Goal: Task Accomplishment & Management: Complete application form

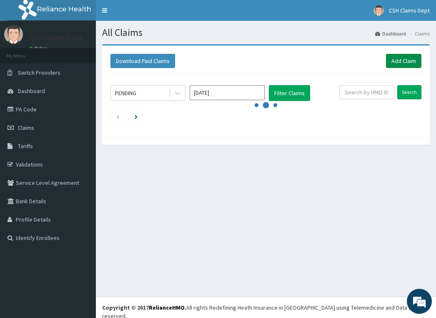
click at [405, 60] on link "Add Claim" at bounding box center [403, 61] width 35 height 14
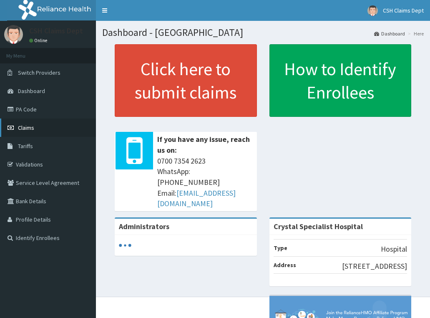
click at [71, 131] on link "Claims" at bounding box center [48, 127] width 96 height 18
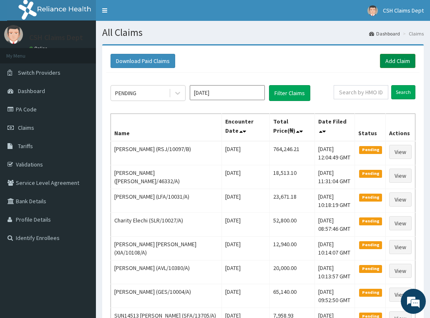
click at [400, 63] on link "Add Claim" at bounding box center [397, 61] width 35 height 14
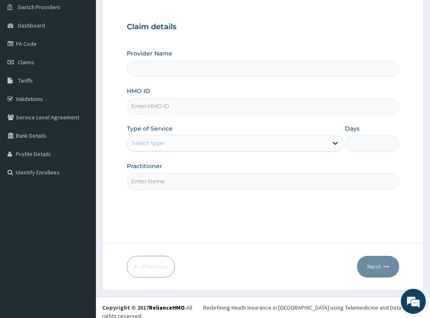
scroll to position [65, 0]
type input "Crystal Specialist Hospital"
click at [185, 103] on input "HMO ID" at bounding box center [263, 106] width 273 height 16
paste input "BPN/10019/D"
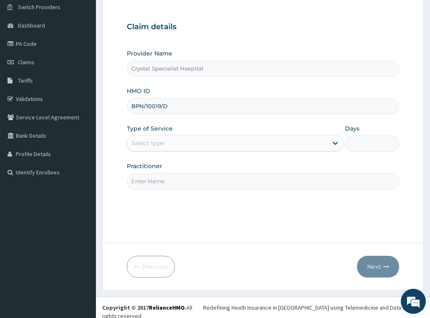
type input "BPN/10019/D"
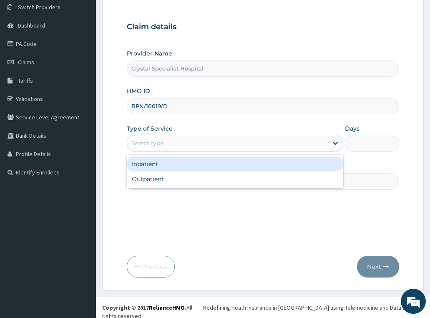
click at [194, 143] on div "Select type" at bounding box center [227, 142] width 201 height 13
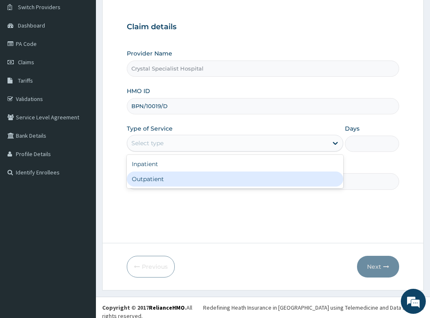
click at [191, 179] on div "Outpatient" at bounding box center [235, 178] width 217 height 15
type input "1"
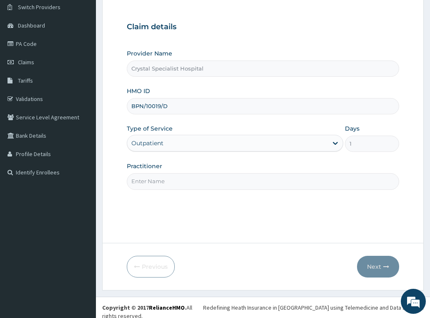
click at [185, 186] on input "Practitioner" at bounding box center [263, 181] width 273 height 16
type input "oyinloye"
click at [371, 262] on button "Next" at bounding box center [378, 267] width 42 height 22
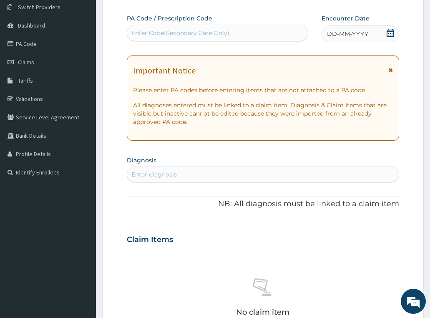
click at [389, 32] on icon at bounding box center [390, 33] width 8 height 8
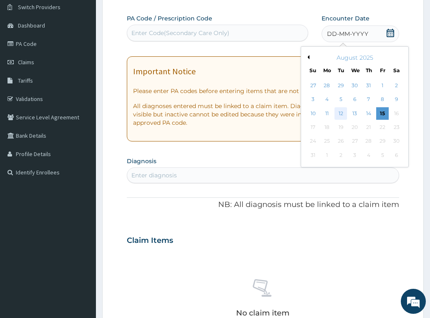
click at [341, 116] on div "12" at bounding box center [341, 113] width 13 height 13
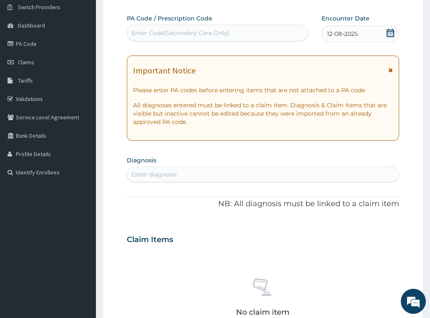
click at [181, 177] on div "Enter diagnosis" at bounding box center [263, 174] width 272 height 13
type input "sepsis"
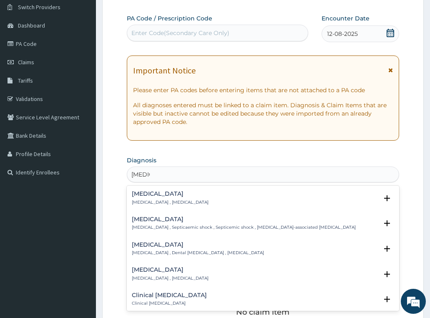
click at [158, 199] on p "Systemic infection , Sepsis" at bounding box center [170, 202] width 77 height 6
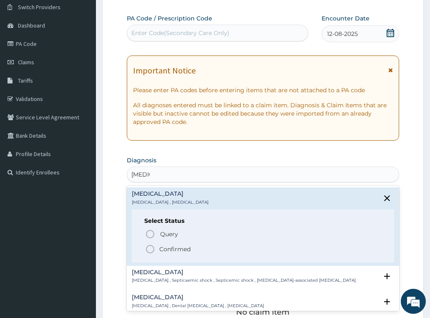
click at [174, 244] on span "Confirmed" at bounding box center [263, 249] width 237 height 10
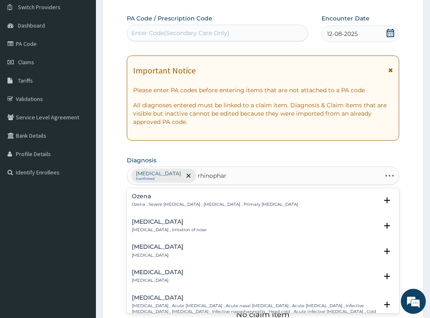
type input "rhinophary"
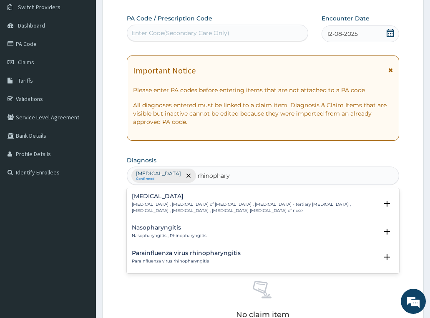
click at [174, 235] on p "Nasopharyngitis , Rhinopharyngitis" at bounding box center [169, 236] width 75 height 6
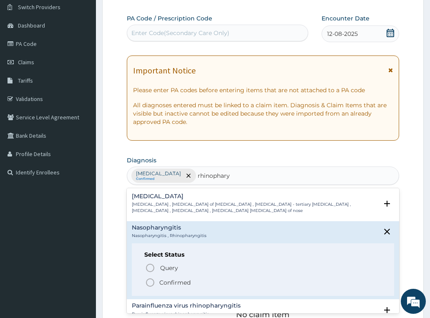
click at [174, 278] on span "Confirmed" at bounding box center [263, 282] width 237 height 10
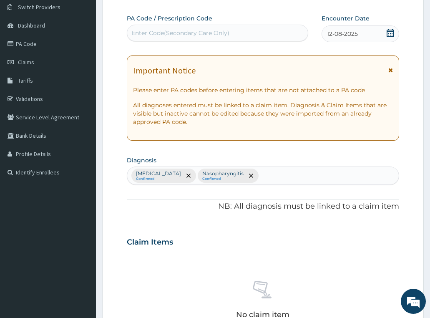
scroll to position [232, 0]
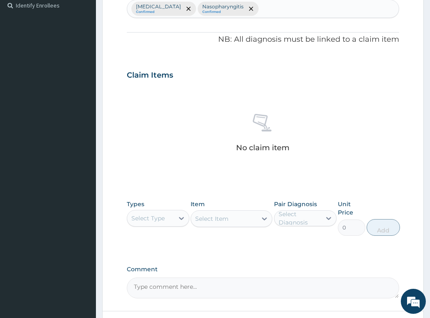
click at [141, 226] on div "Select Type" at bounding box center [158, 218] width 63 height 17
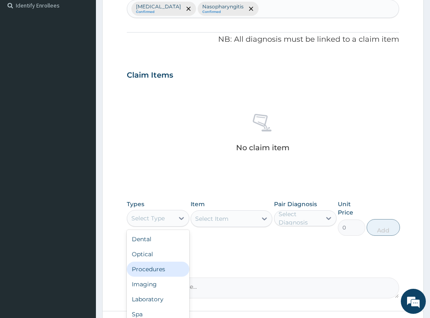
drag, startPoint x: 154, startPoint y: 270, endPoint x: 158, endPoint y: 247, distance: 23.3
click at [153, 268] on div "Procedures" at bounding box center [158, 269] width 63 height 15
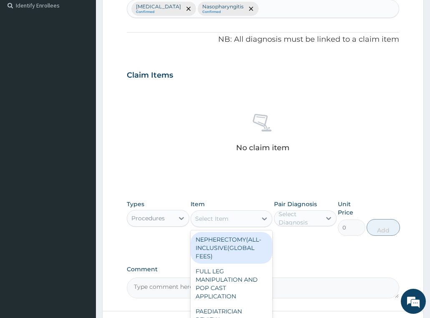
click at [209, 219] on div "Select Item" at bounding box center [211, 218] width 33 height 8
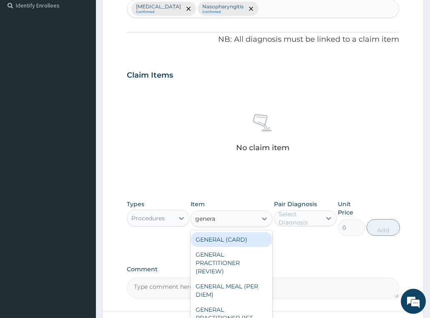
type input "general"
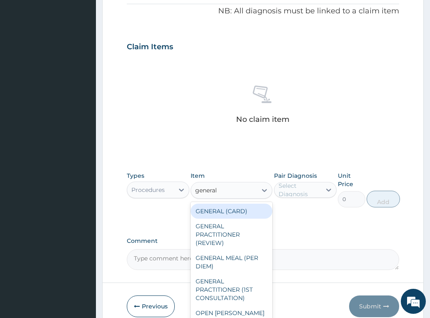
scroll to position [300, 0]
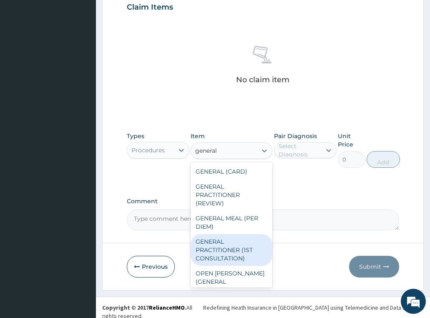
click at [247, 253] on div "GENERAL PRACTITIONER (1ST CONSULTATION)" at bounding box center [232, 250] width 82 height 32
type input "3490"
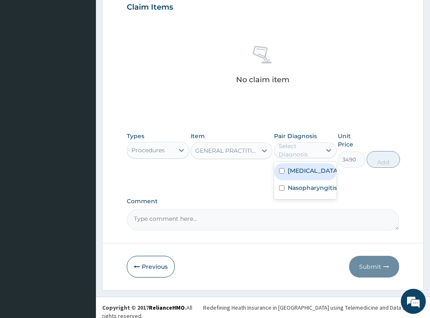
click at [312, 154] on div "Select Diagnosis" at bounding box center [300, 150] width 42 height 17
click at [307, 174] on div "[MEDICAL_DATA]" at bounding box center [305, 171] width 63 height 17
checkbox input "true"
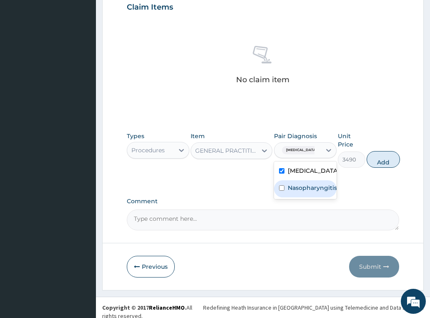
click at [307, 192] on div "Nasopharyngitis" at bounding box center [305, 188] width 63 height 17
checkbox input "true"
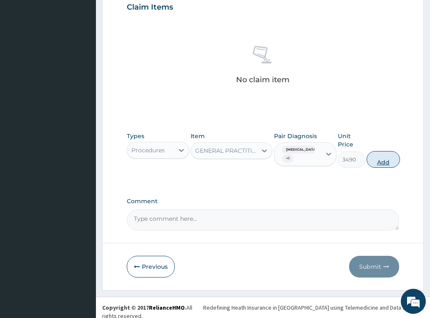
click at [377, 159] on button "Add" at bounding box center [383, 159] width 33 height 17
type input "0"
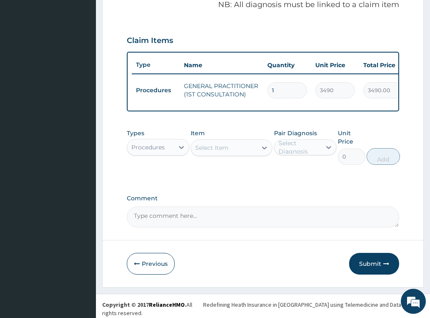
click at [144, 149] on div "Procedures" at bounding box center [147, 147] width 33 height 8
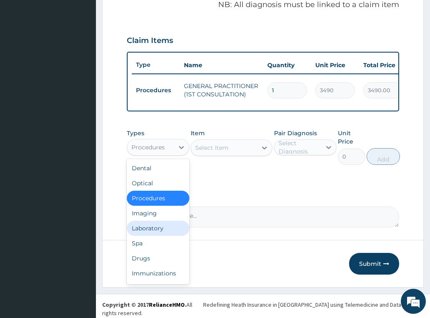
click at [149, 231] on div "Laboratory" at bounding box center [158, 228] width 63 height 15
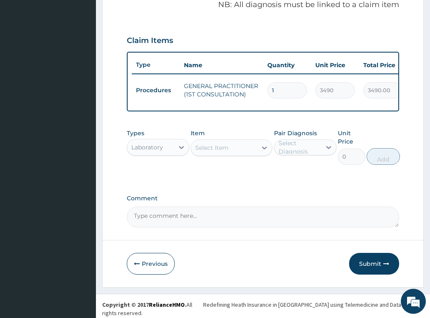
click at [218, 152] on div "Select Item" at bounding box center [211, 148] width 33 height 8
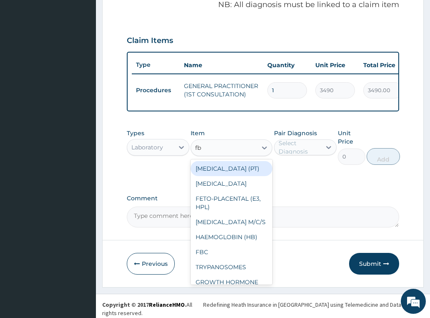
type input "fbc"
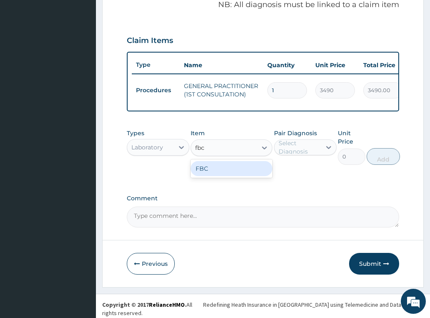
click at [234, 170] on div "FBC" at bounding box center [232, 168] width 82 height 15
click at [167, 151] on div "Laboratory" at bounding box center [150, 147] width 47 height 13
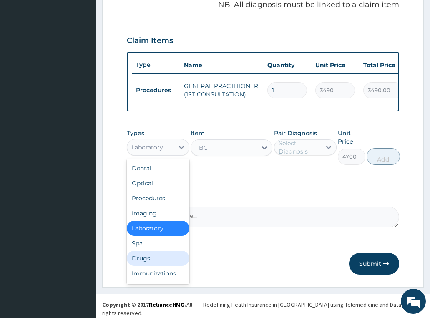
click at [157, 262] on div "Drugs" at bounding box center [158, 258] width 63 height 15
type input "0"
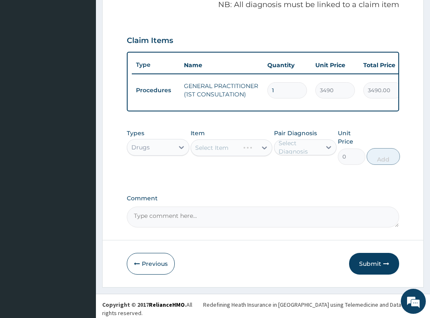
click at [213, 156] on div "Select Item" at bounding box center [232, 147] width 82 height 17
click at [225, 154] on div "Select Item" at bounding box center [224, 147] width 66 height 13
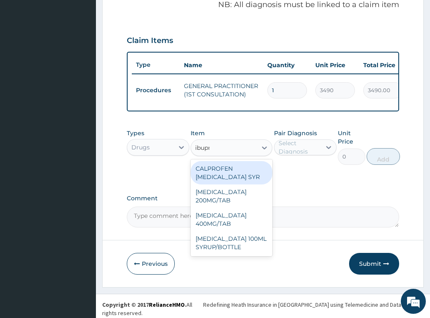
type input "ibupro"
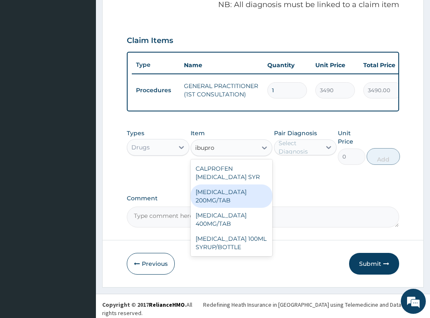
drag, startPoint x: 217, startPoint y: 203, endPoint x: 277, endPoint y: 175, distance: 66.3
click at [217, 202] on div "IBUPROFEN 200MG/TAB" at bounding box center [232, 195] width 82 height 23
type input "80.22000122070312"
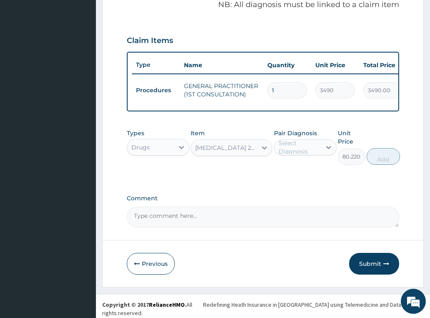
click at [316, 151] on div "Select Diagnosis" at bounding box center [300, 147] width 42 height 17
click at [312, 189] on label "Nasopharyngitis" at bounding box center [312, 185] width 49 height 8
checkbox input "true"
click at [393, 156] on button "Add" at bounding box center [383, 156] width 33 height 17
type input "0"
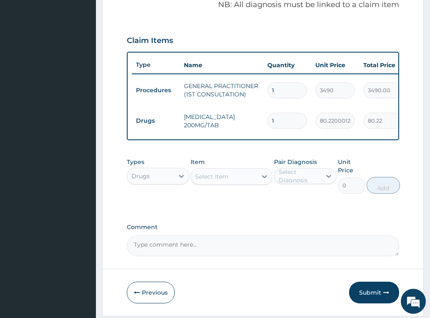
click at [235, 181] on div "Select Item" at bounding box center [224, 176] width 66 height 13
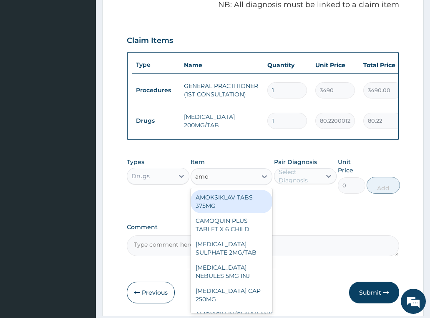
type input "amox"
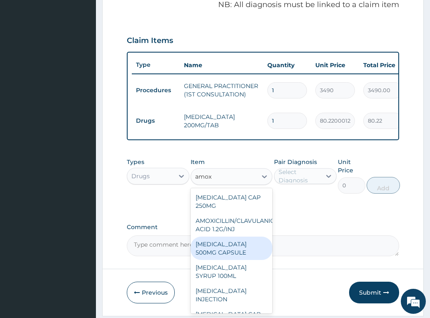
click at [222, 246] on div "AMOXIL 500MG CAPSULE" at bounding box center [232, 248] width 82 height 23
type input "225.8099975585938"
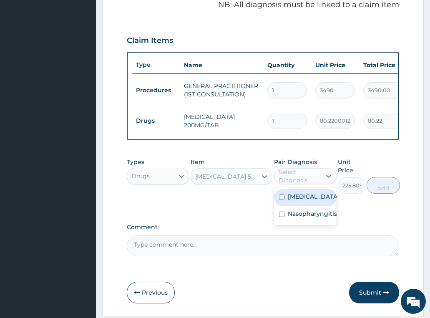
click at [301, 180] on div "Select Diagnosis" at bounding box center [300, 176] width 42 height 17
click at [302, 201] on label "[MEDICAL_DATA]" at bounding box center [314, 196] width 52 height 8
checkbox input "true"
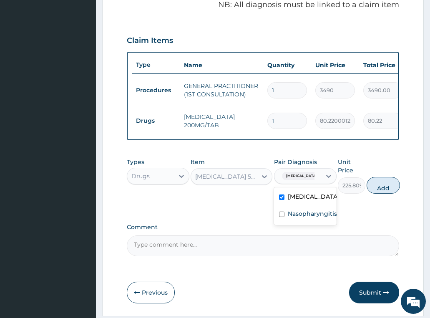
click at [386, 189] on button "Add" at bounding box center [383, 185] width 33 height 17
type input "0"
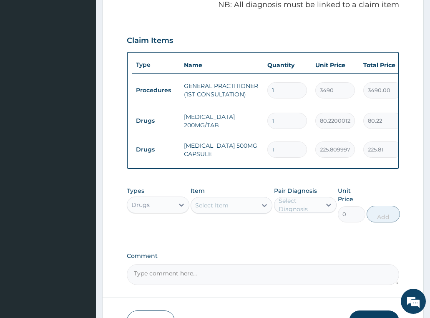
click at [213, 209] on div "Select Item" at bounding box center [211, 205] width 33 height 8
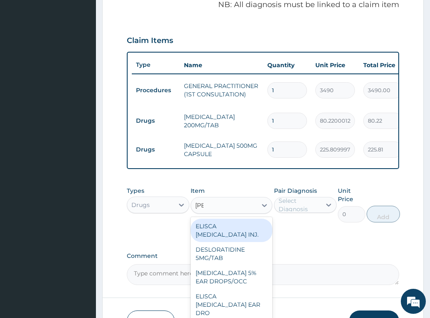
type input "lorat"
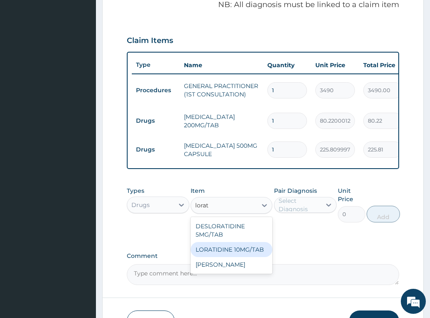
click at [229, 252] on div "LORATIDINE 10MG/TAB" at bounding box center [232, 249] width 82 height 15
type input "66"
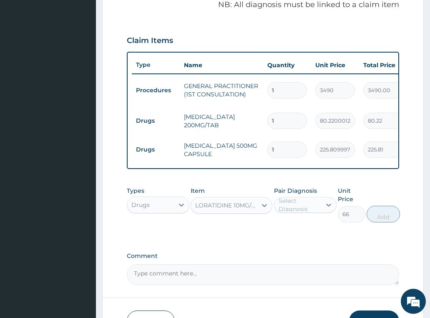
click at [296, 210] on div "Select Diagnosis" at bounding box center [300, 204] width 42 height 17
click at [304, 233] on div "[MEDICAL_DATA]" at bounding box center [305, 226] width 63 height 17
checkbox input "true"
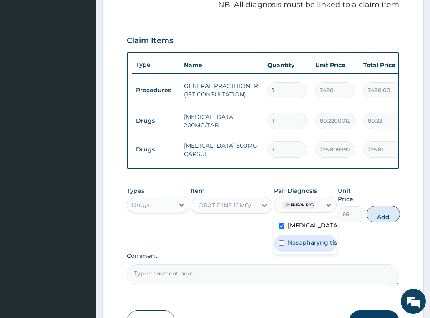
click at [306, 241] on label "Nasopharyngitis" at bounding box center [312, 242] width 49 height 8
checkbox input "true"
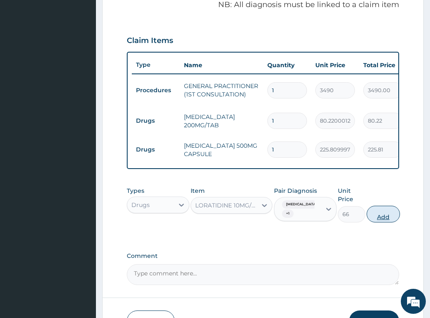
click at [380, 221] on button "Add" at bounding box center [383, 214] width 33 height 17
type input "0"
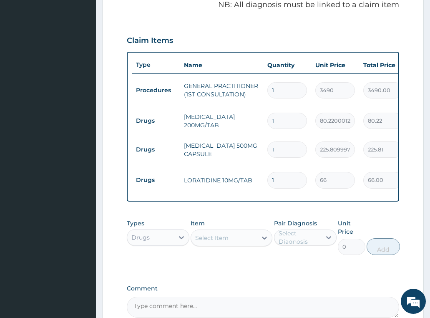
type input "10"
type input "660.00"
type input "10"
click at [283, 146] on input "1" at bounding box center [287, 149] width 40 height 16
type input "15"
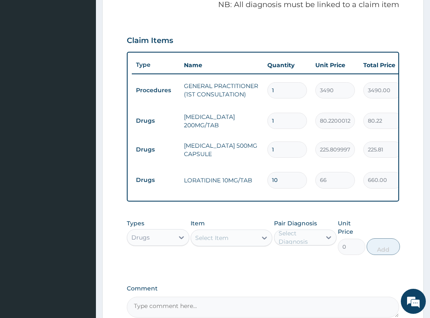
type input "3387.15"
type input "15"
click at [290, 117] on input "1" at bounding box center [287, 121] width 40 height 16
type input "10"
type input "802.20"
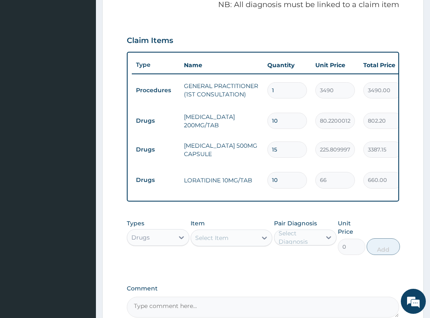
type input "10"
click at [272, 286] on label "Comment" at bounding box center [263, 288] width 273 height 7
click at [272, 297] on textarea "Comment" at bounding box center [263, 307] width 273 height 21
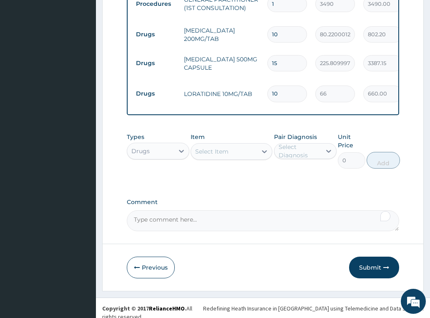
click at [385, 266] on icon "button" at bounding box center [386, 267] width 6 height 6
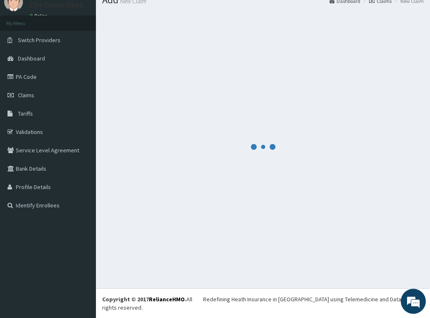
scroll to position [24, 0]
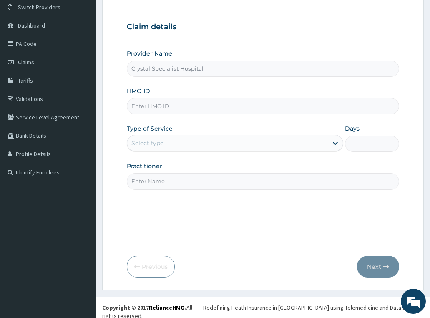
click at [178, 106] on input "HMO ID" at bounding box center [263, 106] width 273 height 16
paste input "[PERSON_NAME]/10051/C"
type input "[PERSON_NAME]/10051/C"
drag, startPoint x: 169, startPoint y: 141, endPoint x: 169, endPoint y: 148, distance: 7.1
click at [169, 141] on div "Select type" at bounding box center [227, 142] width 201 height 13
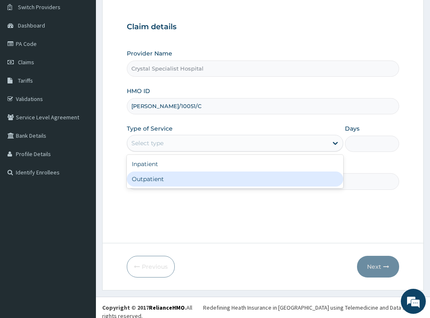
click at [168, 179] on div "Outpatient" at bounding box center [235, 178] width 217 height 15
type input "1"
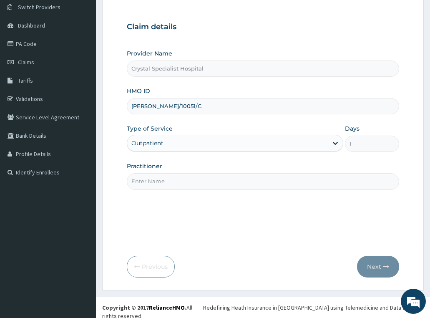
click at [167, 186] on input "Practitioner" at bounding box center [263, 181] width 273 height 16
type input "makinde"
click at [375, 270] on button "Next" at bounding box center [378, 267] width 42 height 22
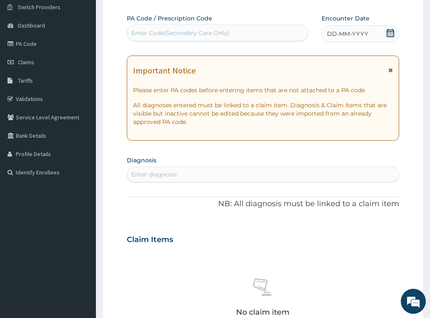
click at [186, 176] on div "Enter diagnosis" at bounding box center [263, 174] width 272 height 13
type input "malaria"
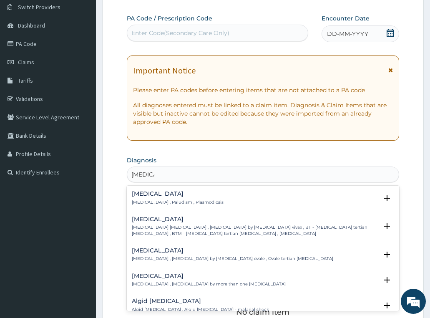
click at [139, 199] on div "Malaria Malaria , Paludism , Plasmodiosis" at bounding box center [178, 198] width 92 height 15
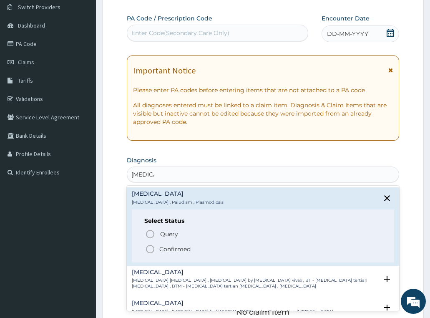
click at [179, 249] on p "Confirmed" at bounding box center [174, 249] width 31 height 8
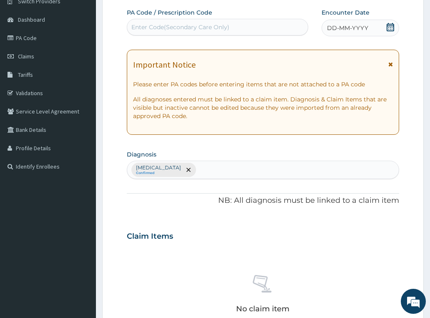
scroll to position [232, 0]
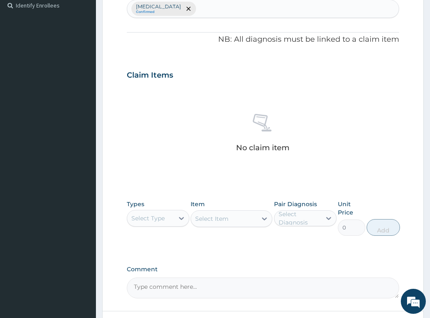
click at [144, 224] on div "Select Type" at bounding box center [150, 218] width 47 height 13
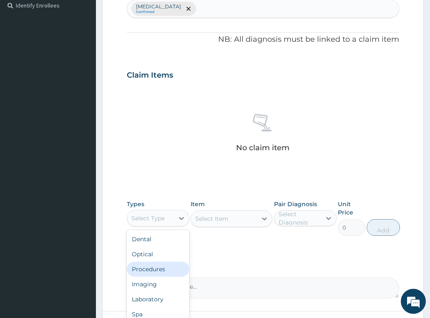
drag, startPoint x: 149, startPoint y: 267, endPoint x: 187, endPoint y: 5, distance: 265.5
click at [149, 266] on div "Procedures" at bounding box center [158, 269] width 63 height 15
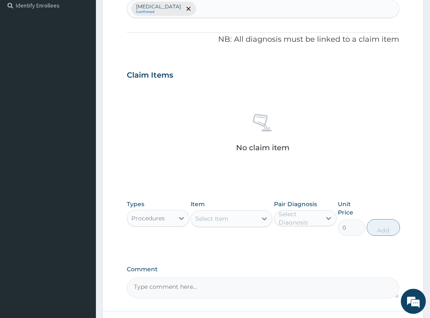
click at [187, 8] on div "Malaria Confirmed" at bounding box center [263, 9] width 272 height 18
type input "[MEDICAL_DATA]"
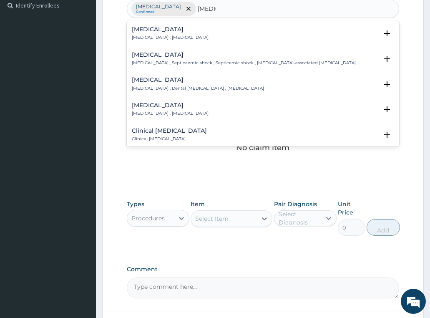
click at [151, 32] on h4 "[MEDICAL_DATA]" at bounding box center [170, 29] width 77 height 6
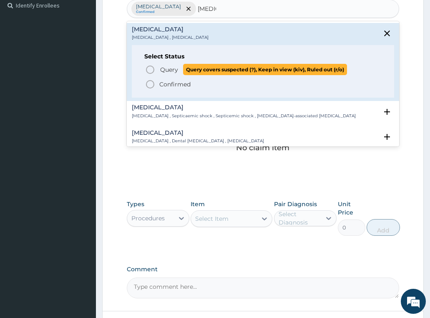
click at [165, 68] on span "Query" at bounding box center [169, 69] width 18 height 8
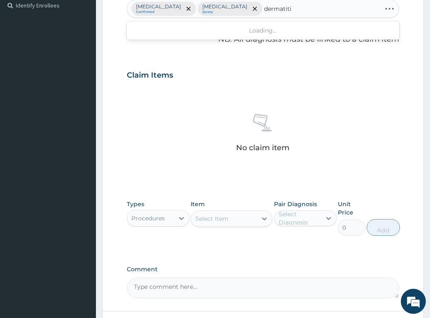
type input "dermatitis"
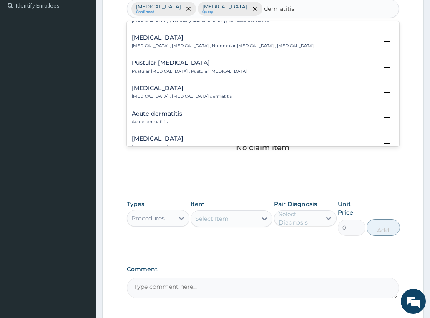
scroll to position [375, 0]
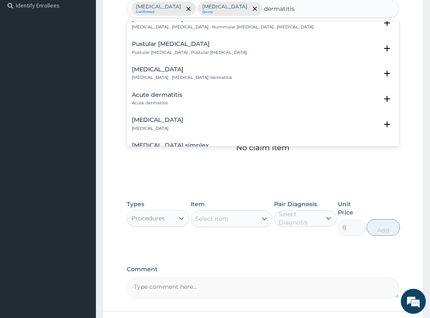
click at [163, 98] on h4 "Acute dermatitis" at bounding box center [157, 95] width 50 height 6
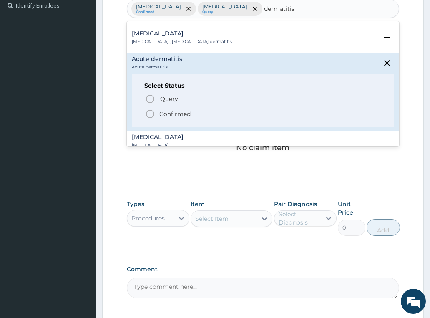
scroll to position [459, 0]
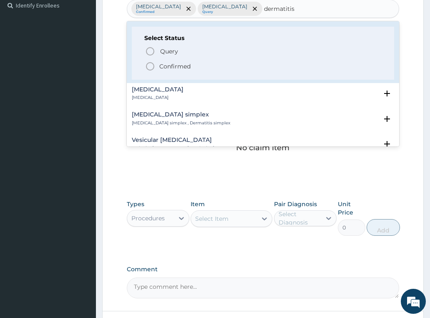
click at [154, 70] on icon "status option filled" at bounding box center [150, 66] width 10 height 10
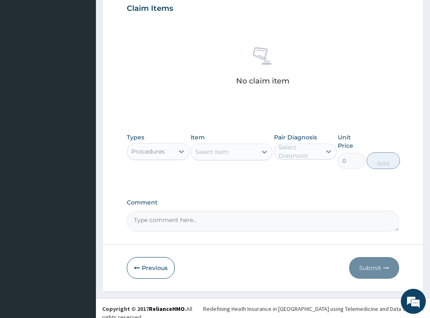
scroll to position [300, 0]
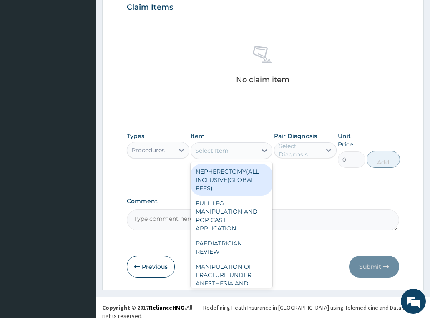
click at [206, 152] on div "Select Item" at bounding box center [211, 150] width 33 height 8
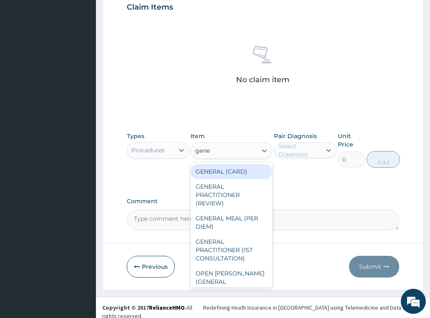
type input "gener"
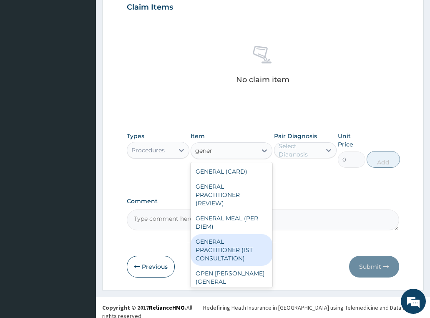
drag, startPoint x: 233, startPoint y: 262, endPoint x: 285, endPoint y: 171, distance: 104.1
click at [233, 261] on div "GENERAL PRACTITIONER (1ST CONSULTATION)" at bounding box center [232, 250] width 82 height 32
type input "3490"
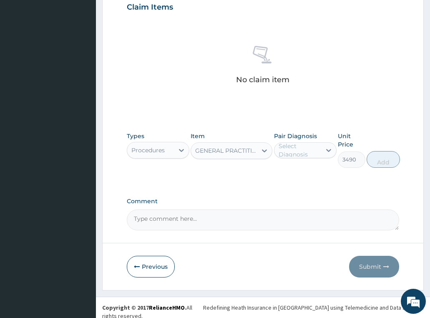
click at [315, 139] on label "Pair Diagnosis" at bounding box center [295, 136] width 43 height 8
click at [313, 151] on div "Select Diagnosis" at bounding box center [300, 150] width 42 height 17
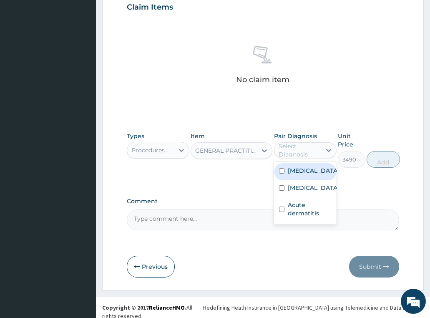
click at [308, 179] on div "Malaria" at bounding box center [305, 171] width 63 height 17
checkbox input "true"
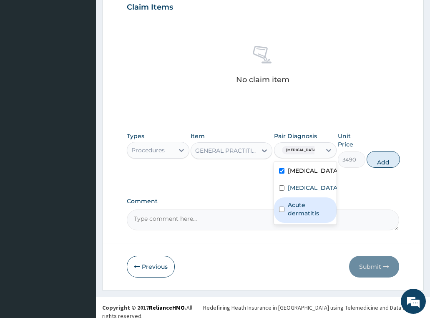
click at [304, 198] on div "Acute dermatitis" at bounding box center [305, 209] width 63 height 25
checkbox input "true"
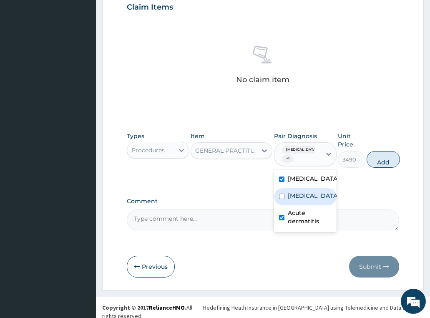
click at [303, 198] on label "Sepsis" at bounding box center [314, 195] width 52 height 8
checkbox input "true"
click at [384, 160] on button "Add" at bounding box center [383, 159] width 33 height 17
type input "0"
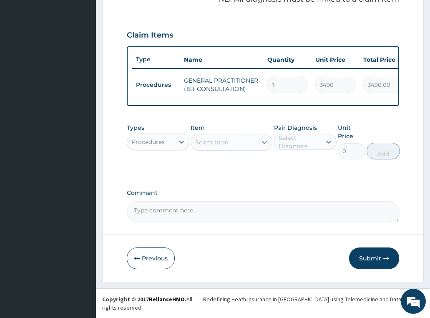
scroll to position [267, 0]
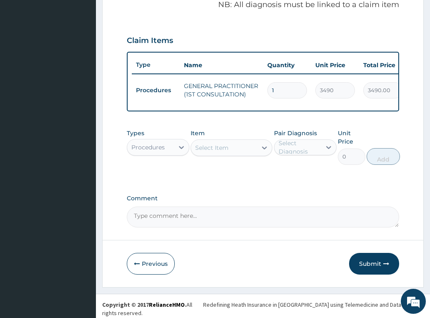
click at [137, 151] on div "Procedures" at bounding box center [147, 147] width 33 height 8
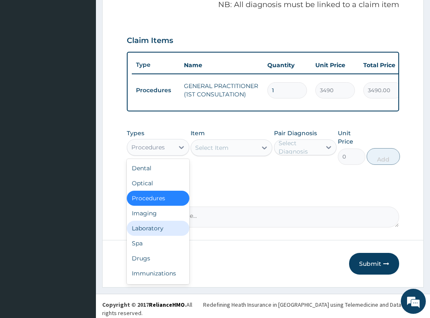
click at [151, 230] on div "Laboratory" at bounding box center [158, 228] width 63 height 15
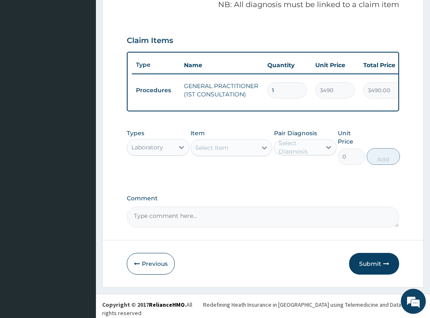
click at [217, 149] on div "Select Item" at bounding box center [211, 148] width 33 height 8
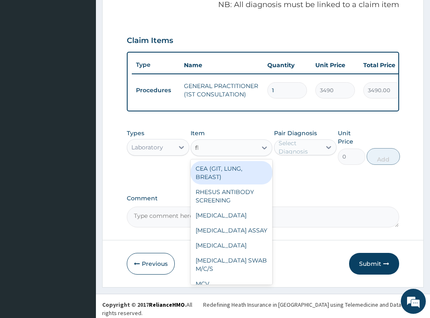
type input "fbc"
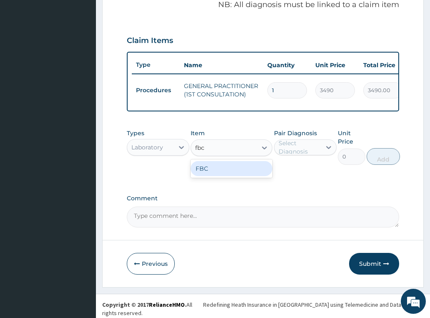
click at [222, 175] on div "FBC" at bounding box center [232, 168] width 82 height 15
type input "4700"
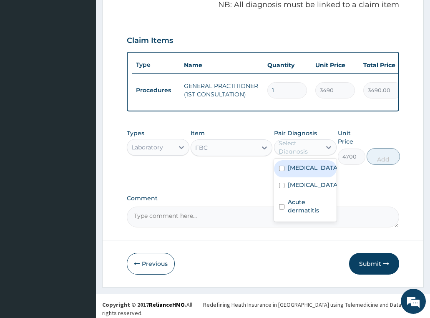
click at [311, 151] on div "Select Diagnosis" at bounding box center [300, 147] width 42 height 17
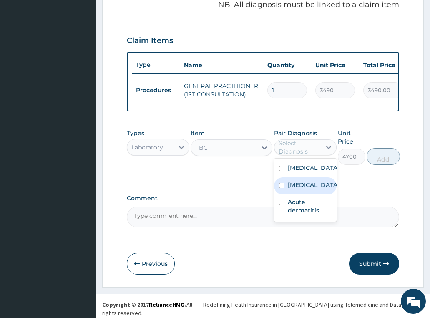
click at [314, 188] on div "Sepsis" at bounding box center [305, 185] width 63 height 17
checkbox input "true"
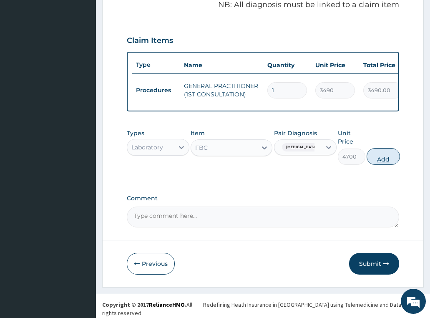
click at [376, 159] on button "Add" at bounding box center [383, 156] width 33 height 17
type input "0"
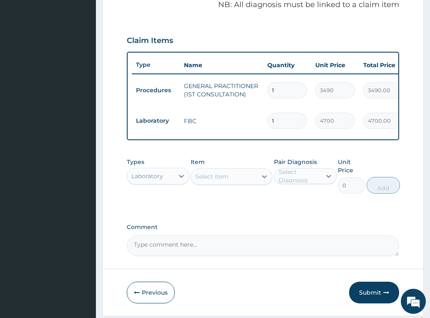
click at [229, 174] on div "Select Item" at bounding box center [224, 176] width 66 height 13
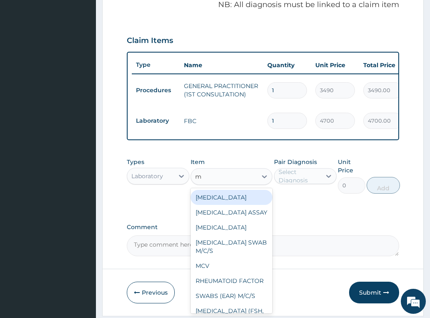
type input "mp"
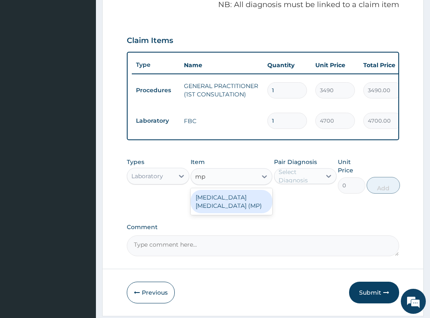
click at [231, 192] on div "MALARIA PARASITE (MP)" at bounding box center [232, 201] width 82 height 27
click at [233, 198] on div "MALARIA PARASITE (MP)" at bounding box center [232, 201] width 82 height 23
type input "2740"
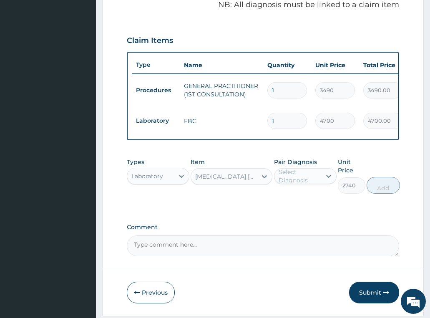
click at [310, 174] on div "Select Diagnosis" at bounding box center [300, 176] width 42 height 17
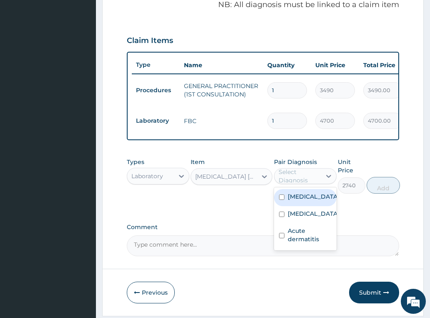
click at [315, 206] on div "[MEDICAL_DATA]" at bounding box center [305, 197] width 63 height 17
checkbox input "true"
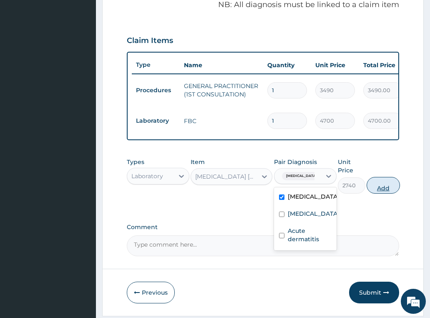
click at [386, 189] on button "Add" at bounding box center [383, 185] width 33 height 17
type input "0"
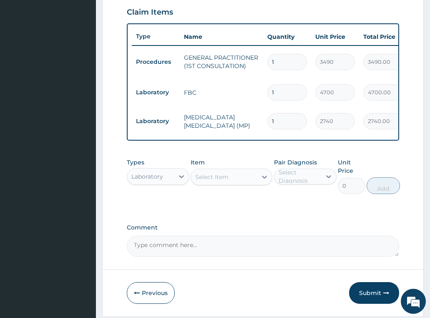
scroll to position [325, 0]
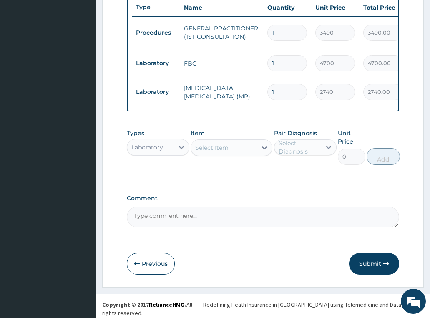
click at [146, 148] on div "Laboratory" at bounding box center [147, 147] width 32 height 8
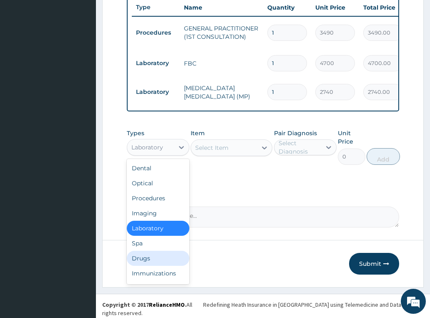
click at [146, 256] on div "Drugs" at bounding box center [158, 258] width 63 height 15
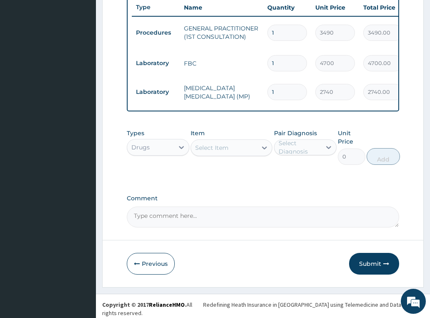
click at [219, 150] on div "Select Item" at bounding box center [211, 148] width 33 height 8
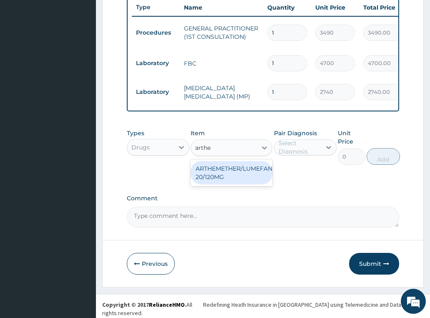
type input "arthem"
click at [229, 180] on div "ARTHEMETHER/LUMEFANTRINE/TAB 20/120MG" at bounding box center [232, 172] width 82 height 23
type input "130"
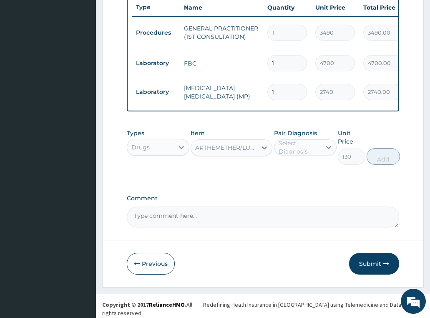
click at [297, 147] on div "Select Diagnosis" at bounding box center [300, 147] width 42 height 17
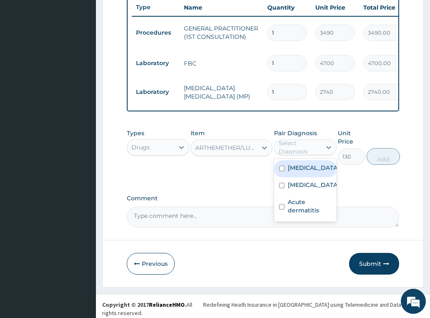
click at [306, 172] on label "[MEDICAL_DATA]" at bounding box center [314, 168] width 52 height 8
checkbox input "true"
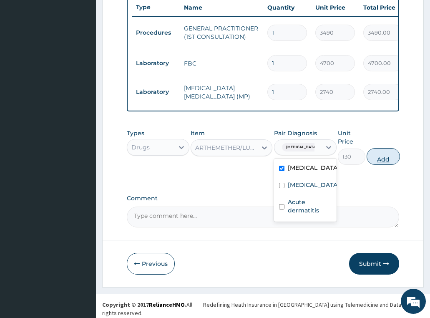
click at [383, 163] on button "Add" at bounding box center [383, 156] width 33 height 17
type input "0"
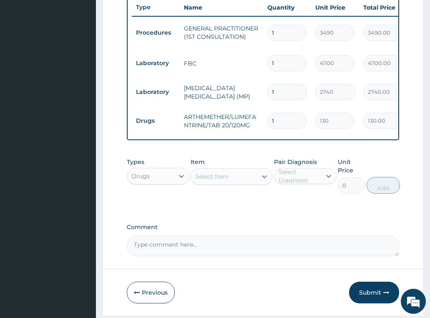
click at [237, 178] on div "Select Item" at bounding box center [224, 176] width 66 height 13
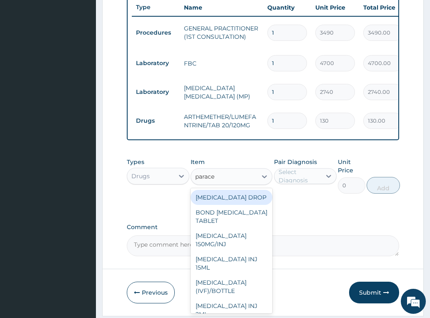
type input "paracet"
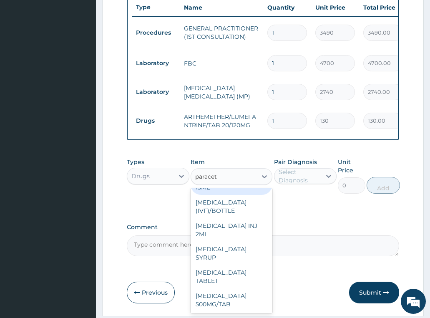
scroll to position [88, 0]
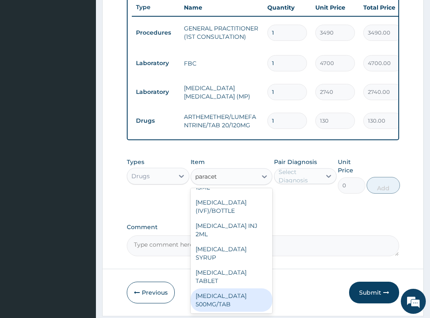
click at [222, 300] on div "[MEDICAL_DATA] 500MG/TAB" at bounding box center [232, 299] width 82 height 23
type input "22.625"
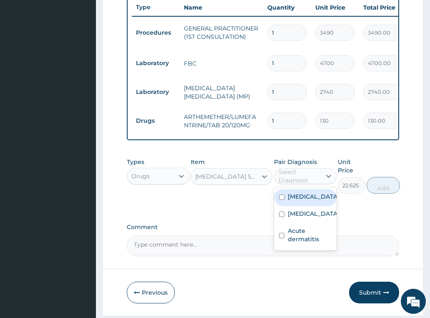
click at [307, 182] on div "Select Diagnosis" at bounding box center [300, 176] width 42 height 17
click at [301, 200] on label "[MEDICAL_DATA]" at bounding box center [314, 196] width 52 height 8
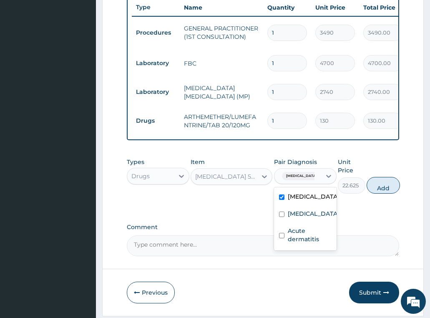
checkbox input "true"
click at [385, 191] on button "Add" at bounding box center [383, 185] width 33 height 17
type input "0"
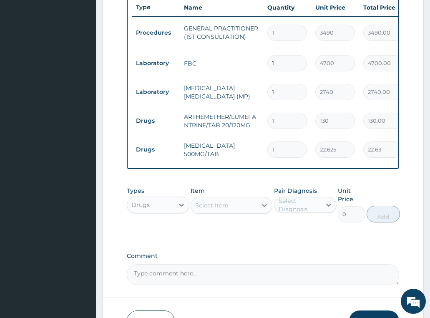
click at [231, 212] on div "Select Item" at bounding box center [224, 205] width 66 height 13
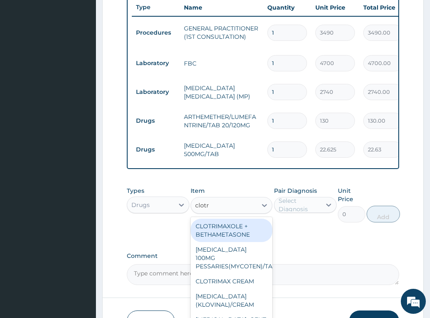
type input "clotri"
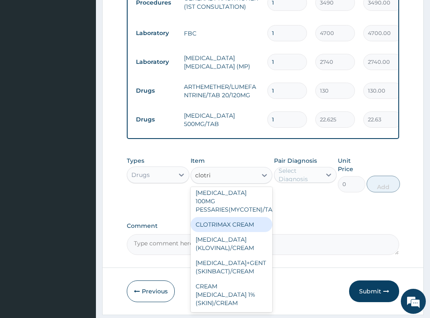
scroll to position [382, 0]
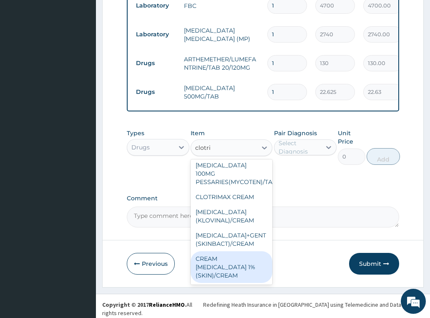
click at [224, 267] on div "CREAM [MEDICAL_DATA] 1% (SKIN)/CREAM" at bounding box center [232, 267] width 82 height 32
type input "1073.43994140625"
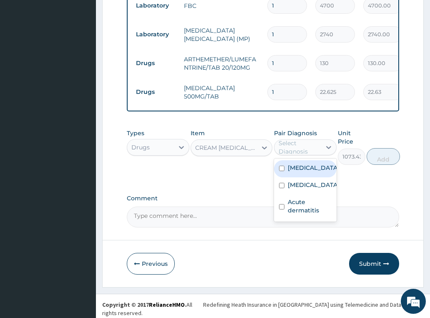
click at [299, 150] on div "Select Diagnosis" at bounding box center [300, 147] width 42 height 17
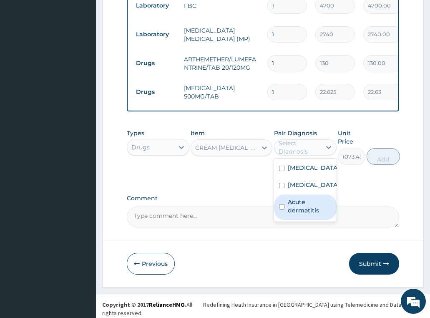
click at [301, 210] on label "Acute dermatitis" at bounding box center [310, 206] width 44 height 17
checkbox input "true"
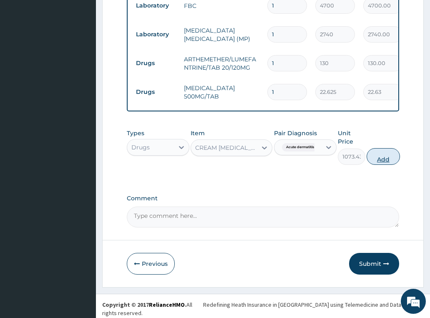
click at [388, 160] on button "Add" at bounding box center [383, 156] width 33 height 17
type input "0"
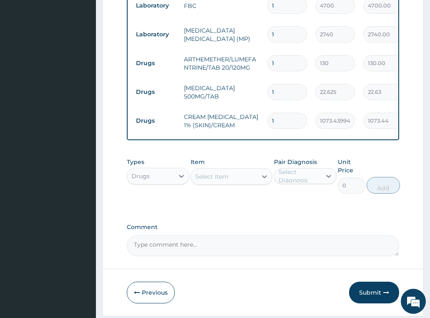
click at [246, 183] on div "Select Item" at bounding box center [224, 176] width 66 height 13
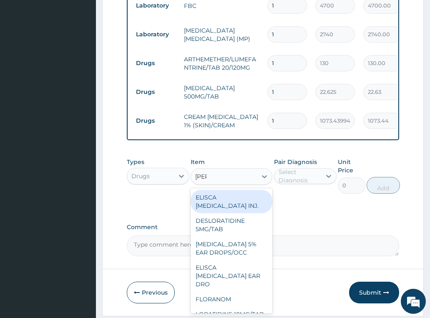
type input "lorat"
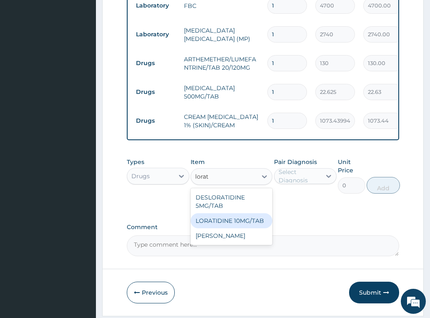
click at [254, 224] on div "LORATIDINE 10MG/TAB" at bounding box center [232, 220] width 82 height 15
type input "66"
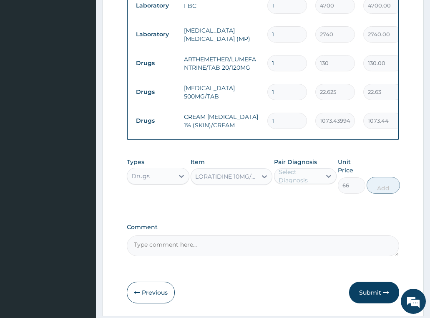
click at [294, 183] on div "Select Diagnosis" at bounding box center [300, 176] width 42 height 17
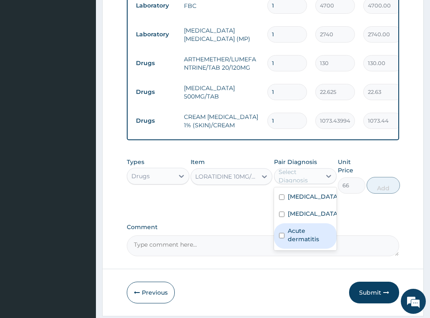
click at [311, 237] on label "Acute dermatitis" at bounding box center [310, 235] width 44 height 17
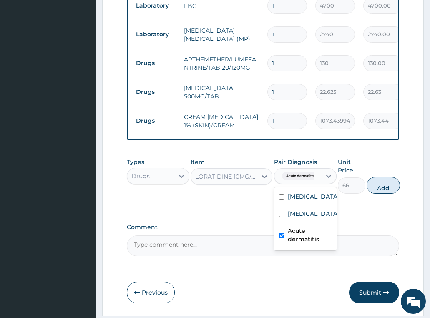
checkbox input "true"
click at [383, 187] on button "Add" at bounding box center [383, 185] width 33 height 17
type input "0"
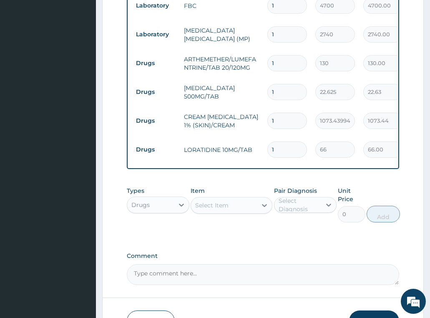
drag, startPoint x: 282, startPoint y: 150, endPoint x: 240, endPoint y: 153, distance: 41.4
click at [242, 153] on tr "Drugs LORATIDINE 10MG/TAB 1 66 66.00 Acute dermatitis Delete" at bounding box center [336, 149] width 409 height 29
type input "5"
type input "330.00"
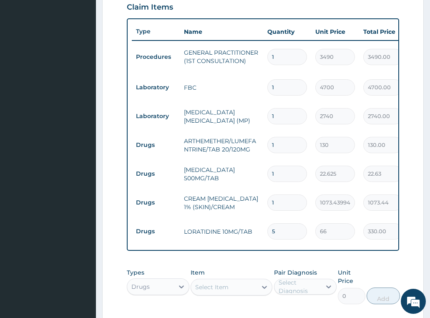
scroll to position [299, 0]
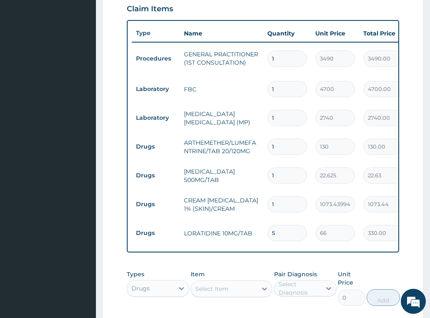
type input "5"
drag, startPoint x: 282, startPoint y: 175, endPoint x: 246, endPoint y: 179, distance: 36.4
click at [246, 179] on tr "Drugs PARACETAMOL 500MG/TAB 1 22.625 22.63 Malaria Delete" at bounding box center [336, 175] width 409 height 29
type input "9"
type input "203.63"
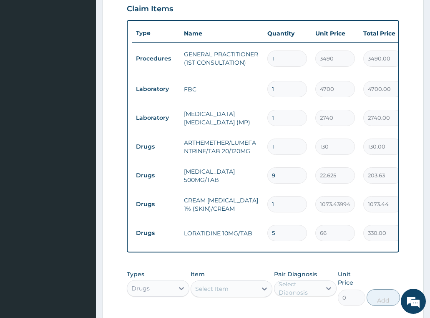
type input "9"
click at [287, 144] on input "1" at bounding box center [287, 146] width 40 height 16
type input "18"
type input "2340.00"
type input "18"
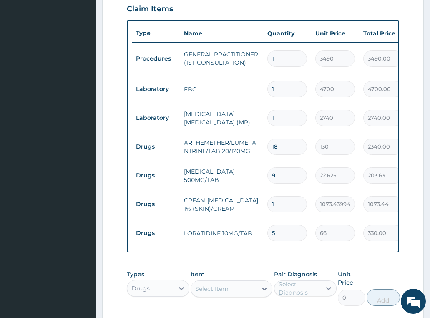
click at [247, 146] on td "ARTHEMETHER/LUMEFANTRINE/TAB 20/120MG" at bounding box center [221, 146] width 83 height 25
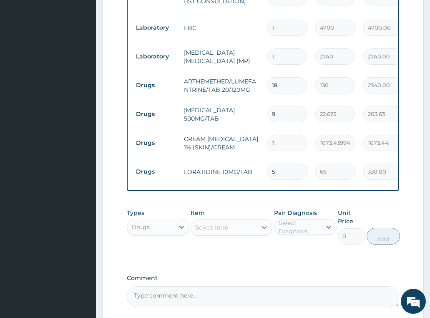
scroll to position [440, 0]
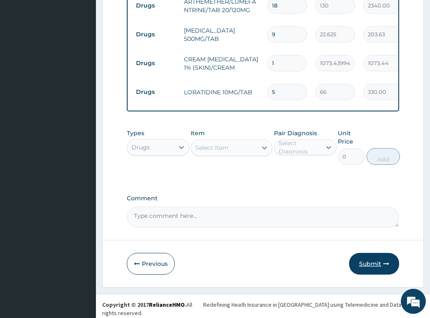
click at [375, 262] on button "Submit" at bounding box center [374, 264] width 50 height 22
click at [365, 266] on button "Submit" at bounding box center [374, 264] width 50 height 22
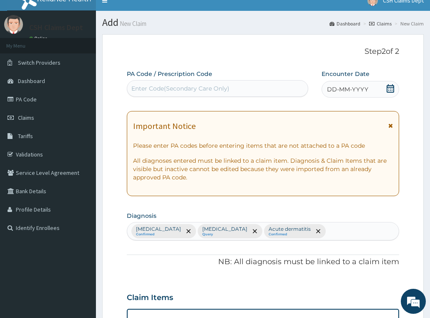
scroll to position [0, 0]
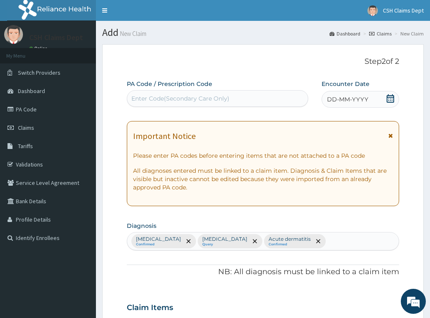
click at [390, 98] on icon at bounding box center [391, 98] width 8 height 8
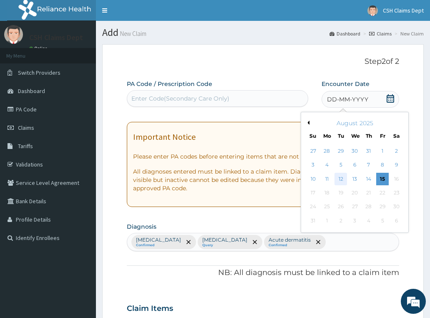
click at [342, 179] on div "12" at bounding box center [341, 179] width 13 height 13
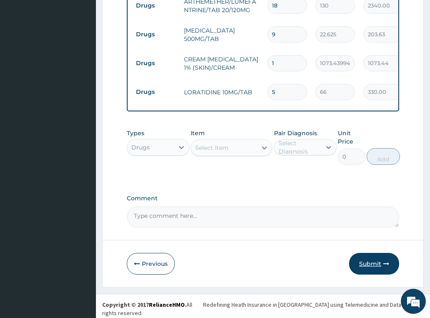
click at [361, 268] on button "Submit" at bounding box center [374, 264] width 50 height 22
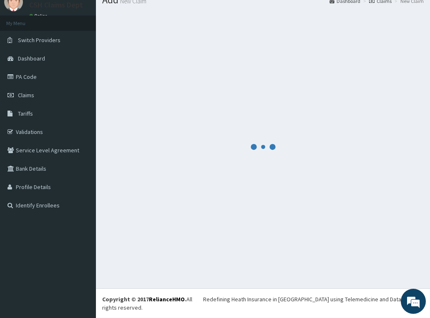
scroll to position [24, 0]
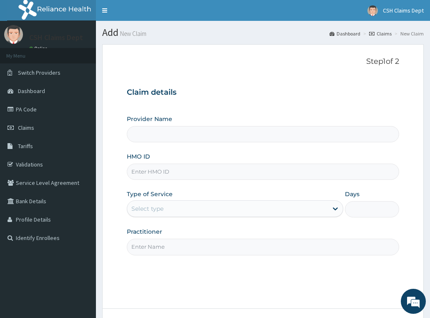
type input "Crystal Specialist Hospital"
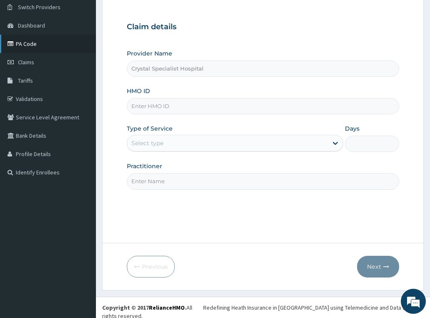
click at [23, 41] on link "PA Code" at bounding box center [48, 44] width 96 height 18
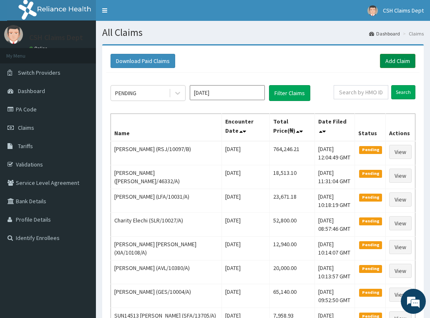
click at [407, 60] on link "Add Claim" at bounding box center [397, 61] width 35 height 14
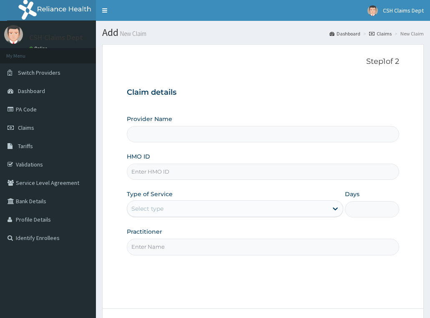
type input "Crystal Specialist Hospital"
click at [170, 171] on input "HMO ID" at bounding box center [263, 172] width 273 height 16
paste input "WCH/10009/E"
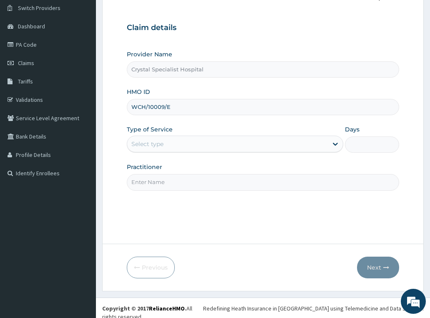
scroll to position [65, 0]
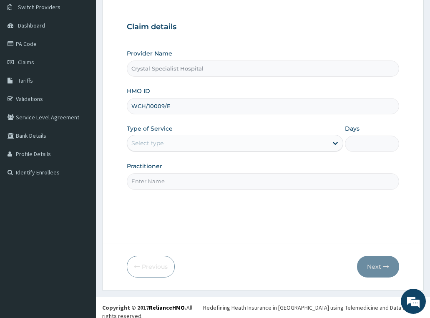
type input "WCH/10009/E"
click at [159, 143] on div "Select type" at bounding box center [147, 143] width 32 height 8
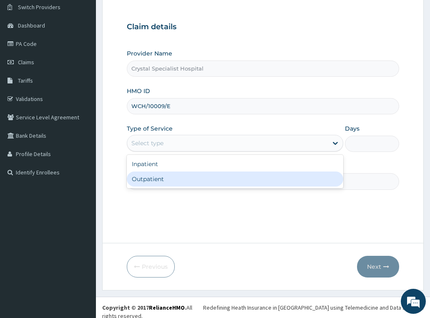
click at [169, 181] on div "Outpatient" at bounding box center [235, 178] width 217 height 15
type input "1"
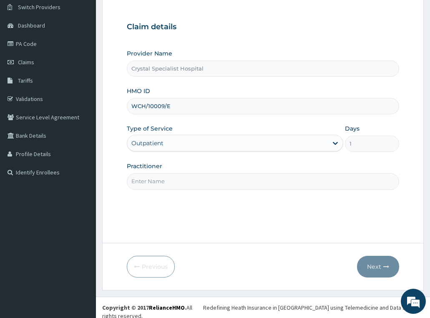
click at [169, 181] on input "Practitioner" at bounding box center [263, 181] width 273 height 16
type input "olusoji"
click at [381, 267] on button "Next" at bounding box center [378, 267] width 42 height 22
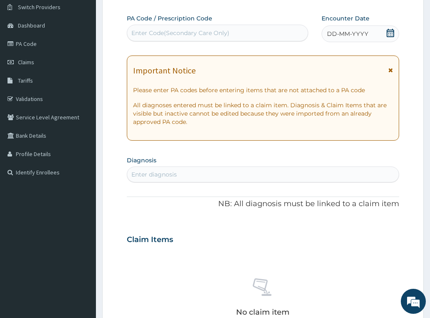
click at [388, 33] on icon at bounding box center [390, 33] width 8 height 8
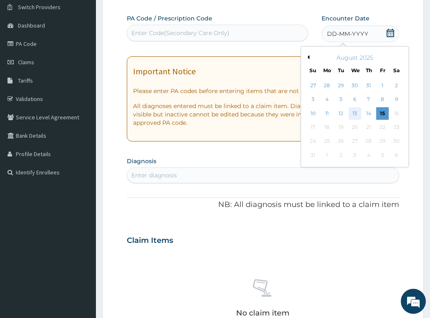
click at [353, 114] on div "13" at bounding box center [354, 113] width 13 height 13
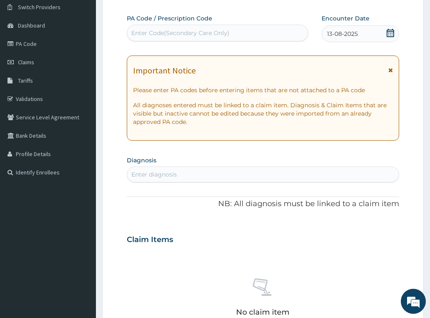
scroll to position [0, 0]
click at [214, 171] on div "Enter diagnosis" at bounding box center [263, 174] width 272 height 13
click at [141, 178] on input "maaria" at bounding box center [141, 174] width 21 height 8
type input "[MEDICAL_DATA]"
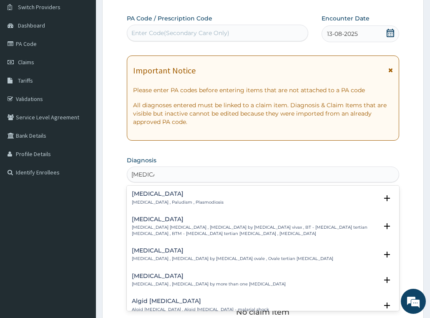
click at [167, 203] on p "[MEDICAL_DATA] , Paludism , Plasmodiosis" at bounding box center [178, 202] width 92 height 6
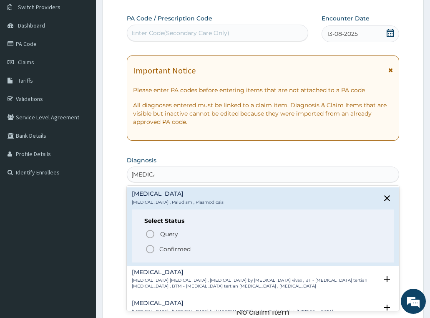
click at [172, 249] on p "Confirmed" at bounding box center [174, 249] width 31 height 8
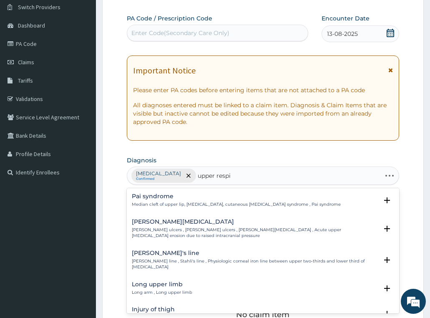
type input "upper respir"
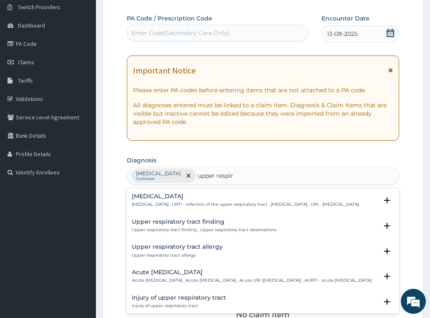
click at [162, 197] on h4 "[MEDICAL_DATA]" at bounding box center [245, 196] width 227 height 6
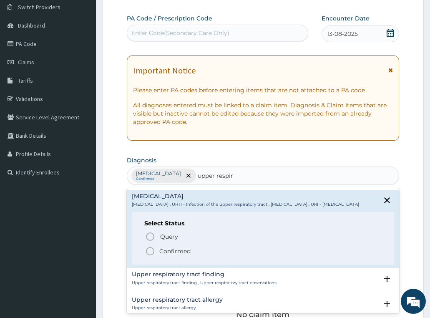
click at [175, 255] on p "Confirmed" at bounding box center [174, 251] width 31 height 8
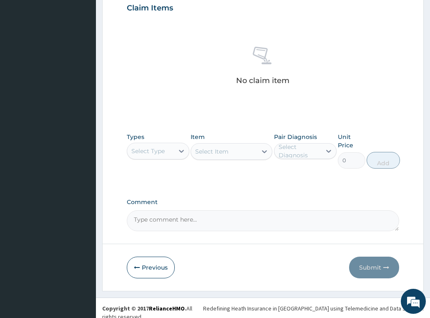
scroll to position [300, 0]
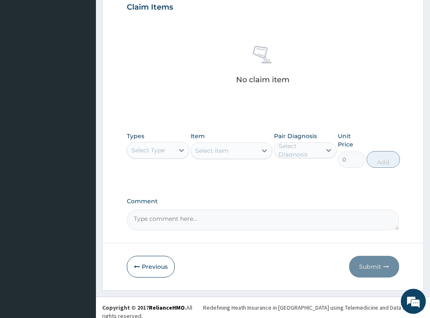
click at [170, 149] on div "Select Type" at bounding box center [150, 150] width 47 height 13
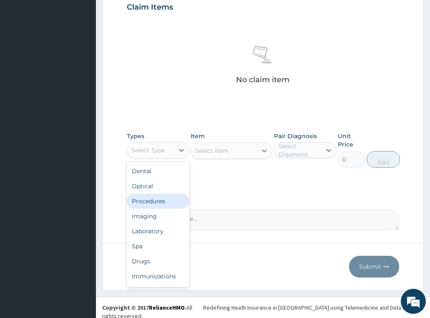
drag, startPoint x: 158, startPoint y: 202, endPoint x: 219, endPoint y: 40, distance: 172.9
click at [157, 202] on div "Procedures" at bounding box center [158, 201] width 63 height 15
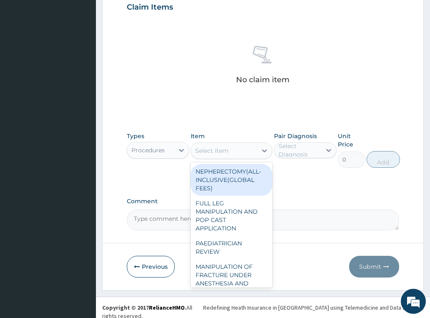
click at [239, 152] on div "Select Item" at bounding box center [224, 150] width 66 height 13
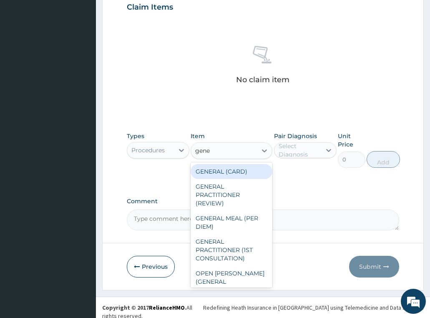
type input "gener"
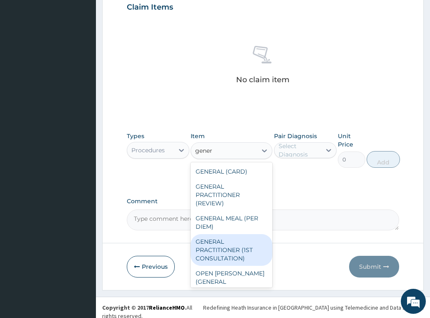
click at [240, 253] on div "GENERAL PRACTITIONER (1ST CONSULTATION)" at bounding box center [232, 250] width 82 height 32
type input "3490"
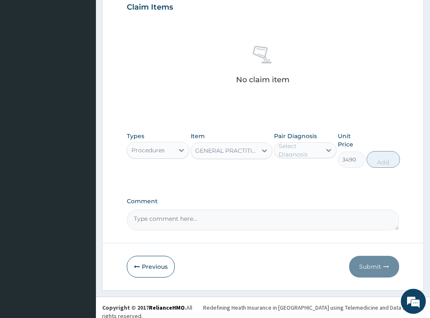
click at [313, 150] on div "Select Diagnosis" at bounding box center [300, 150] width 42 height 17
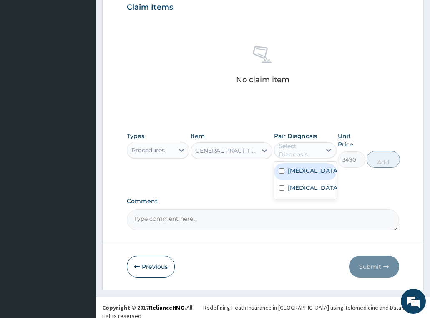
click at [312, 171] on div "[MEDICAL_DATA]" at bounding box center [305, 171] width 63 height 17
checkbox input "true"
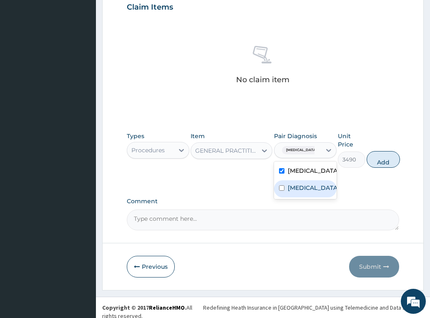
click at [311, 192] on label "[MEDICAL_DATA]" at bounding box center [314, 188] width 52 height 8
checkbox input "true"
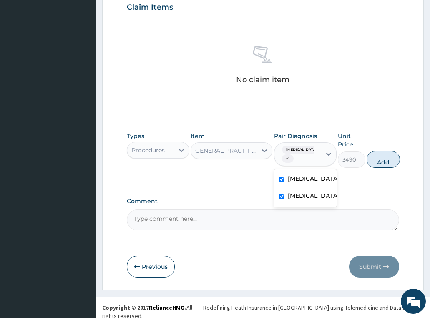
click at [389, 159] on button "Add" at bounding box center [383, 159] width 33 height 17
type input "0"
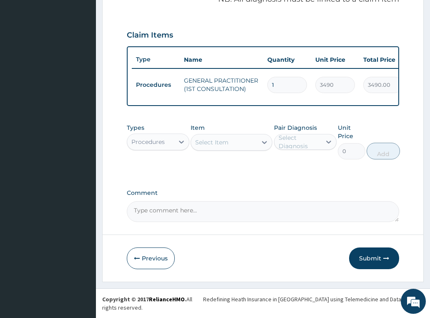
scroll to position [267, 0]
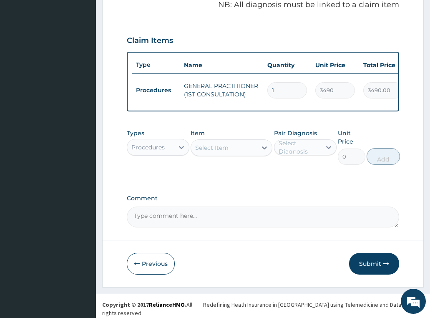
click at [149, 151] on div "Procedures" at bounding box center [147, 147] width 33 height 8
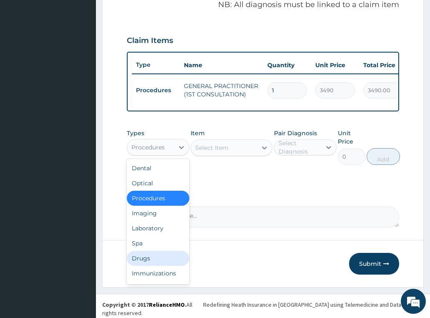
drag, startPoint x: 149, startPoint y: 260, endPoint x: 161, endPoint y: 235, distance: 27.4
click at [149, 260] on div "Drugs" at bounding box center [158, 258] width 63 height 15
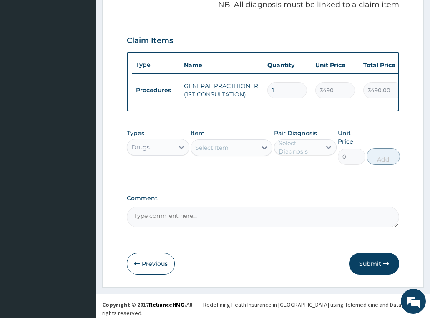
click at [215, 149] on div "Select Item" at bounding box center [211, 148] width 33 height 8
click at [235, 151] on div "Select Item" at bounding box center [224, 147] width 66 height 13
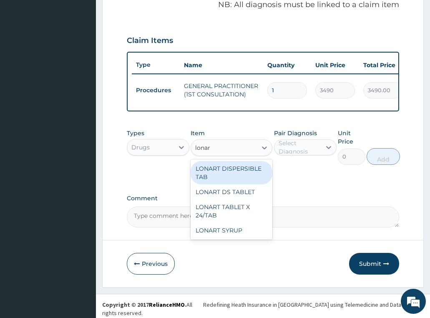
type input "lonart"
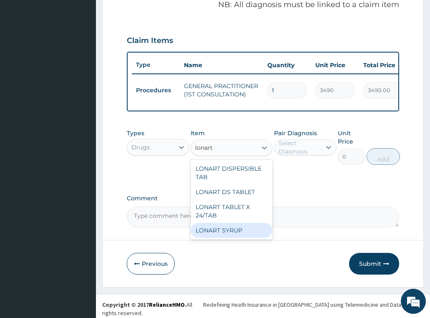
click at [241, 229] on div "LONART SYRUP" at bounding box center [232, 230] width 82 height 15
type input "2392.344970703125"
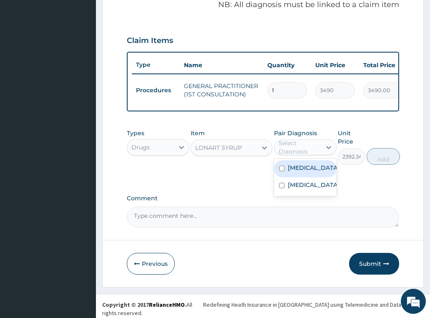
click at [296, 148] on div "Select Diagnosis" at bounding box center [300, 147] width 42 height 17
drag, startPoint x: 304, startPoint y: 174, endPoint x: 425, endPoint y: 151, distance: 123.1
click at [304, 172] on label "Malaria" at bounding box center [314, 168] width 52 height 8
checkbox input "true"
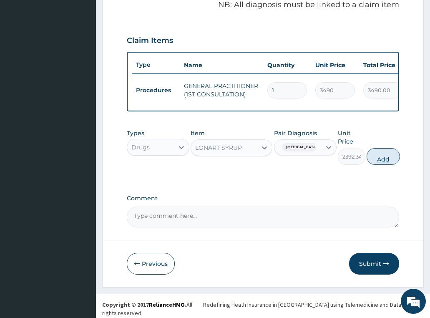
click at [382, 161] on button "Add" at bounding box center [383, 156] width 33 height 17
type input "0"
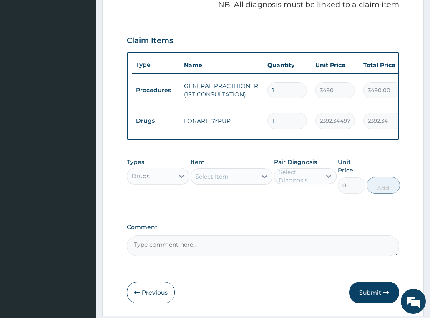
click at [234, 181] on div "Select Item" at bounding box center [224, 176] width 66 height 13
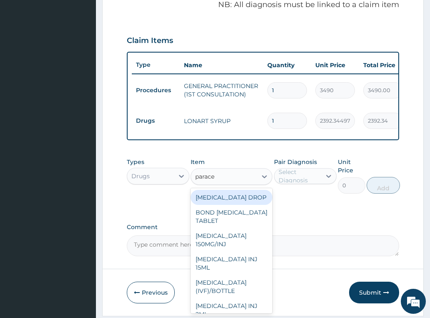
type input "paracet"
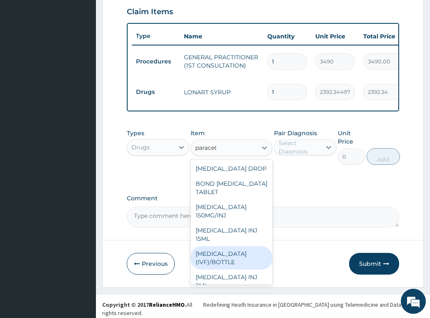
scroll to position [88, 0]
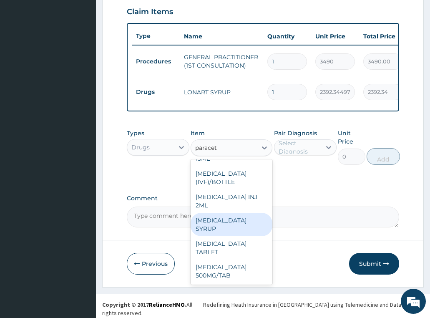
click at [220, 227] on div "[MEDICAL_DATA] SYRUP" at bounding box center [232, 224] width 82 height 23
type input "840.5150146484375"
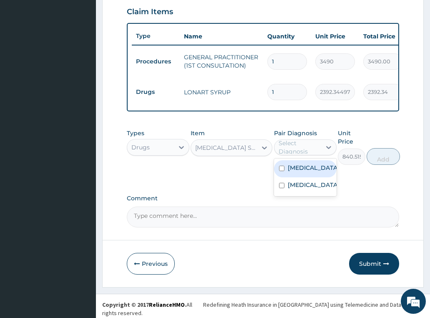
click at [298, 154] on div "Select Diagnosis" at bounding box center [300, 147] width 42 height 17
click at [300, 177] on div "[MEDICAL_DATA]" at bounding box center [305, 168] width 63 height 17
checkbox input "true"
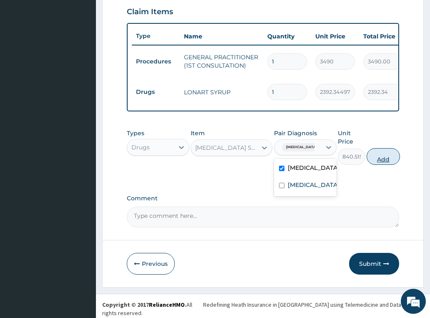
click at [379, 162] on button "Add" at bounding box center [383, 156] width 33 height 17
type input "0"
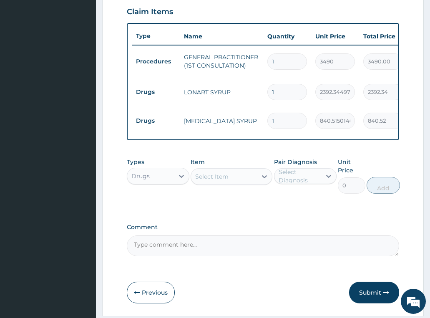
click at [239, 181] on div "Select Item" at bounding box center [224, 176] width 66 height 13
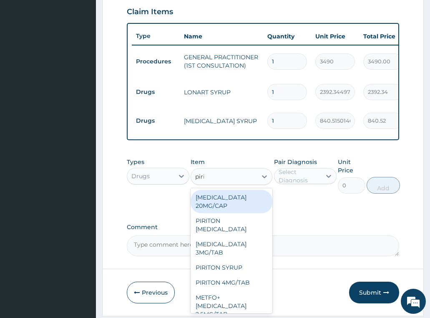
type input "pirit"
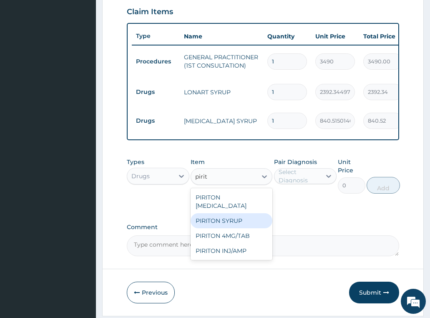
click at [216, 213] on div "PIRITON SYRUP" at bounding box center [232, 220] width 82 height 15
type input "884.6099853515625"
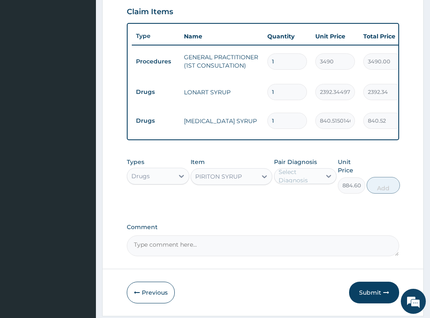
click at [286, 178] on div "Select Diagnosis" at bounding box center [300, 176] width 42 height 17
click at [307, 218] on label "Upper respiratory infection" at bounding box center [314, 213] width 52 height 8
checkbox input "true"
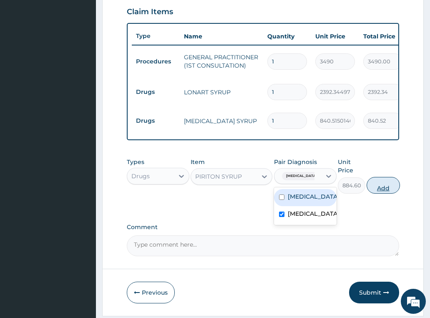
click at [385, 189] on button "Add" at bounding box center [383, 185] width 33 height 17
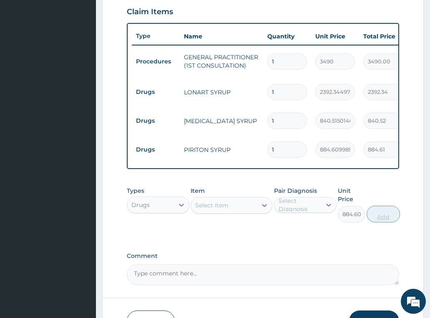
type input "0"
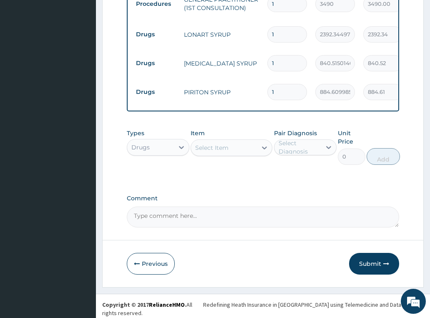
drag, startPoint x: 364, startPoint y: 265, endPoint x: 428, endPoint y: 149, distance: 132.6
click at [369, 258] on button "Submit" at bounding box center [374, 264] width 50 height 22
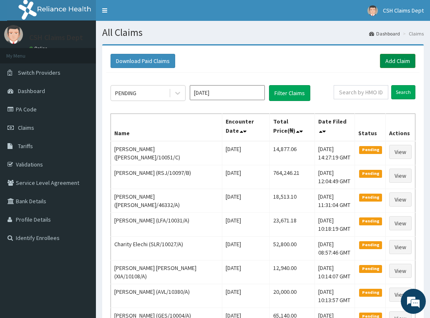
click at [395, 59] on link "Add Claim" at bounding box center [397, 61] width 35 height 14
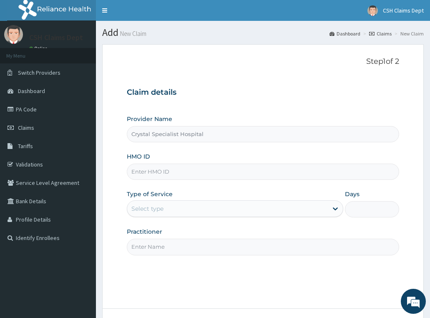
click at [172, 172] on input "HMO ID" at bounding box center [263, 172] width 273 height 16
paste input "SLB/10833/C"
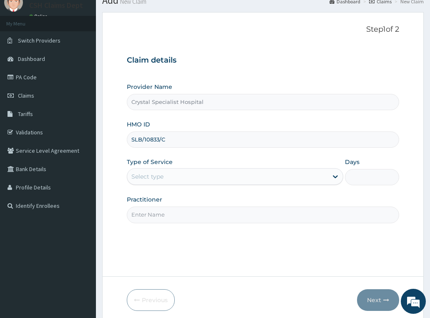
scroll to position [65, 0]
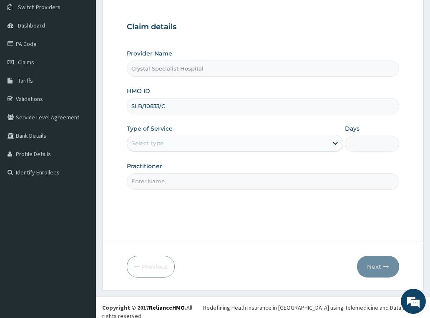
type input "SLB/10833/C"
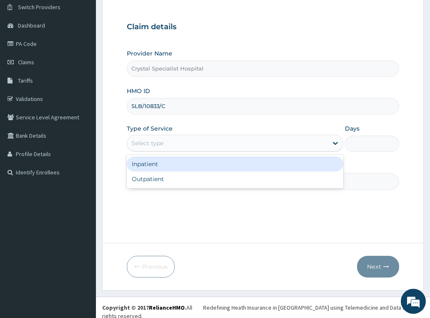
click at [178, 143] on div "Select type" at bounding box center [227, 142] width 201 height 13
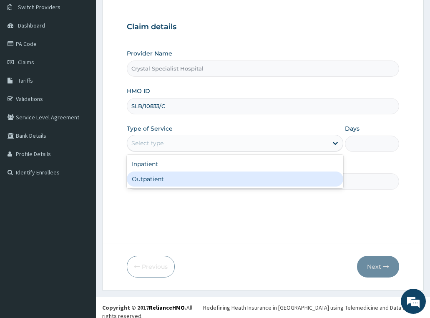
click at [174, 179] on div "Outpatient" at bounding box center [235, 178] width 217 height 15
type input "1"
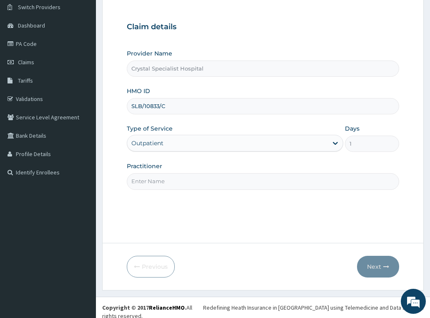
click at [170, 182] on input "Practitioner" at bounding box center [263, 181] width 273 height 16
type input "oyinloye"
click at [386, 264] on icon "button" at bounding box center [386, 267] width 6 height 6
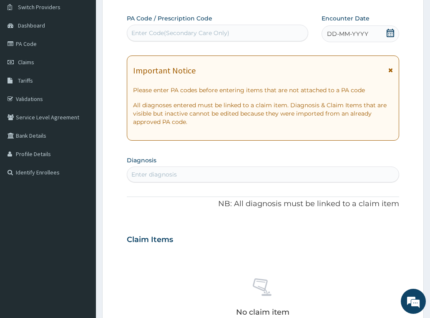
click at [388, 35] on icon at bounding box center [390, 33] width 8 height 8
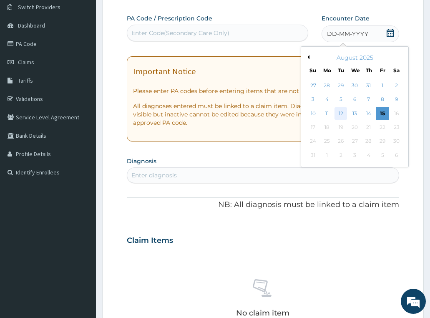
click at [337, 115] on div "12" at bounding box center [341, 113] width 13 height 13
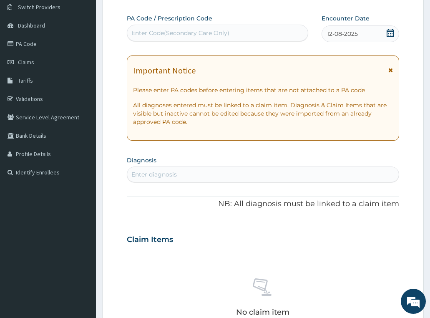
click at [264, 178] on div "Enter diagnosis" at bounding box center [263, 174] width 272 height 13
type input "malaria"
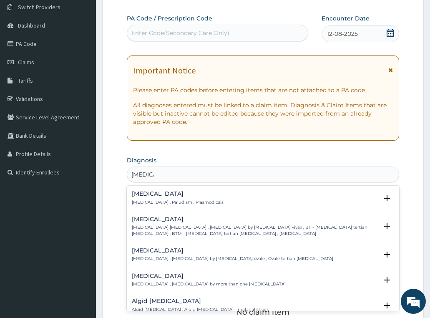
click at [171, 204] on p "Malaria , Paludism , Plasmodiosis" at bounding box center [178, 202] width 92 height 6
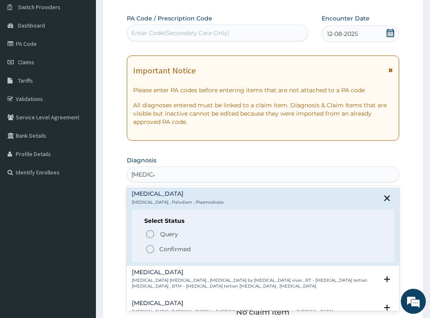
click at [175, 247] on p "Confirmed" at bounding box center [174, 249] width 31 height 8
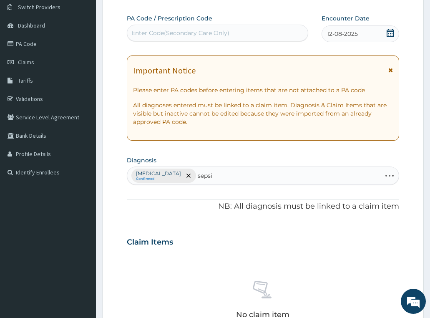
type input "sepsis"
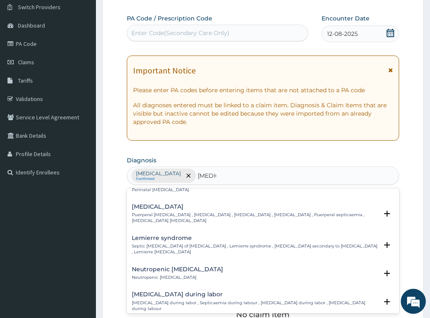
scroll to position [0, 0]
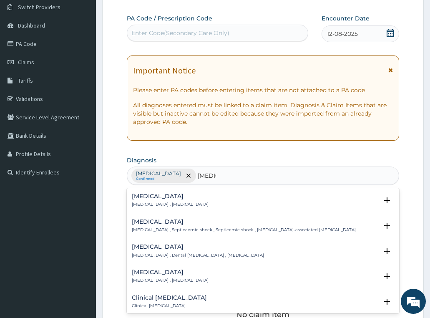
click at [198, 205] on div "Sepsis Systemic infection , Sepsis" at bounding box center [263, 200] width 263 height 15
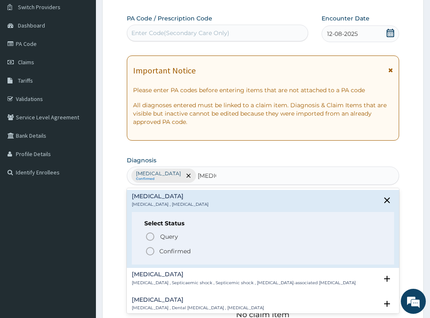
click at [180, 249] on p "Confirmed" at bounding box center [174, 251] width 31 height 8
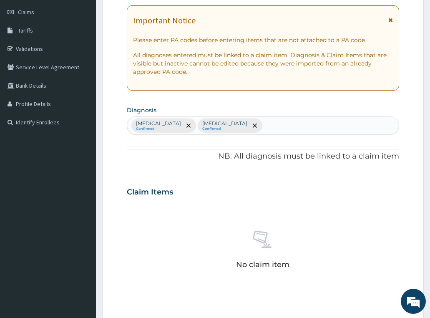
scroll to position [232, 0]
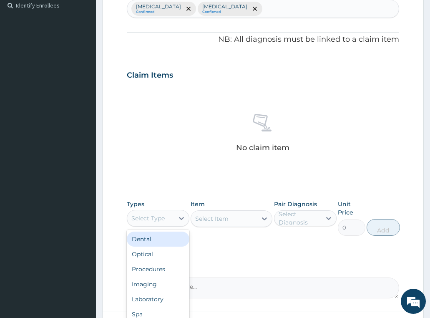
drag, startPoint x: 145, startPoint y: 223, endPoint x: 169, endPoint y: 14, distance: 210.4
click at [144, 223] on div "Select Type" at bounding box center [150, 218] width 47 height 13
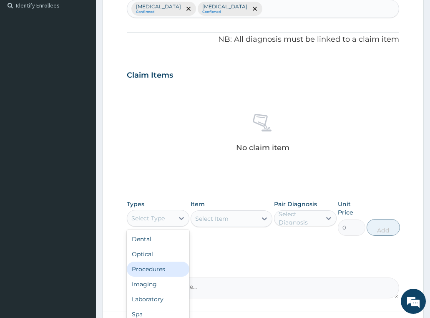
click at [146, 274] on div "Procedures" at bounding box center [158, 269] width 63 height 15
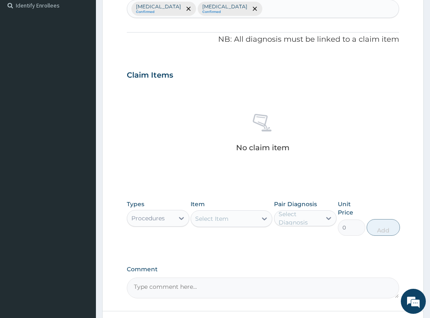
click at [224, 222] on div "Select Item" at bounding box center [211, 218] width 33 height 8
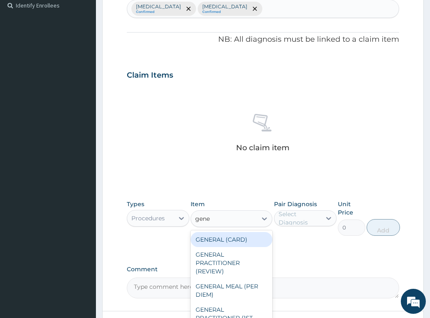
type input "gener"
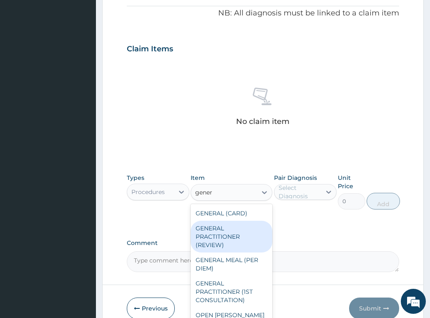
scroll to position [300, 0]
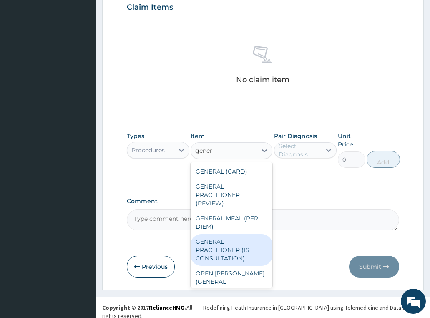
click at [237, 248] on div "GENERAL PRACTITIONER (1ST CONSULTATION)" at bounding box center [232, 250] width 82 height 32
type input "3490"
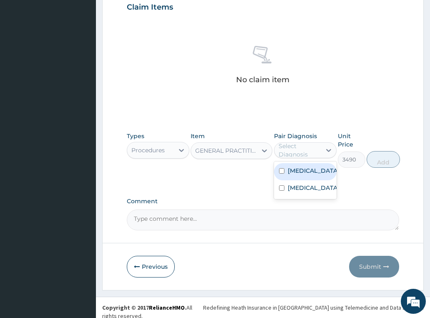
click at [309, 149] on div "Select Diagnosis" at bounding box center [300, 150] width 42 height 17
click at [305, 175] on div "Malaria" at bounding box center [305, 171] width 63 height 17
checkbox input "true"
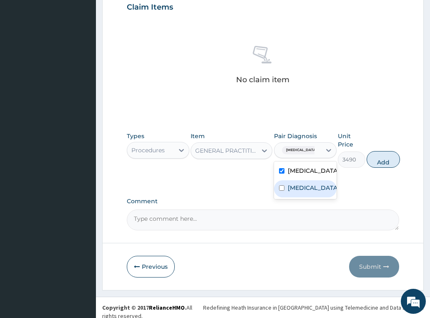
click at [305, 184] on label "Sepsis" at bounding box center [314, 188] width 52 height 8
checkbox input "true"
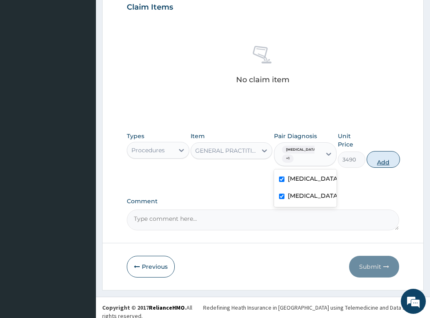
click at [378, 152] on button "Add" at bounding box center [383, 159] width 33 height 17
type input "0"
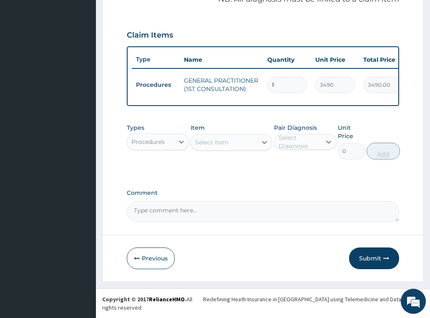
scroll to position [267, 0]
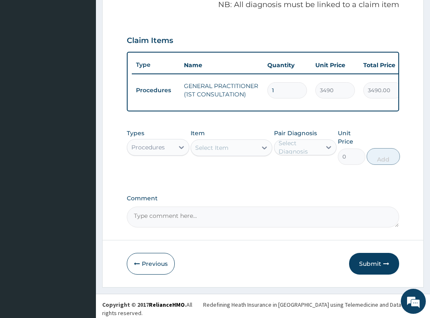
click at [138, 154] on div "Procedures" at bounding box center [150, 147] width 47 height 13
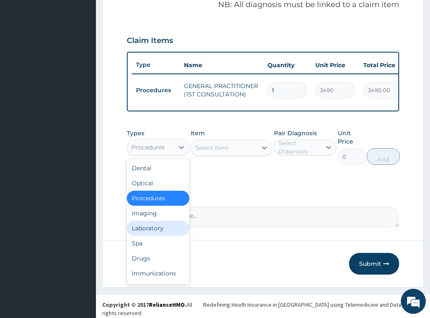
click at [153, 229] on div "Laboratory" at bounding box center [158, 228] width 63 height 15
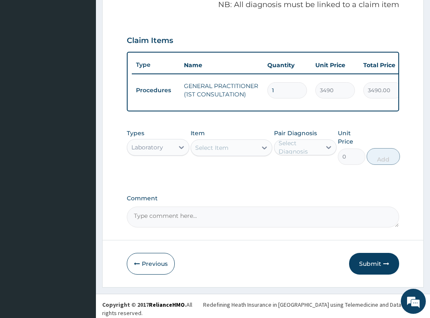
click at [224, 152] on div "Select Item" at bounding box center [211, 148] width 33 height 8
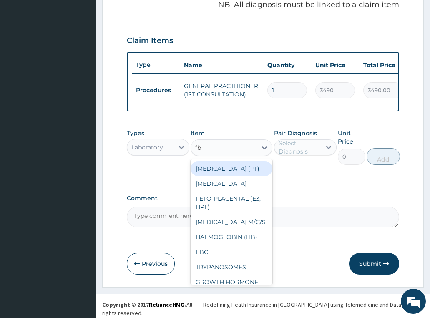
type input "fbc"
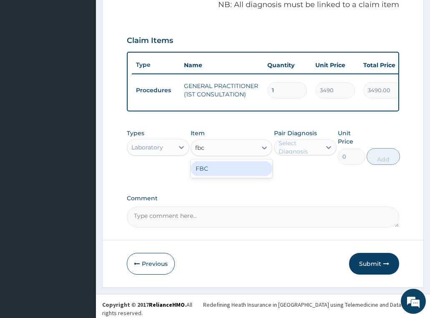
click at [243, 169] on div "FBC" at bounding box center [232, 168] width 82 height 15
type input "4700"
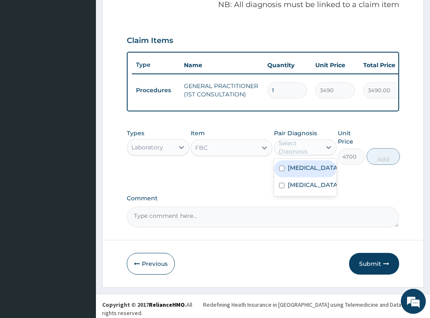
click at [307, 148] on div "Select Diagnosis" at bounding box center [300, 147] width 42 height 17
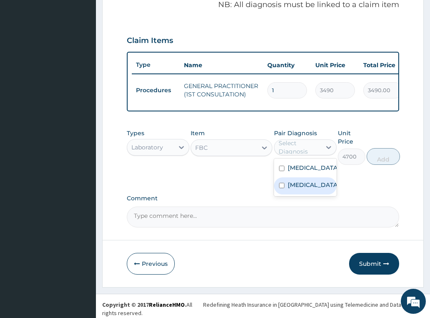
drag, startPoint x: 310, startPoint y: 187, endPoint x: 359, endPoint y: 159, distance: 56.3
click at [310, 187] on div "[MEDICAL_DATA]" at bounding box center [305, 185] width 63 height 17
checkbox input "true"
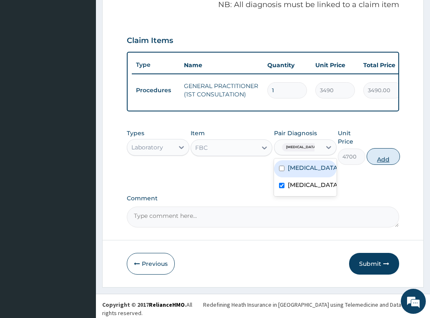
click at [380, 157] on button "Add" at bounding box center [383, 156] width 33 height 17
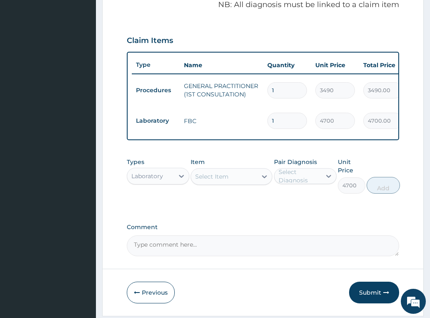
type input "0"
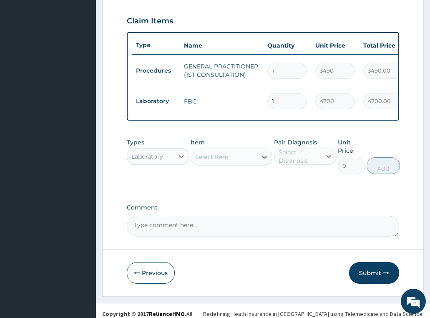
scroll to position [296, 0]
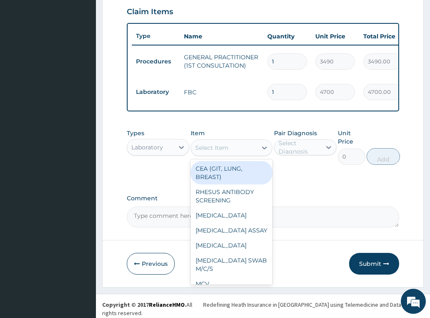
click at [244, 148] on div "Select Item" at bounding box center [224, 147] width 66 height 13
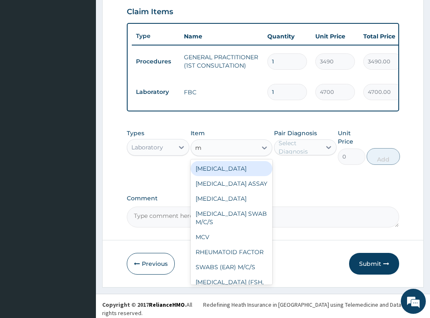
type input "mp"
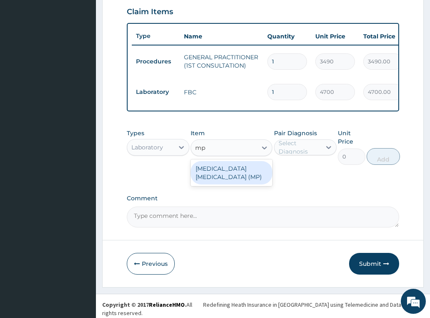
click at [232, 186] on div "[MEDICAL_DATA] [MEDICAL_DATA] (MP)" at bounding box center [232, 172] width 82 height 27
click at [244, 179] on div "[MEDICAL_DATA] [MEDICAL_DATA] (MP)" at bounding box center [232, 172] width 82 height 23
type input "2740"
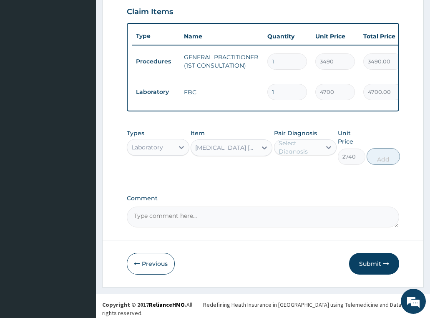
click at [295, 155] on div "Select Diagnosis" at bounding box center [300, 147] width 42 height 17
click at [296, 170] on label "[MEDICAL_DATA]" at bounding box center [314, 168] width 52 height 8
checkbox input "true"
click at [383, 165] on button "Add" at bounding box center [383, 156] width 33 height 17
type input "0"
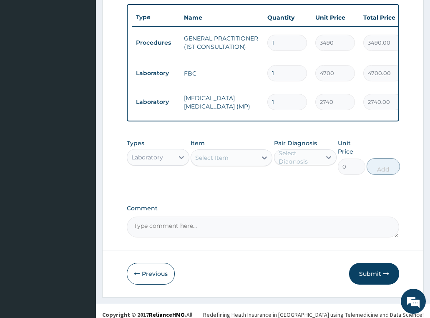
scroll to position [325, 0]
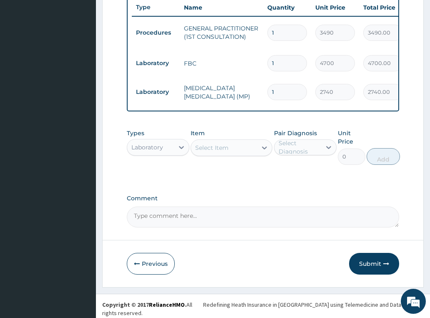
click at [146, 151] on div "Laboratory" at bounding box center [147, 147] width 32 height 8
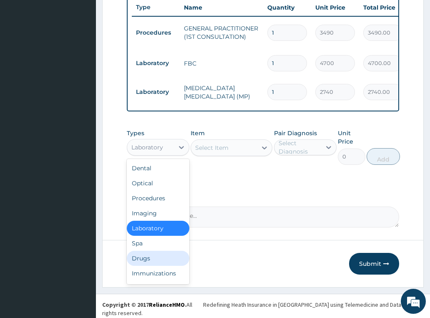
click at [145, 259] on div "Drugs" at bounding box center [158, 258] width 63 height 15
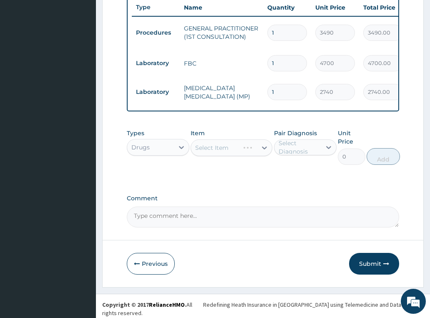
click at [219, 154] on div "Select Item" at bounding box center [232, 147] width 82 height 17
click at [229, 153] on div "Select Item" at bounding box center [224, 147] width 66 height 13
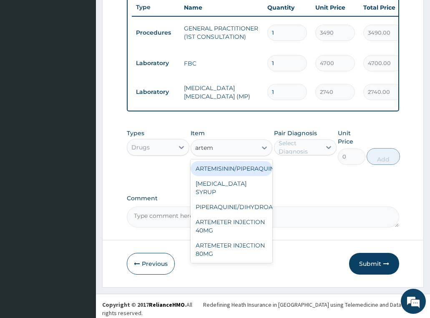
type input "arteme"
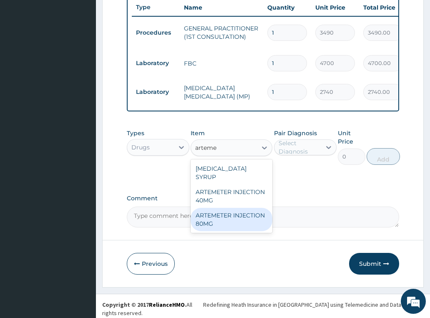
click at [235, 210] on div "ARTEMETER INJECTION 80MG" at bounding box center [232, 219] width 82 height 23
type input "1161.25"
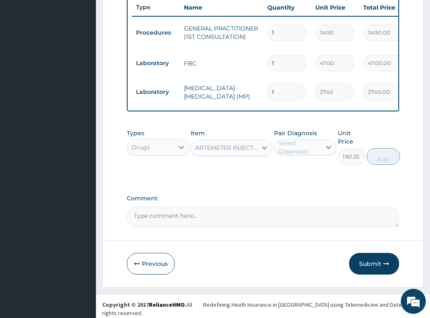
click at [310, 149] on div "Select Diagnosis" at bounding box center [300, 147] width 42 height 17
click at [307, 169] on label "[MEDICAL_DATA]" at bounding box center [314, 168] width 52 height 8
checkbox input "true"
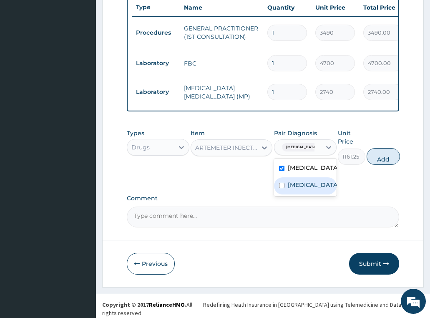
click at [309, 190] on div "[MEDICAL_DATA]" at bounding box center [305, 185] width 63 height 17
checkbox input "true"
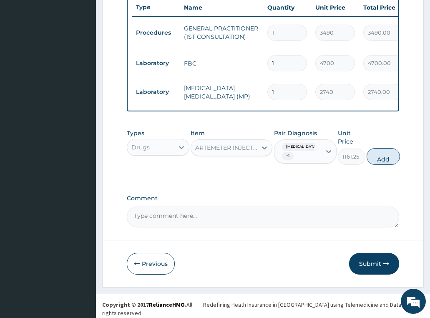
click at [373, 161] on button "Add" at bounding box center [383, 156] width 33 height 17
type input "0"
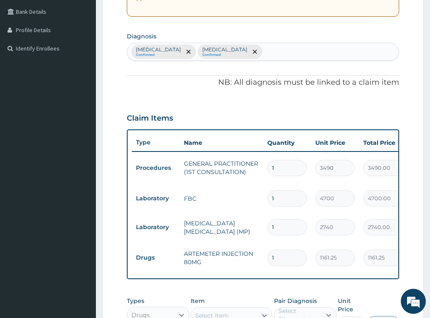
scroll to position [74, 0]
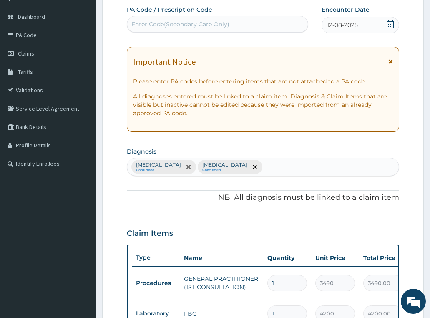
click at [221, 165] on div "Malaria Confirmed Sepsis Confirmed" at bounding box center [263, 167] width 272 height 18
type input "musculoskel"
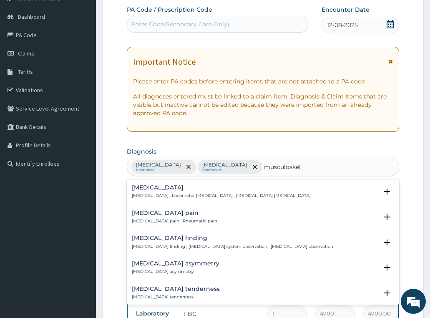
click at [164, 219] on p "Musculoskeletal pain , Rheumatic pain" at bounding box center [175, 221] width 86 height 6
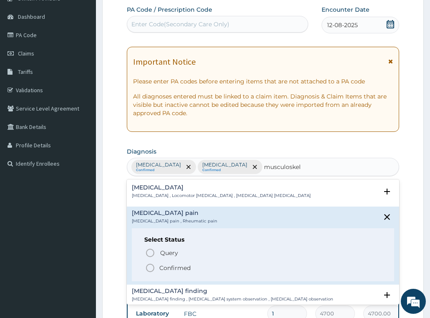
click at [169, 268] on p "Confirmed" at bounding box center [174, 268] width 31 height 8
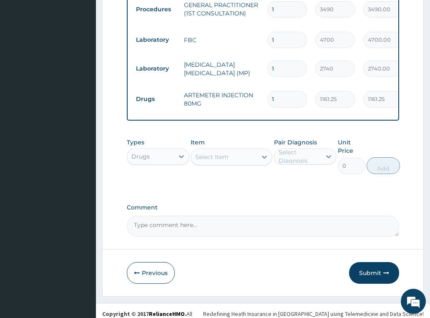
scroll to position [353, 0]
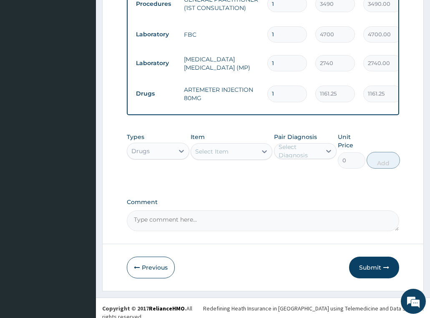
click at [232, 148] on div "Select Item" at bounding box center [224, 151] width 66 height 13
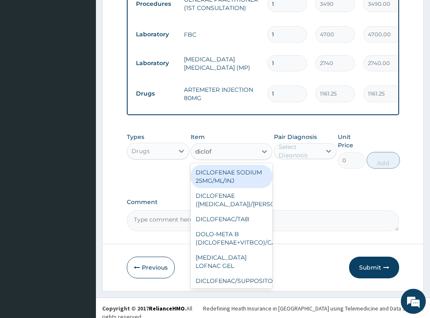
type input "diclofe"
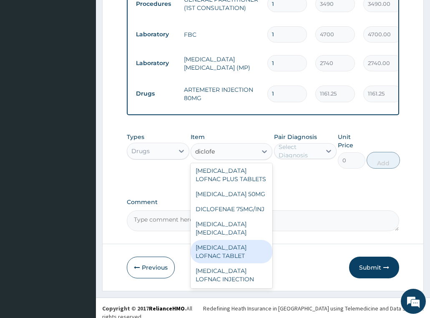
scroll to position [188, 0]
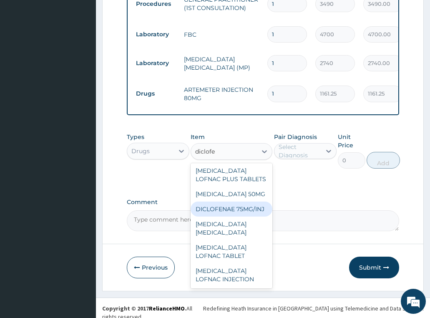
drag, startPoint x: 223, startPoint y: 204, endPoint x: 252, endPoint y: 185, distance: 35.3
click at [223, 204] on div "DICLOFENAE 75MG/INJ" at bounding box center [232, 208] width 82 height 15
type input "169.3049926757812"
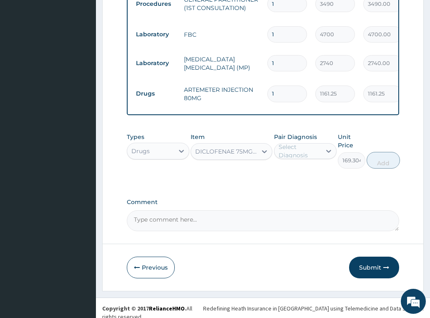
click at [315, 149] on div "Select Diagnosis" at bounding box center [300, 151] width 42 height 17
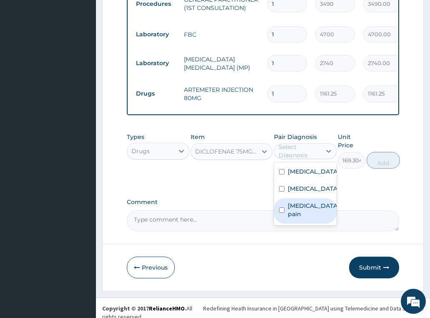
click at [305, 206] on label "Musculoskeletal pain" at bounding box center [314, 209] width 52 height 17
checkbox input "true"
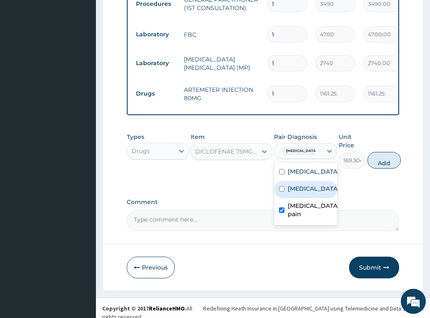
click at [386, 160] on button "Add" at bounding box center [384, 160] width 33 height 17
type input "0"
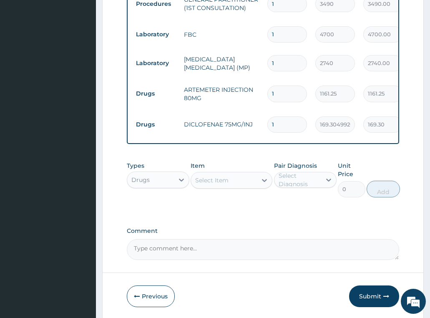
click at [239, 180] on div "Select Item" at bounding box center [224, 180] width 66 height 13
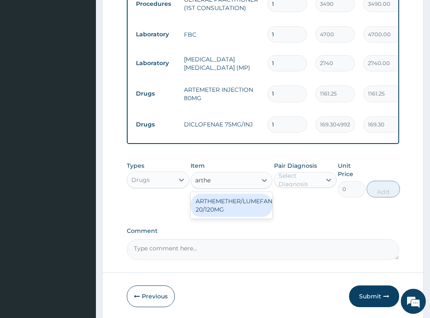
type input "arthem"
click at [247, 206] on div "ARTHEMETHER/LUMEFANTRINE/TAB 20/120MG" at bounding box center [232, 205] width 82 height 23
type input "130"
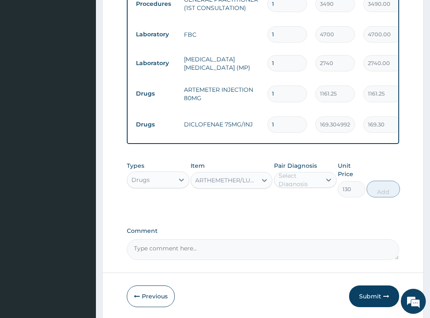
click at [311, 181] on div "Select Diagnosis" at bounding box center [300, 179] width 42 height 17
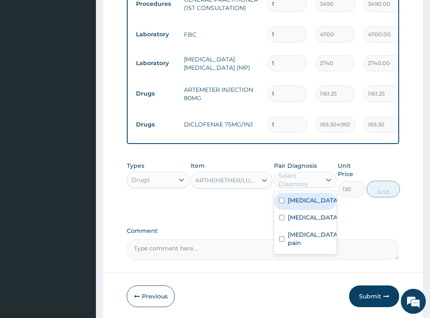
click at [309, 206] on div "[MEDICAL_DATA]" at bounding box center [305, 201] width 63 height 17
checkbox input "true"
click at [380, 186] on button "Add" at bounding box center [383, 189] width 33 height 17
type input "0"
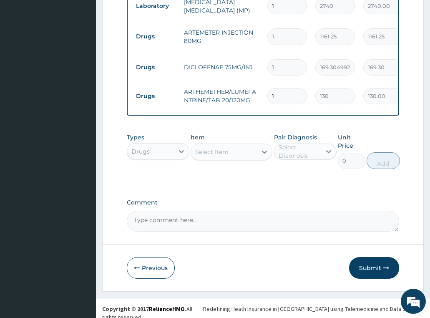
scroll to position [411, 0]
click at [224, 153] on div "Select Item" at bounding box center [211, 151] width 33 height 8
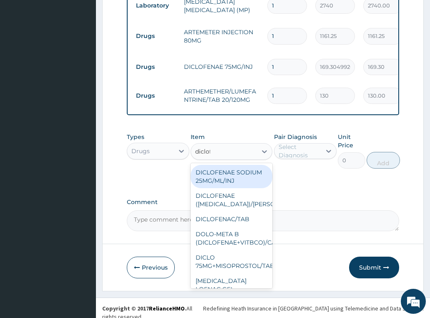
type input "diclofe"
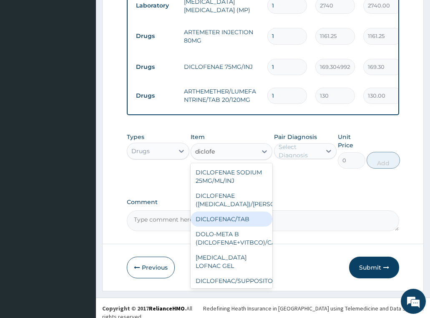
click at [229, 227] on div "DICLOFENAC/TAB" at bounding box center [232, 219] width 82 height 15
type input "72.07499694824219"
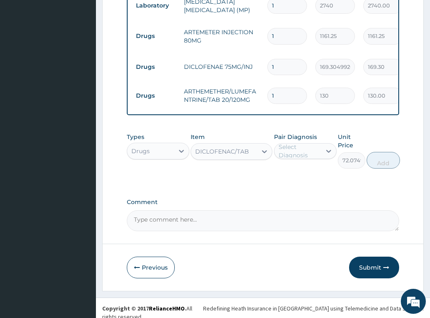
click at [303, 152] on div "Select Diagnosis" at bounding box center [300, 151] width 42 height 17
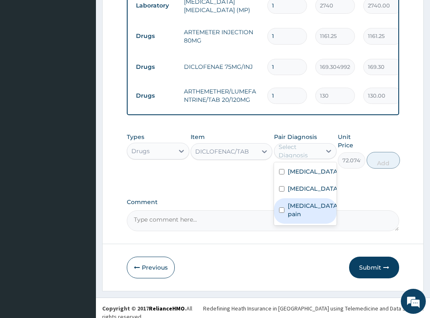
drag, startPoint x: 306, startPoint y: 201, endPoint x: 310, endPoint y: 192, distance: 9.9
click at [305, 201] on label "Musculoskeletal pain" at bounding box center [314, 209] width 52 height 17
checkbox input "true"
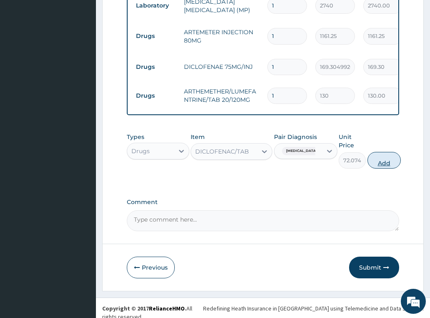
click at [384, 159] on button "Add" at bounding box center [384, 160] width 33 height 17
type input "0"
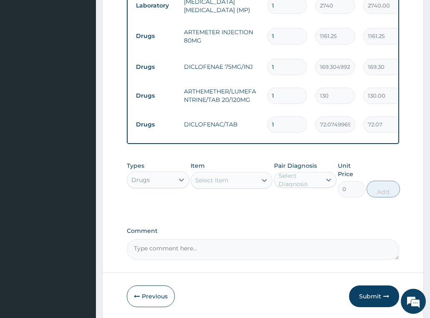
type input "10"
type input "720.75"
type input "10"
drag, startPoint x: 296, startPoint y: 87, endPoint x: 240, endPoint y: 101, distance: 58.0
click at [240, 101] on tr "Drugs ARTHEMETHER/LUMEFANTRINE/TAB 20/120MG 1 130 130.00 Malaria Delete" at bounding box center [336, 95] width 409 height 29
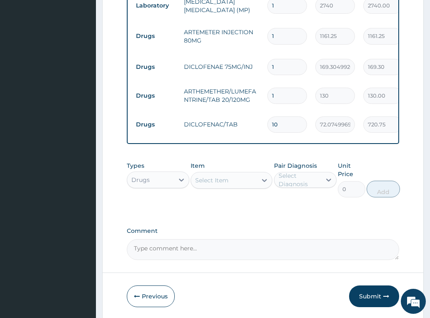
type input "2"
type input "260.00"
type input "24"
type input "3120.00"
type input "24"
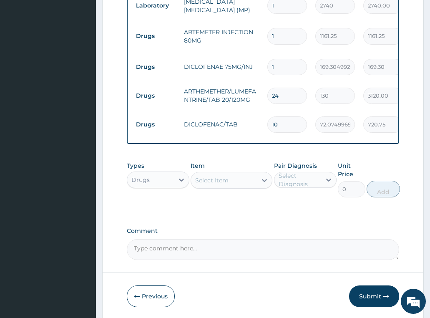
drag, startPoint x: 290, startPoint y: 32, endPoint x: 239, endPoint y: 37, distance: 51.1
click at [239, 37] on tr "Drugs ARTEMETER INJECTION 80MG 1 1161.25 1161.25 Malaria + 1 Delete" at bounding box center [336, 36] width 409 height 33
type input "2"
type input "2322.50"
type input "2"
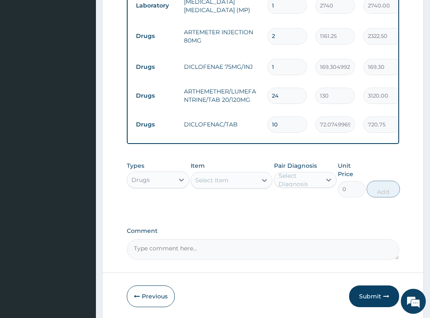
click at [236, 65] on td "DICLOFENAE 75MG/INJ" at bounding box center [221, 66] width 83 height 17
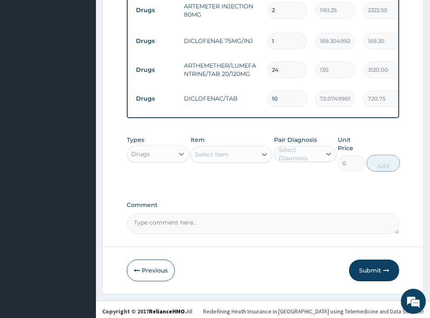
scroll to position [440, 0]
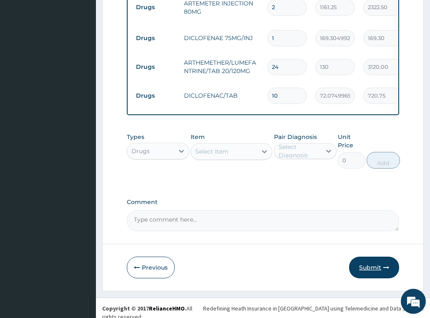
click at [372, 265] on button "Submit" at bounding box center [374, 268] width 50 height 22
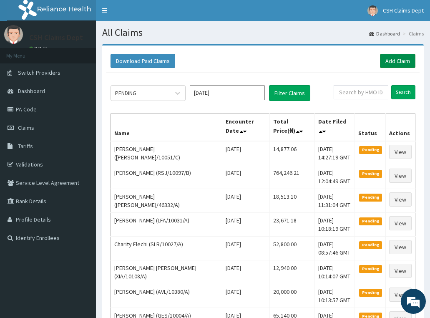
click at [394, 59] on link "Add Claim" at bounding box center [397, 61] width 35 height 14
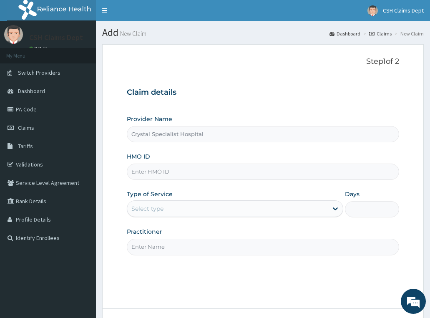
click at [163, 173] on input "HMO ID" at bounding box center [263, 172] width 273 height 16
paste input "MFD/10139/A"
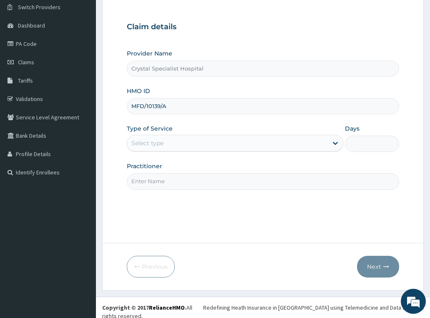
type input "MFD/10139/A"
click at [160, 148] on div "Select type" at bounding box center [227, 142] width 201 height 13
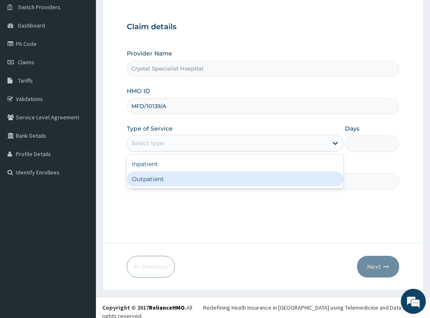
click at [156, 181] on div "Outpatient" at bounding box center [235, 178] width 217 height 15
type input "1"
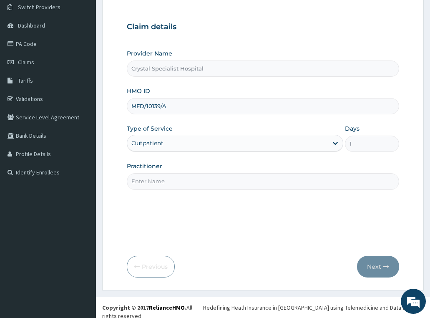
click at [179, 187] on input "Practitioner" at bounding box center [263, 181] width 273 height 16
type input "olusoji"
drag, startPoint x: 375, startPoint y: 263, endPoint x: 418, endPoint y: 229, distance: 54.4
click at [375, 263] on button "Next" at bounding box center [378, 267] width 42 height 22
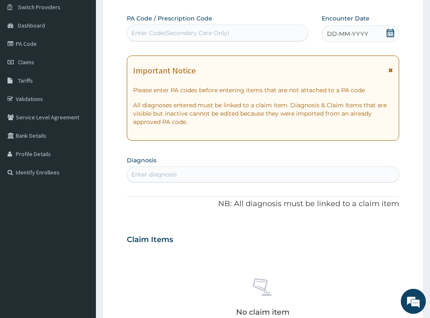
click at [204, 33] on div "Enter Code(Secondary Care Only)" at bounding box center [180, 33] width 98 height 8
paste input "PA/A0FB8D"
type input "PA/A0FB8D"
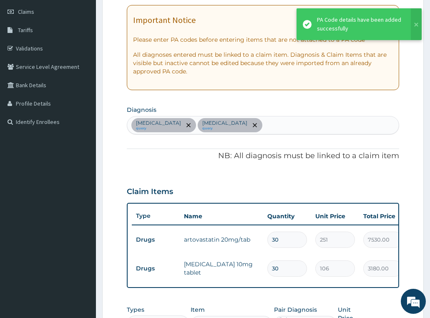
scroll to position [283, 0]
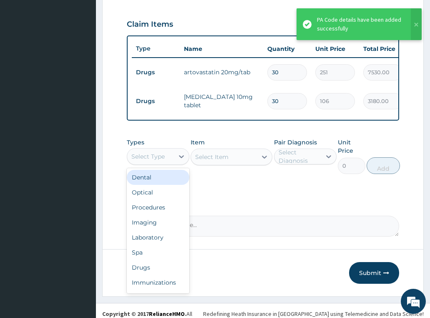
drag, startPoint x: 169, startPoint y: 158, endPoint x: 166, endPoint y: 190, distance: 32.2
click at [168, 158] on div "Select Type" at bounding box center [150, 156] width 47 height 13
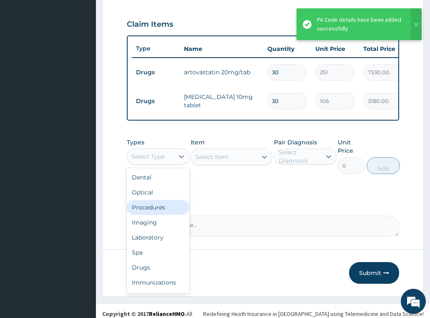
click at [165, 213] on div "Procedures" at bounding box center [158, 207] width 63 height 15
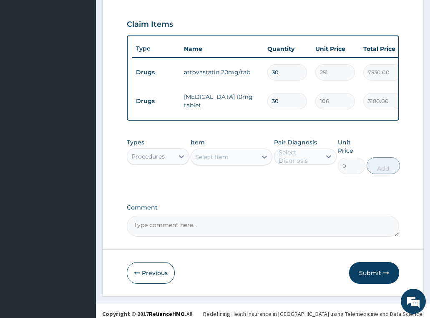
click at [211, 161] on div "Select Item" at bounding box center [211, 157] width 33 height 8
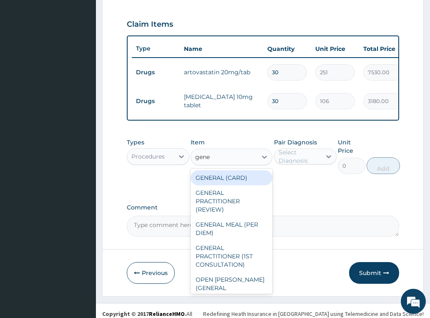
type input "gener"
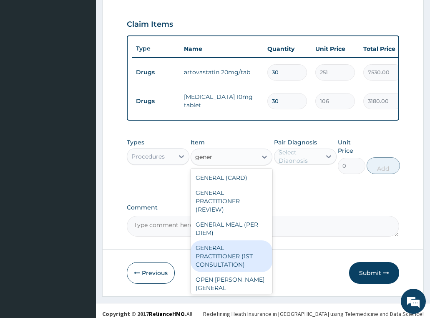
click at [231, 255] on div "GENERAL PRACTITIONER (1ST CONSULTATION)" at bounding box center [232, 256] width 82 height 32
type input "3490"
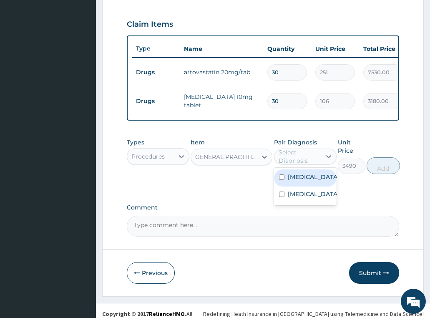
click at [312, 165] on div "Select Diagnosis" at bounding box center [300, 156] width 42 height 17
click at [309, 186] on div "Hyperlipidemia" at bounding box center [305, 177] width 63 height 17
checkbox input "true"
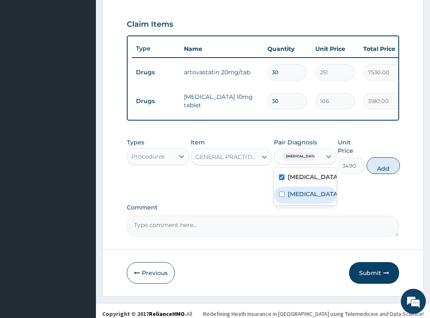
drag, startPoint x: 302, startPoint y: 204, endPoint x: 365, endPoint y: 170, distance: 70.9
click at [302, 198] on label "Essential hypertension" at bounding box center [314, 194] width 52 height 8
checkbox input "true"
click at [377, 169] on button "Add" at bounding box center [383, 165] width 33 height 17
type input "0"
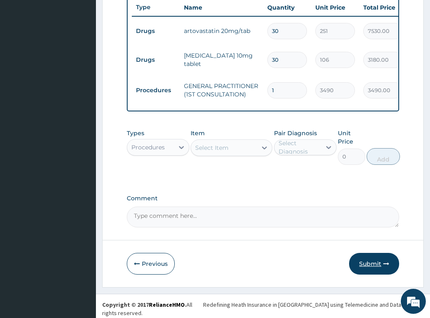
click at [373, 268] on button "Submit" at bounding box center [374, 264] width 50 height 22
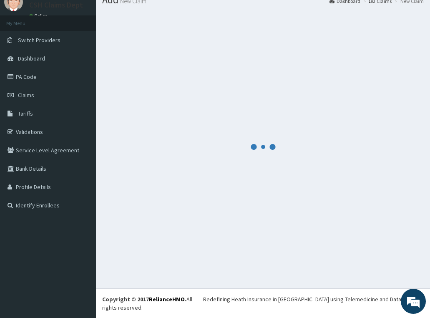
scroll to position [24, 0]
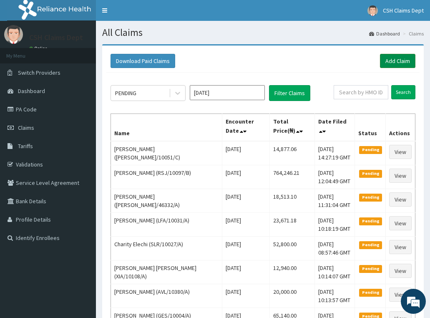
click at [404, 63] on link "Add Claim" at bounding box center [397, 61] width 35 height 14
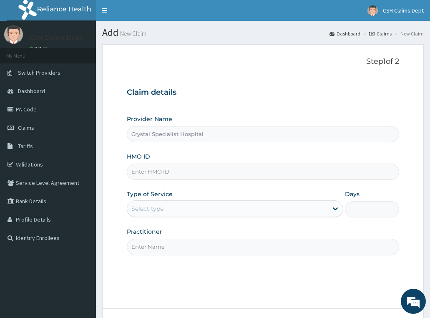
click at [214, 174] on input "HMO ID" at bounding box center [263, 172] width 273 height 16
paste input "CYU/10384/A"
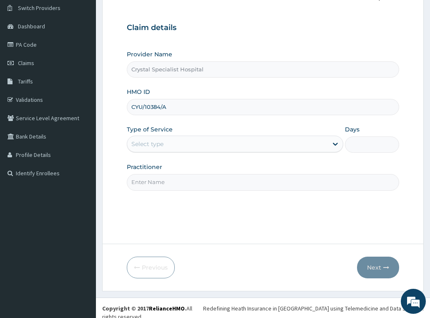
scroll to position [65, 0]
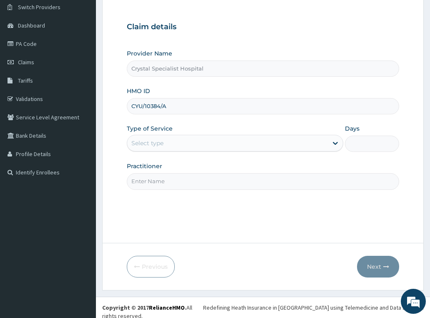
type input "CYU/10384/A"
click at [178, 143] on div "Select type" at bounding box center [227, 142] width 201 height 13
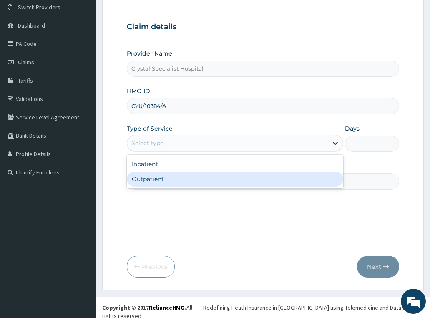
click at [177, 176] on div "Outpatient" at bounding box center [235, 178] width 217 height 15
type input "1"
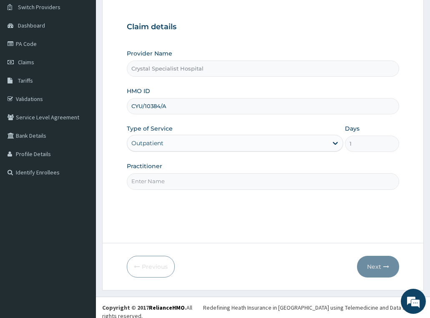
click at [177, 184] on input "Practitioner" at bounding box center [263, 181] width 273 height 16
type input "oyinloye"
click at [385, 267] on icon "button" at bounding box center [386, 267] width 6 height 6
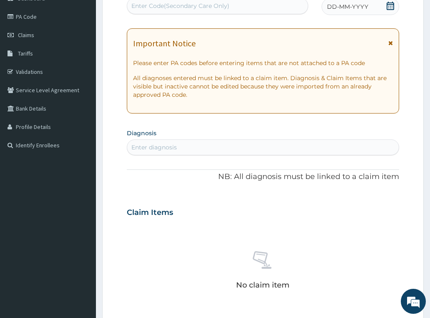
scroll to position [107, 0]
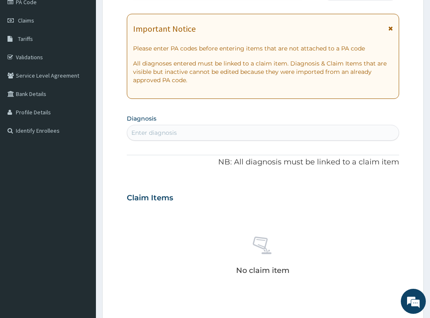
click at [196, 131] on div "Enter diagnosis" at bounding box center [263, 132] width 272 height 13
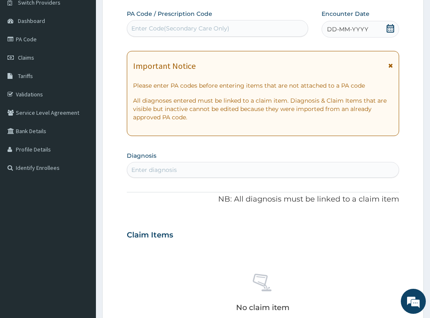
scroll to position [0, 0]
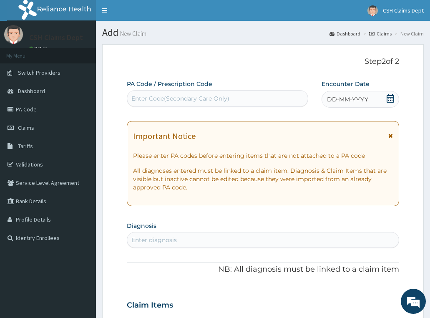
click at [148, 97] on div "Enter Code(Secondary Care Only)" at bounding box center [180, 98] width 98 height 8
paste input "PA/A12CB8"
type input "PA/A12CB8"
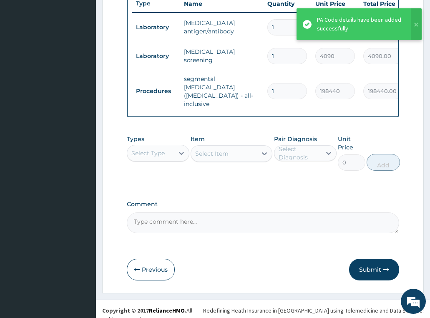
scroll to position [329, 0]
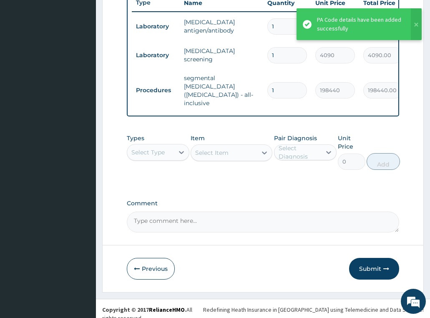
click at [148, 149] on div "Select Type" at bounding box center [147, 152] width 33 height 8
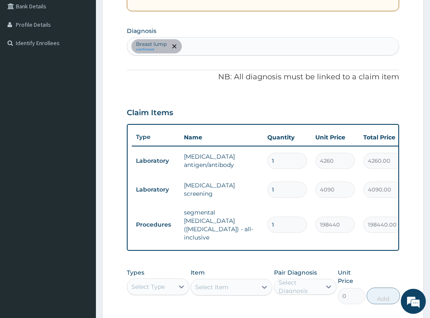
scroll to position [79, 0]
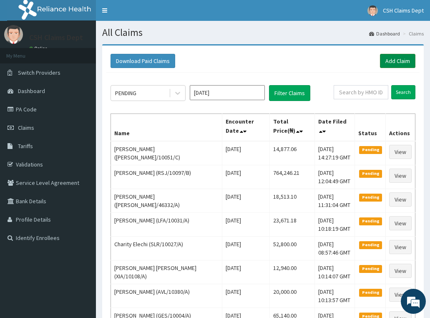
click at [397, 62] on link "Add Claim" at bounding box center [397, 61] width 35 height 14
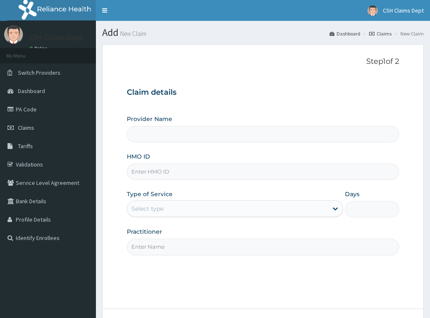
type input "Crystal Specialist Hospital"
click at [171, 173] on input "HMO ID" at bounding box center [263, 172] width 273 height 16
paste input "CHL/10244/C"
type input "CHL/10244/C"
click at [160, 210] on div "Select type" at bounding box center [147, 208] width 32 height 8
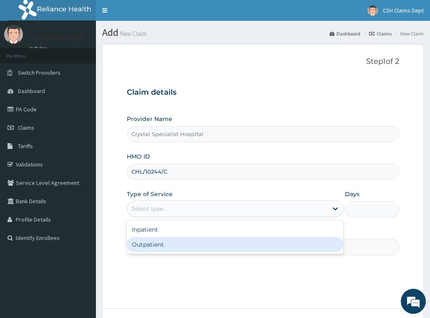
click at [158, 244] on div "Outpatient" at bounding box center [235, 244] width 217 height 15
type input "1"
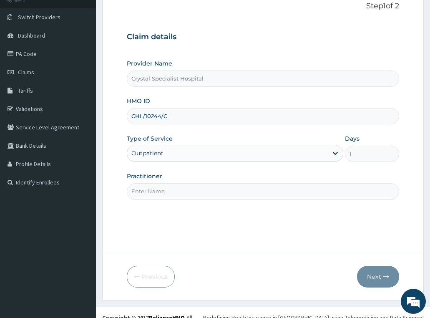
scroll to position [65, 0]
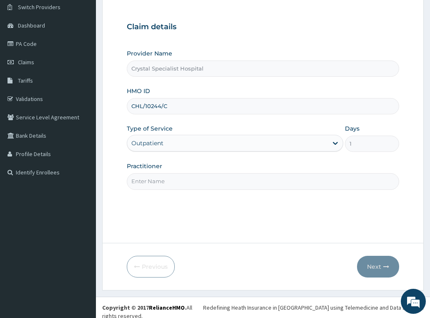
click at [149, 183] on input "Practitioner" at bounding box center [263, 181] width 273 height 16
type input "oyinloye"
click at [379, 267] on button "Next" at bounding box center [378, 267] width 42 height 22
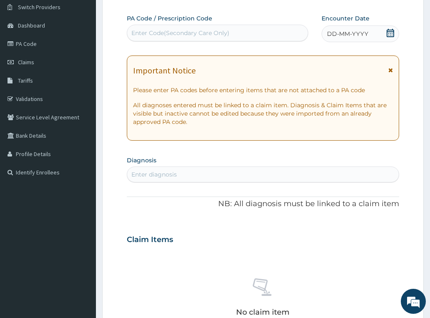
click at [389, 34] on icon at bounding box center [390, 33] width 8 height 8
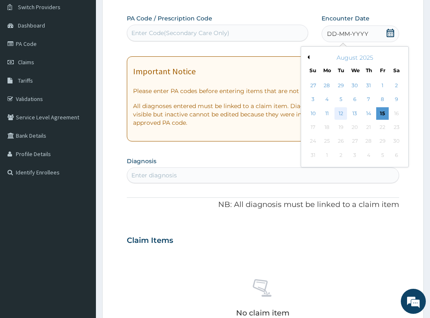
click at [341, 113] on div "12" at bounding box center [341, 113] width 13 height 13
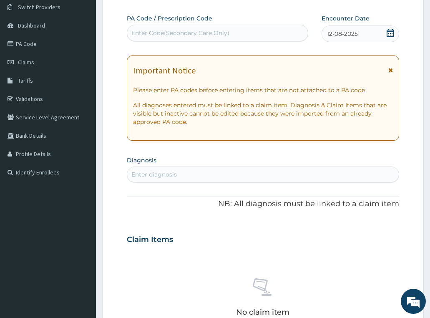
click at [390, 69] on icon at bounding box center [390, 70] width 5 height 6
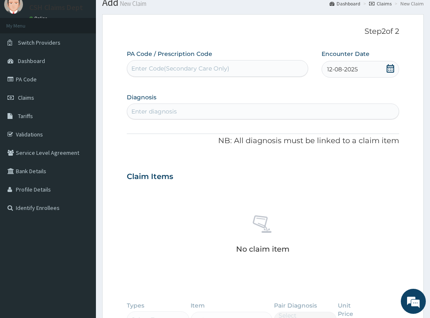
scroll to position [24, 0]
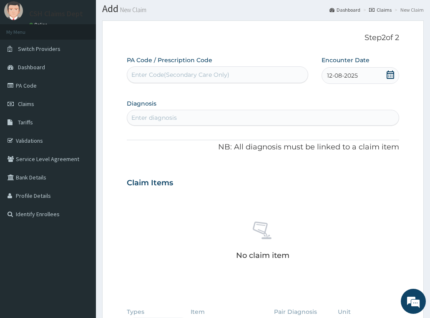
click at [172, 117] on div "Enter diagnosis" at bounding box center [153, 117] width 45 height 8
type input "[MEDICAL_DATA]"
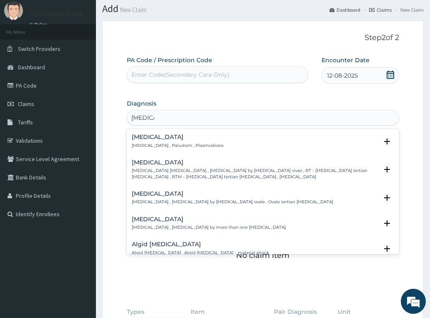
click at [155, 135] on h4 "[MEDICAL_DATA]" at bounding box center [178, 137] width 92 height 6
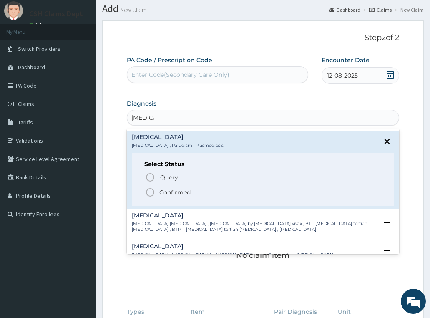
click at [167, 192] on p "Confirmed" at bounding box center [174, 192] width 31 height 8
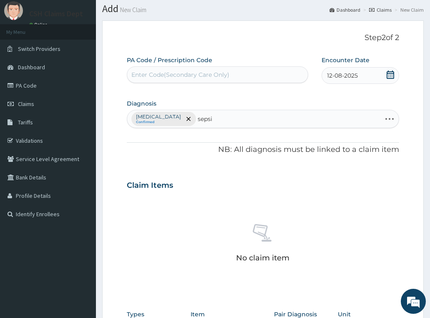
type input "[MEDICAL_DATA]"
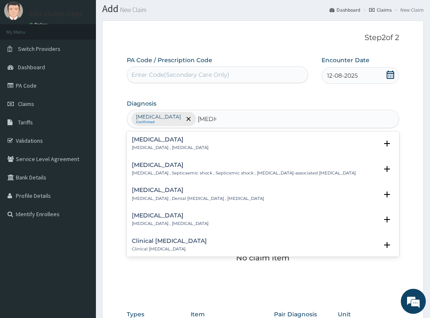
click at [149, 144] on div "Sepsis Systemic infection , Sepsis" at bounding box center [170, 143] width 77 height 15
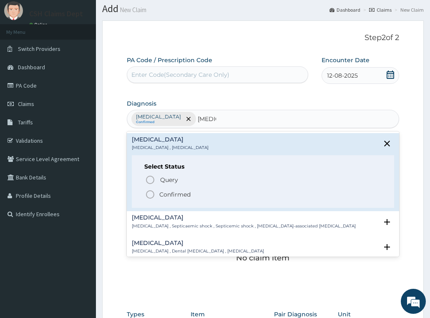
click at [169, 193] on p "Confirmed" at bounding box center [174, 194] width 31 height 8
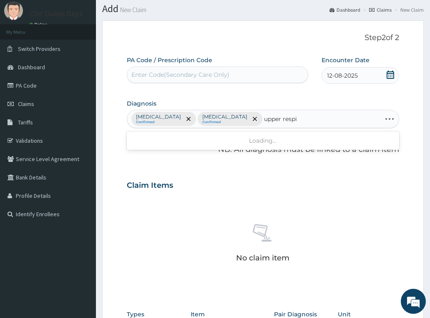
type input "upper respir"
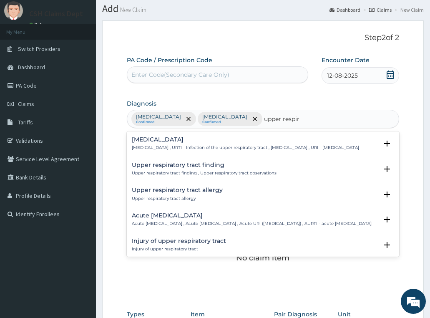
click at [154, 141] on h4 "Upper respiratory infection" at bounding box center [245, 139] width 227 height 6
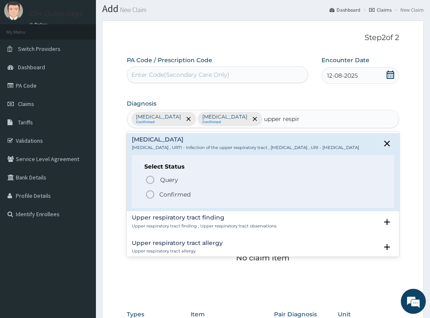
click at [180, 199] on p "Confirmed" at bounding box center [174, 194] width 31 height 8
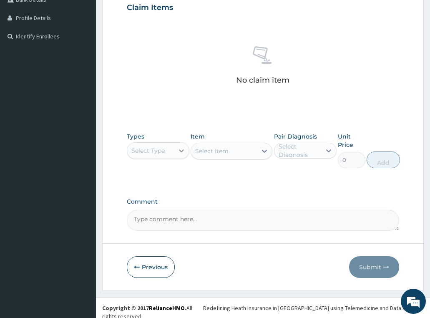
scroll to position [202, 0]
click at [168, 148] on div "Select Type" at bounding box center [150, 150] width 47 height 13
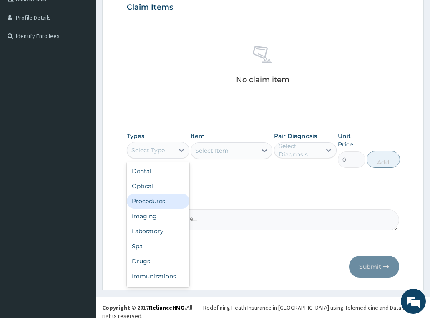
click at [156, 201] on div "Procedures" at bounding box center [158, 201] width 63 height 15
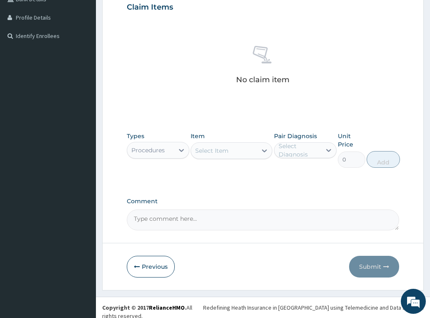
click at [234, 150] on div "Select Item" at bounding box center [224, 150] width 66 height 13
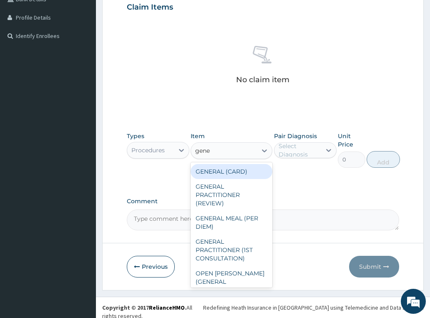
type input "gener"
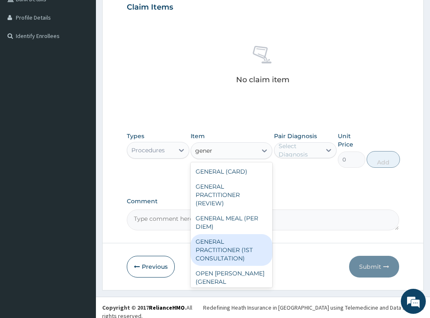
click at [233, 255] on div "GENERAL PRACTITIONER (1ST CONSULTATION)" at bounding box center [232, 250] width 82 height 32
type input "3490"
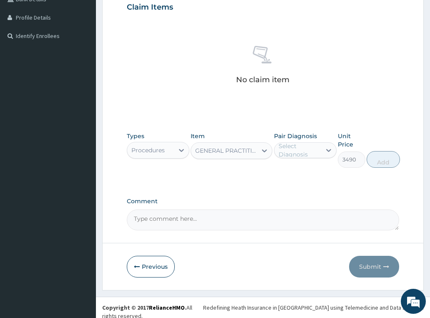
click at [296, 159] on div "Pair Diagnosis Select Diagnosis" at bounding box center [305, 150] width 63 height 36
click at [297, 153] on div "Select Diagnosis" at bounding box center [300, 150] width 42 height 17
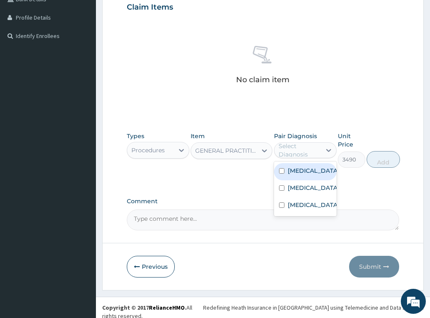
click at [296, 171] on label "[MEDICAL_DATA]" at bounding box center [314, 170] width 52 height 8
checkbox input "true"
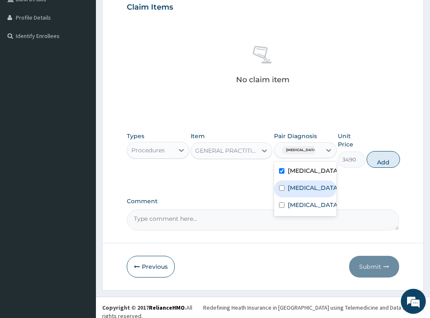
click at [297, 189] on label "[MEDICAL_DATA]" at bounding box center [314, 188] width 52 height 8
checkbox input "true"
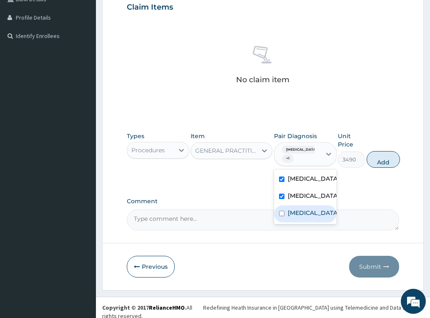
click at [304, 212] on label "Upper respiratory infection" at bounding box center [314, 213] width 52 height 8
checkbox input "true"
click at [383, 164] on button "Add" at bounding box center [383, 159] width 33 height 17
type input "0"
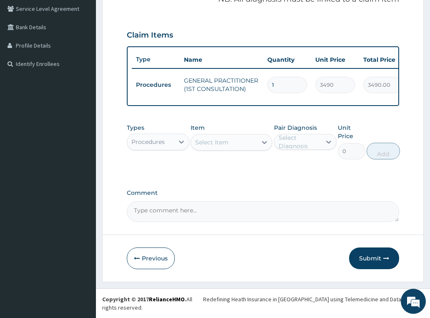
scroll to position [169, 0]
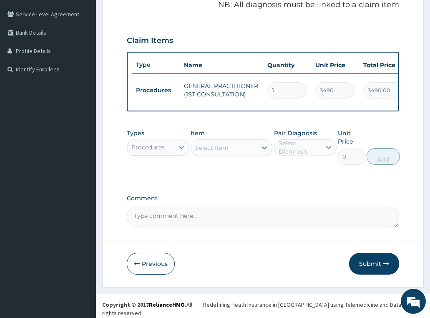
click at [168, 152] on div "Procedures" at bounding box center [150, 147] width 47 height 13
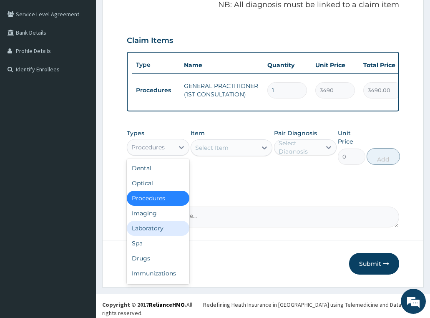
click at [156, 236] on div "Laboratory" at bounding box center [158, 228] width 63 height 15
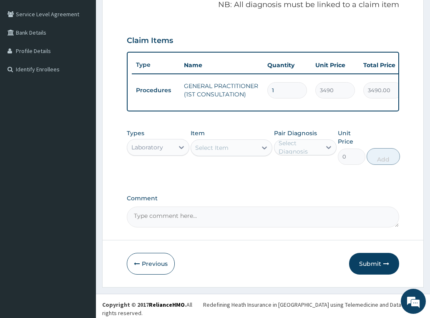
click at [217, 149] on div "Select Item" at bounding box center [211, 148] width 33 height 8
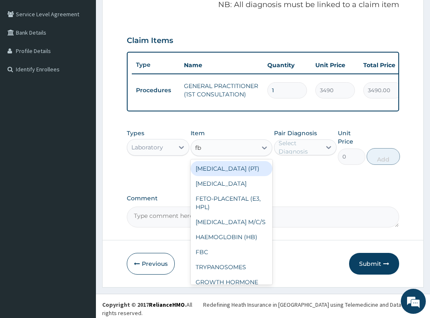
type input "fbc"
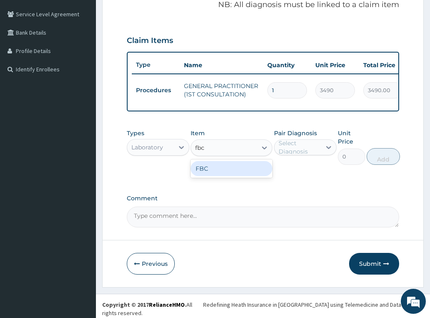
click at [236, 164] on div "FBC" at bounding box center [232, 168] width 82 height 15
type input "4700"
click at [307, 156] on div "Select Diagnosis" at bounding box center [300, 147] width 42 height 17
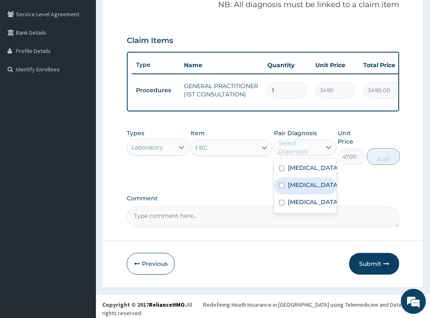
click at [305, 189] on label "[MEDICAL_DATA]" at bounding box center [314, 185] width 52 height 8
checkbox input "true"
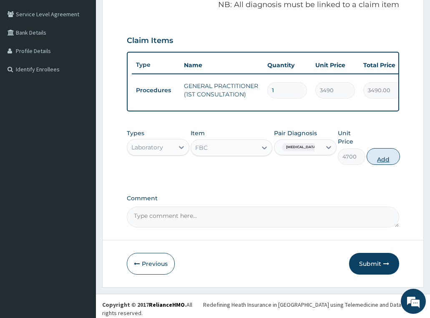
click at [378, 163] on button "Add" at bounding box center [383, 156] width 33 height 17
type input "0"
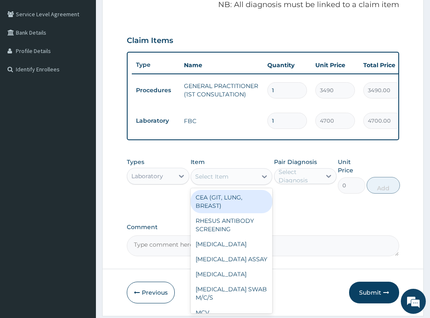
click at [223, 177] on div "Select Item" at bounding box center [211, 176] width 33 height 8
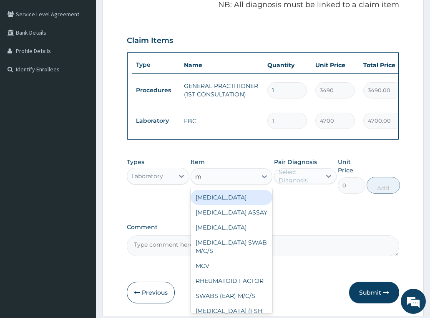
type input "mp"
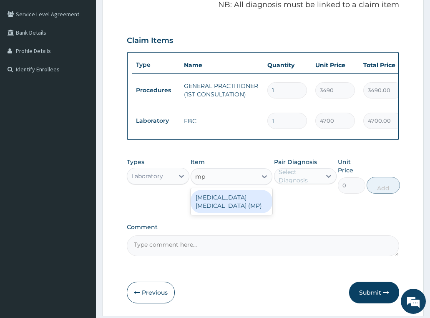
click at [229, 204] on div "[MEDICAL_DATA] [MEDICAL_DATA] (MP)" at bounding box center [232, 201] width 82 height 23
type input "2740"
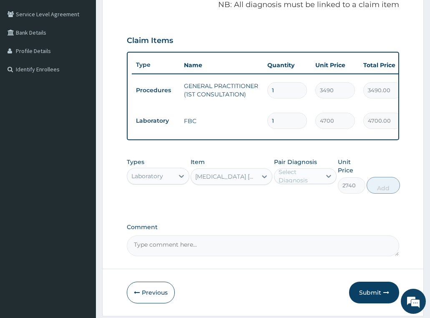
click at [295, 187] on div "Pair Diagnosis Select Diagnosis" at bounding box center [305, 176] width 63 height 36
click at [302, 177] on div "Select Diagnosis" at bounding box center [300, 176] width 42 height 17
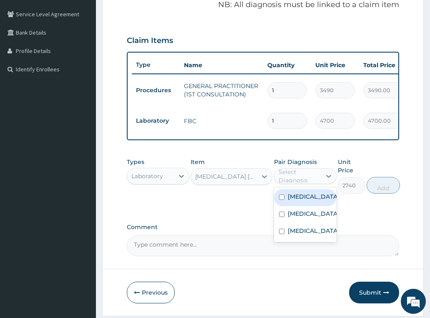
click at [302, 197] on label "[MEDICAL_DATA]" at bounding box center [314, 196] width 52 height 8
checkbox input "true"
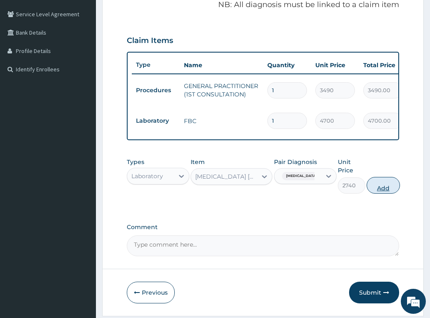
click at [385, 189] on button "Add" at bounding box center [383, 185] width 33 height 17
type input "0"
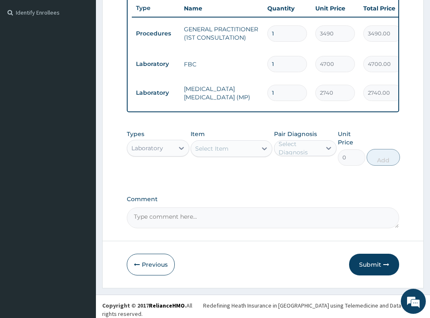
scroll to position [226, 0]
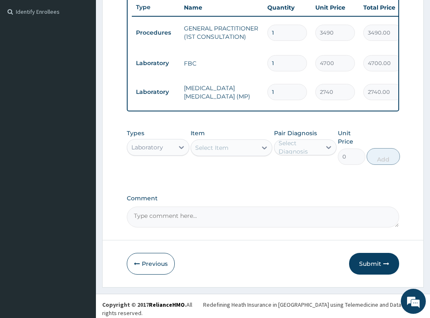
click at [156, 151] on div "Laboratory" at bounding box center [147, 147] width 32 height 8
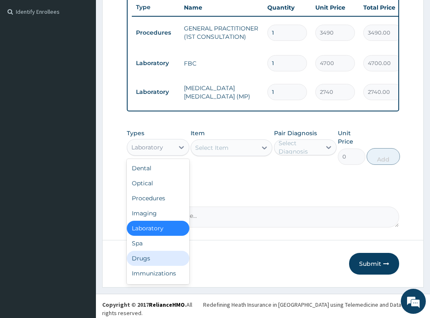
click at [163, 259] on div "Drugs" at bounding box center [158, 258] width 63 height 15
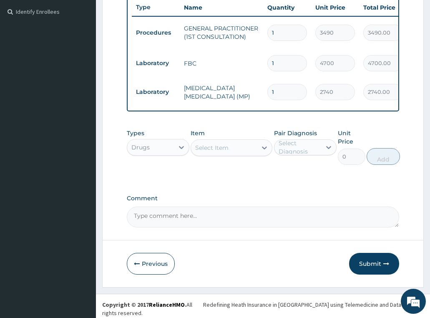
click at [233, 153] on div "Select Item" at bounding box center [224, 147] width 66 height 13
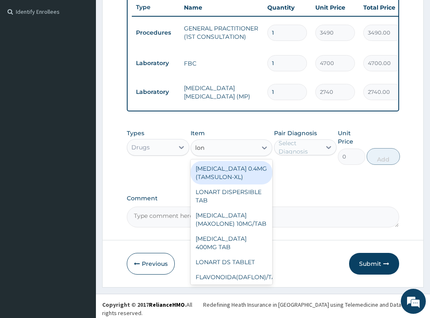
type input "lona"
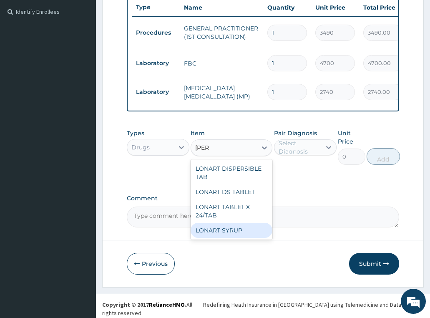
click at [234, 231] on div "LONART SYRUP" at bounding box center [232, 230] width 82 height 15
type input "2392.344970703125"
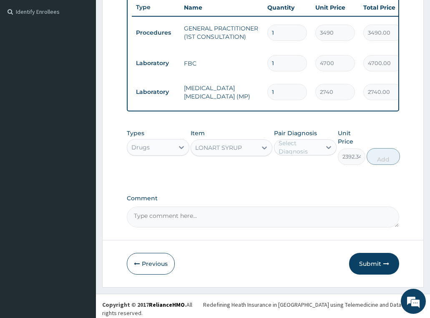
click at [300, 151] on div "Select Diagnosis" at bounding box center [300, 147] width 42 height 17
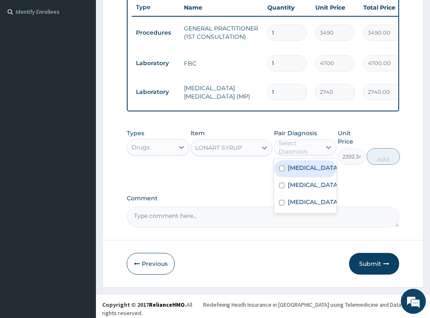
click at [300, 177] on div "[MEDICAL_DATA]" at bounding box center [305, 168] width 63 height 17
checkbox input "true"
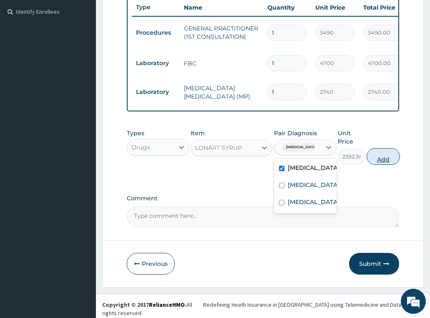
click at [380, 162] on button "Add" at bounding box center [383, 156] width 33 height 17
type input "0"
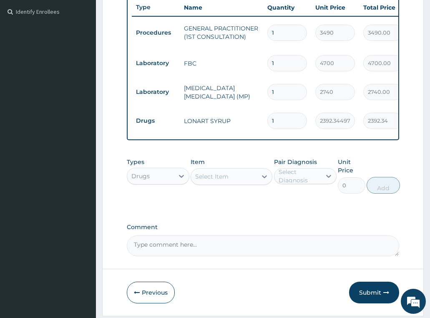
click at [225, 181] on div "Select Item" at bounding box center [211, 176] width 33 height 8
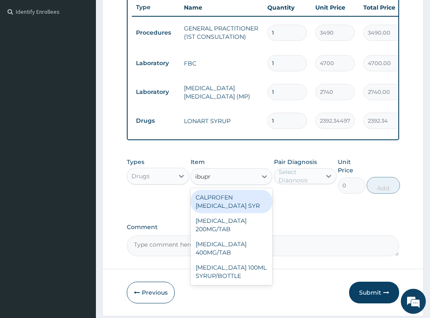
type input "ibupro"
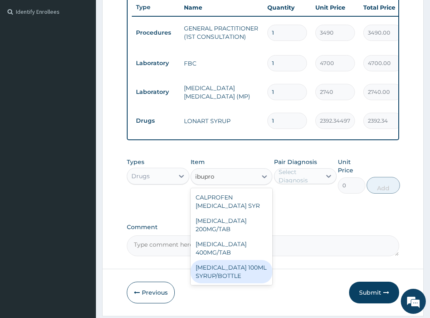
click at [236, 267] on div "[MEDICAL_DATA] 100ML SYRUP/BOTTLE" at bounding box center [232, 271] width 82 height 23
type input "792.5800170898438"
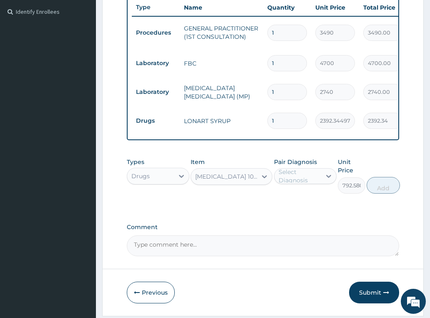
click at [303, 179] on div "Select Diagnosis" at bounding box center [300, 176] width 42 height 17
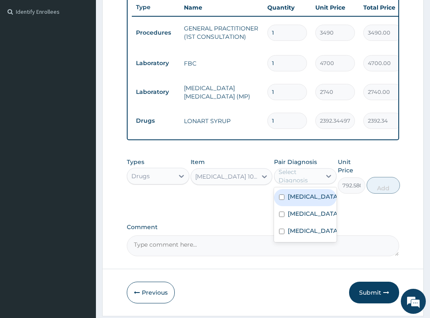
click at [311, 200] on div "[MEDICAL_DATA]" at bounding box center [305, 197] width 63 height 17
checkbox input "true"
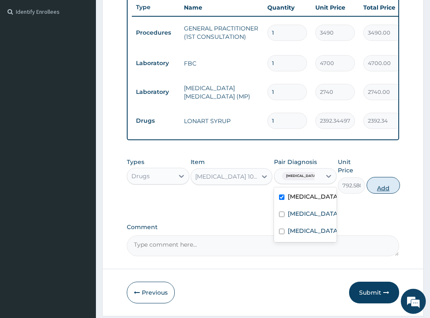
click at [374, 191] on button "Add" at bounding box center [383, 185] width 33 height 17
type input "0"
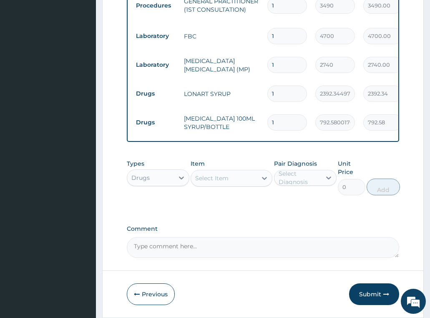
scroll to position [268, 0]
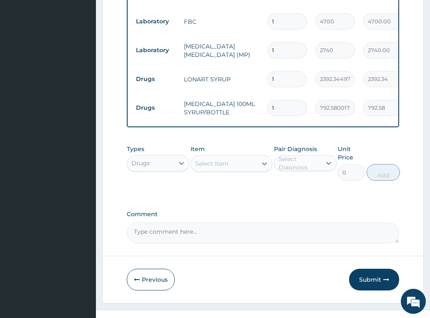
click at [231, 164] on div "Select Item" at bounding box center [224, 163] width 66 height 13
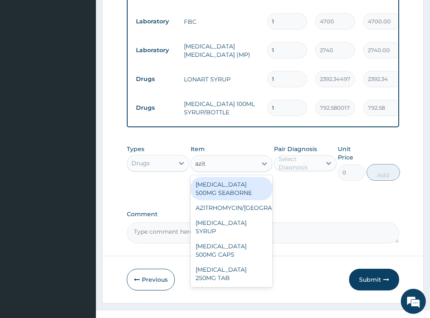
type input "azith"
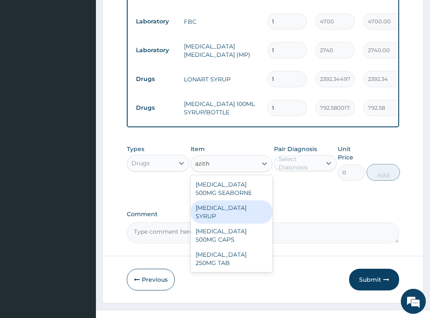
click at [247, 211] on div "[MEDICAL_DATA] SYRUP" at bounding box center [232, 211] width 82 height 23
type input "3988.830078125"
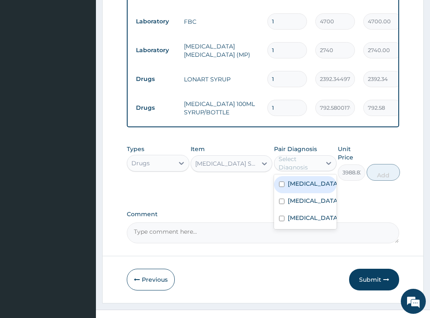
click at [297, 171] on div "Select Diagnosis" at bounding box center [300, 163] width 42 height 17
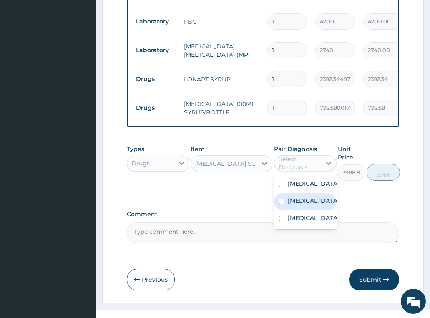
click at [296, 203] on label "[MEDICAL_DATA]" at bounding box center [314, 200] width 52 height 8
checkbox input "true"
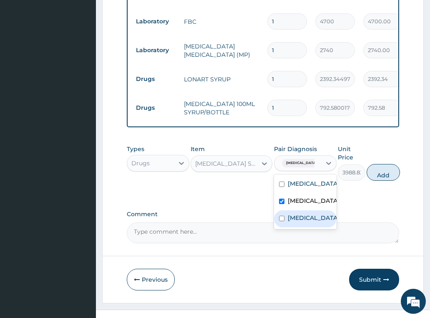
click at [300, 222] on label "Upper respiratory infection" at bounding box center [314, 218] width 52 height 8
checkbox input "true"
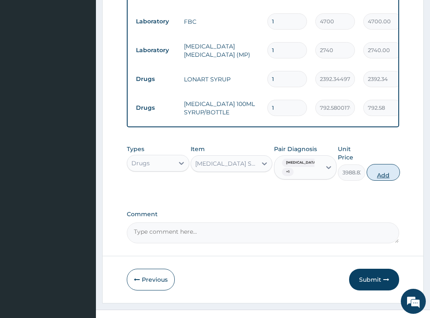
click at [378, 176] on button "Add" at bounding box center [383, 172] width 33 height 17
type input "0"
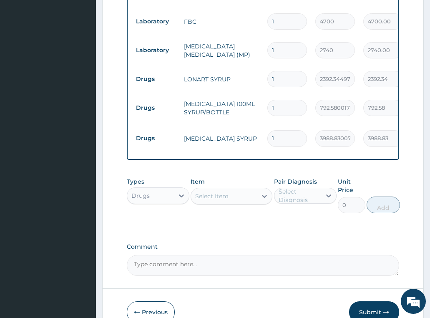
click at [220, 199] on div "Select Item" at bounding box center [211, 196] width 33 height 8
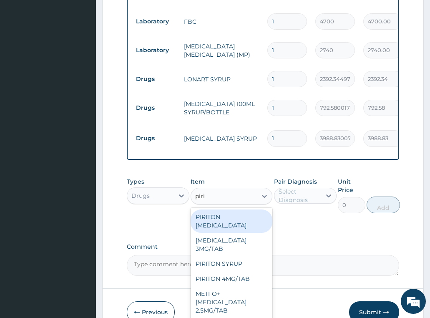
type input "pirit"
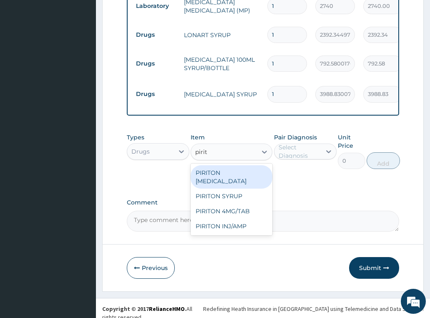
scroll to position [312, 0]
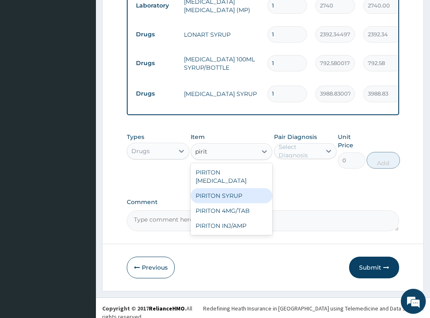
click at [232, 189] on div "PIRITON SYRUP" at bounding box center [232, 195] width 82 height 15
type input "884.6099853515625"
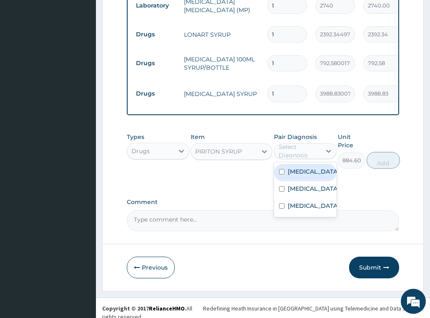
click at [290, 150] on div "Select Diagnosis" at bounding box center [300, 151] width 42 height 17
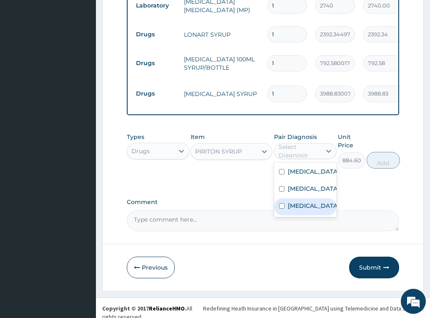
drag, startPoint x: 307, startPoint y: 207, endPoint x: 375, endPoint y: 165, distance: 80.2
click at [307, 206] on label "Upper respiratory infection" at bounding box center [314, 205] width 52 height 8
checkbox input "true"
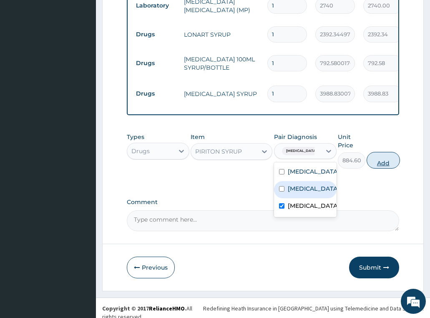
click at [390, 161] on button "Add" at bounding box center [383, 160] width 33 height 17
type input "0"
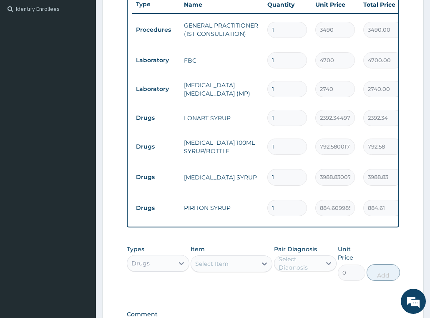
scroll to position [341, 0]
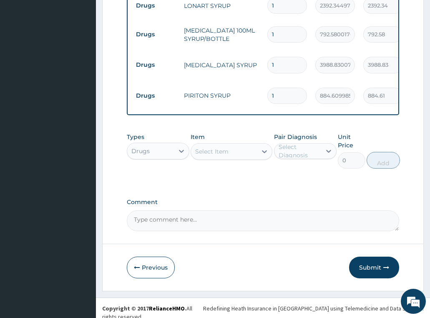
drag, startPoint x: 370, startPoint y: 264, endPoint x: 398, endPoint y: 142, distance: 125.7
click at [370, 263] on button "Submit" at bounding box center [374, 268] width 50 height 22
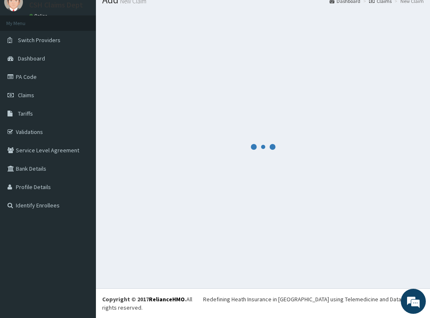
scroll to position [24, 0]
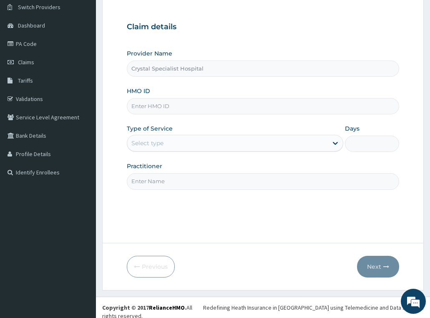
click at [146, 108] on input "HMO ID" at bounding box center [263, 106] width 273 height 16
paste input "WCH/10009/D"
type input "WCH/10009/D"
click at [155, 143] on div "Select type" at bounding box center [147, 143] width 32 height 8
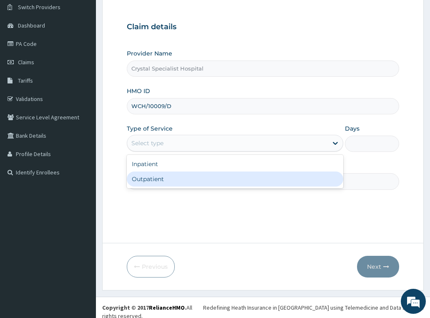
click at [155, 173] on div "Outpatient" at bounding box center [235, 178] width 217 height 15
type input "1"
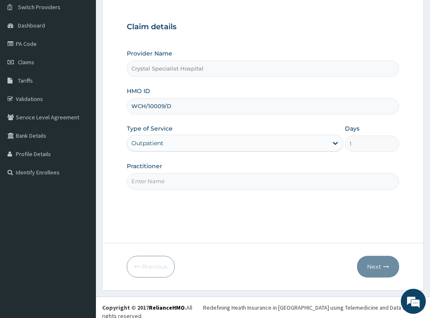
click at [154, 184] on input "Practitioner" at bounding box center [263, 181] width 273 height 16
type input "olusoji"
click at [375, 260] on button "Next" at bounding box center [378, 267] width 42 height 22
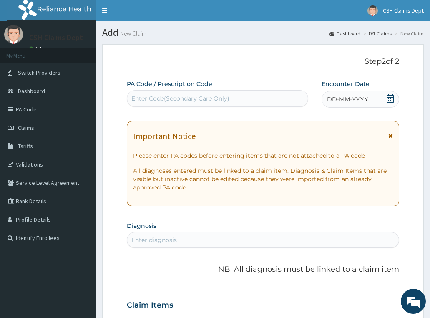
click at [391, 102] on icon at bounding box center [391, 98] width 8 height 8
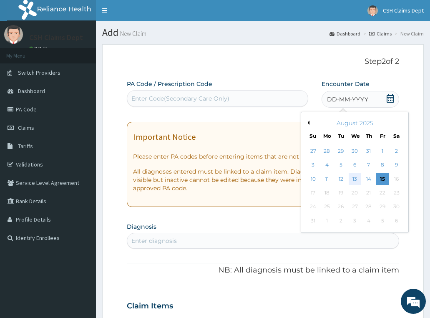
click at [354, 176] on div "13" at bounding box center [354, 179] width 13 height 13
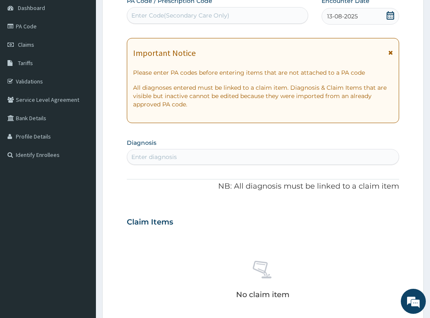
scroll to position [83, 0]
click at [169, 156] on div "Enter diagnosis" at bounding box center [153, 156] width 45 height 8
type input "[MEDICAL_DATA]"
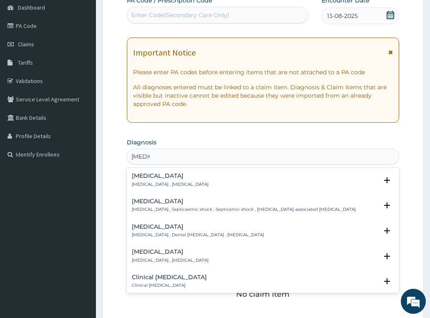
click at [156, 177] on h4 "[MEDICAL_DATA]" at bounding box center [170, 176] width 77 height 6
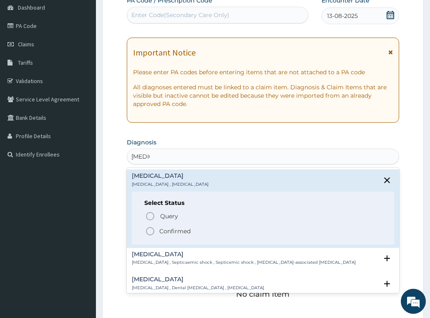
click at [182, 227] on p "Confirmed" at bounding box center [174, 231] width 31 height 8
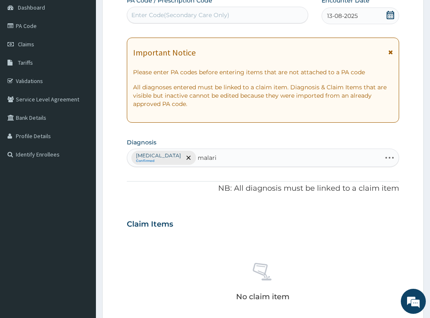
type input "[MEDICAL_DATA]"
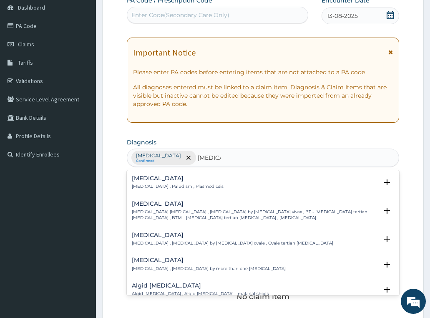
click at [150, 183] on div "[MEDICAL_DATA] [MEDICAL_DATA] , Paludism , Plasmodiosis" at bounding box center [178, 182] width 92 height 15
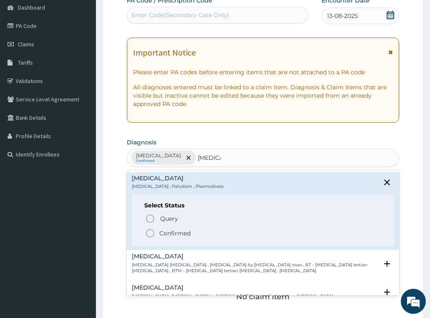
click at [181, 233] on p "Confirmed" at bounding box center [174, 233] width 31 height 8
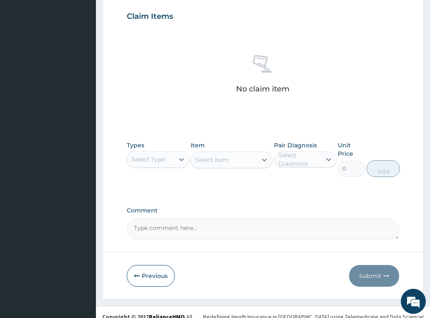
scroll to position [300, 0]
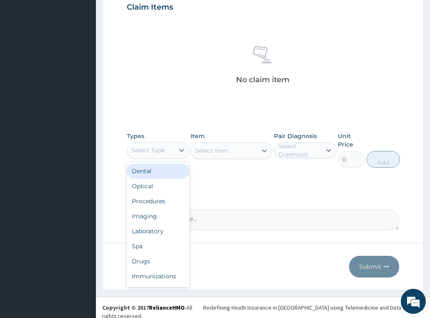
click at [151, 149] on div "Select Type" at bounding box center [147, 150] width 33 height 8
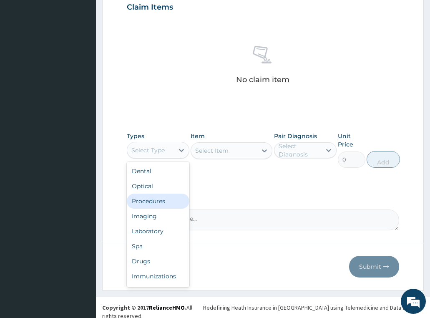
click at [159, 200] on div "Procedures" at bounding box center [158, 201] width 63 height 15
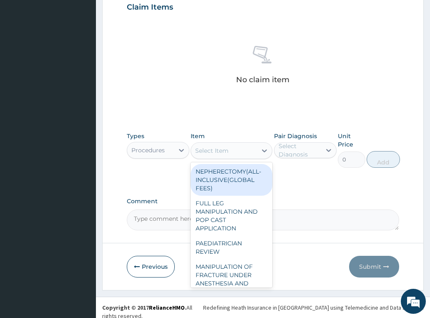
click at [205, 151] on div "Select Item" at bounding box center [211, 150] width 33 height 8
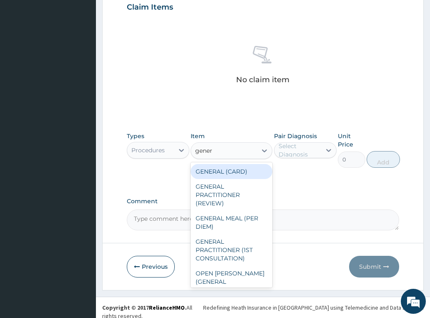
type input "genera"
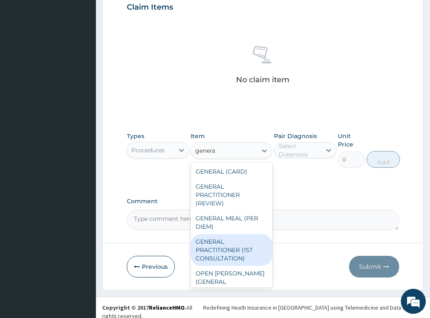
click at [233, 253] on div "GENERAL PRACTITIONER (1ST CONSULTATION)" at bounding box center [232, 250] width 82 height 32
type input "3490"
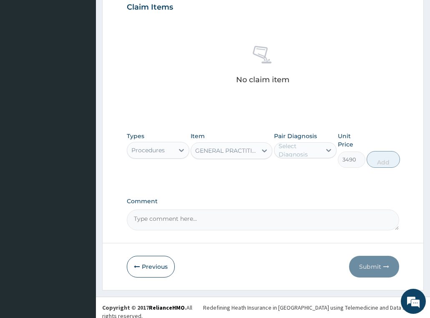
click at [306, 148] on div "Select Diagnosis" at bounding box center [300, 150] width 42 height 17
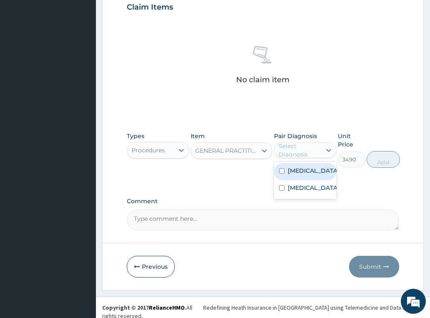
drag, startPoint x: 303, startPoint y: 167, endPoint x: 303, endPoint y: 190, distance: 23.4
click at [303, 167] on label "[MEDICAL_DATA]" at bounding box center [314, 170] width 52 height 8
checkbox input "true"
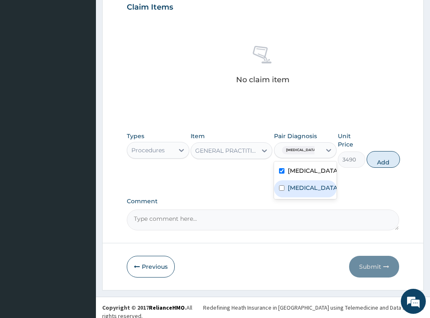
click at [303, 190] on label "[MEDICAL_DATA]" at bounding box center [314, 188] width 52 height 8
checkbox input "true"
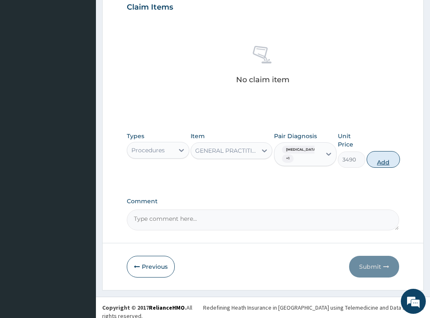
drag, startPoint x: 367, startPoint y: 161, endPoint x: 379, endPoint y: 161, distance: 12.1
click at [367, 161] on button "Add" at bounding box center [383, 159] width 33 height 17
type input "0"
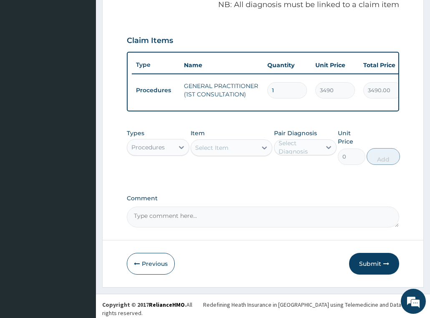
click at [166, 154] on div "Procedures" at bounding box center [150, 147] width 47 height 13
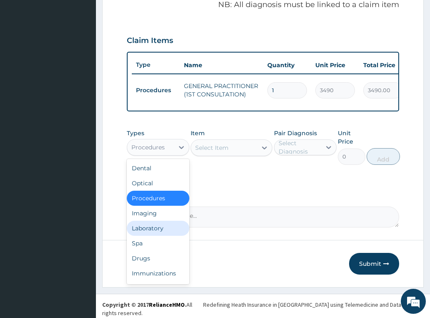
click at [160, 226] on div "Laboratory" at bounding box center [158, 228] width 63 height 15
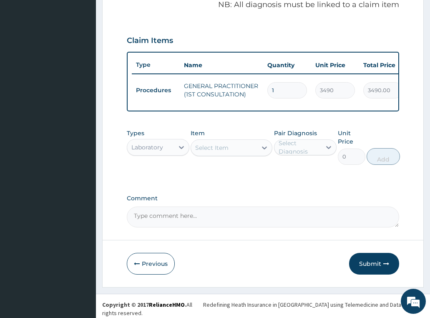
click at [242, 147] on div "Select Item" at bounding box center [224, 147] width 66 height 13
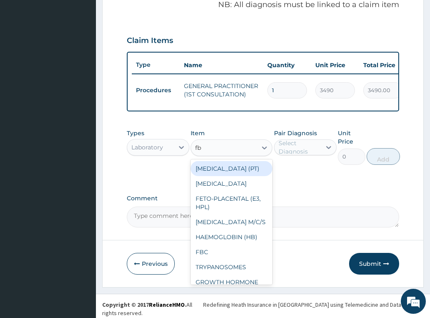
type input "fbc"
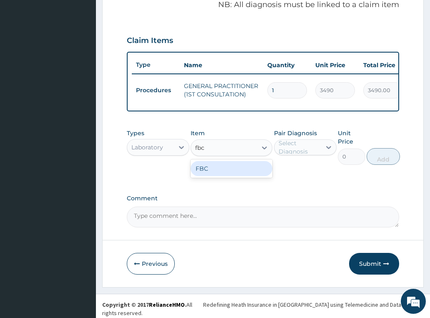
click at [251, 174] on div "FBC" at bounding box center [232, 168] width 82 height 15
type input "4700"
click at [298, 150] on div "Select Diagnosis" at bounding box center [300, 147] width 42 height 17
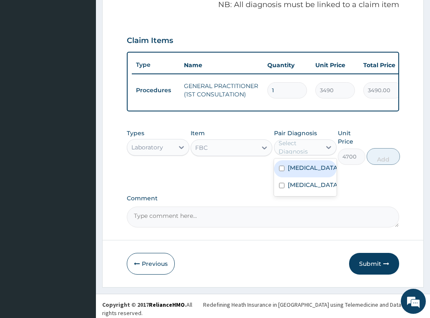
drag, startPoint x: 308, startPoint y: 186, endPoint x: 305, endPoint y: 170, distance: 16.1
click at [305, 170] on div "[MEDICAL_DATA] [MEDICAL_DATA]" at bounding box center [305, 178] width 63 height 38
click at [305, 170] on label "[MEDICAL_DATA]" at bounding box center [314, 168] width 52 height 8
checkbox input "true"
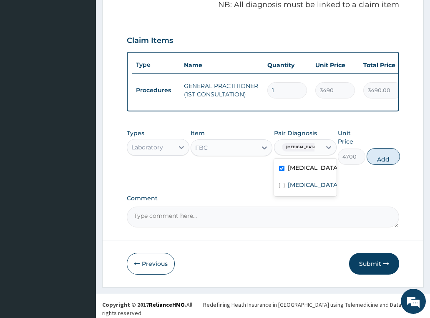
click at [380, 159] on button "Add" at bounding box center [383, 156] width 33 height 17
type input "0"
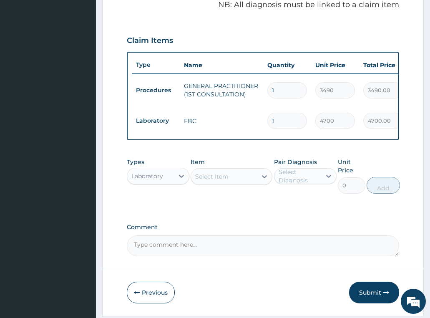
click at [230, 188] on div "Item Select Item" at bounding box center [232, 176] width 82 height 36
click at [239, 183] on div "Select Item" at bounding box center [224, 176] width 66 height 13
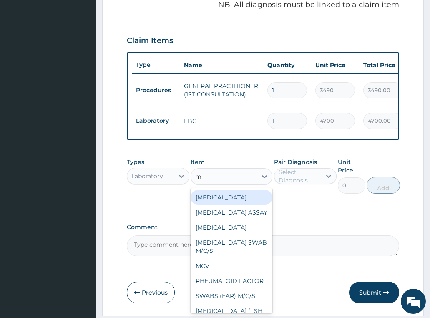
type input "mp"
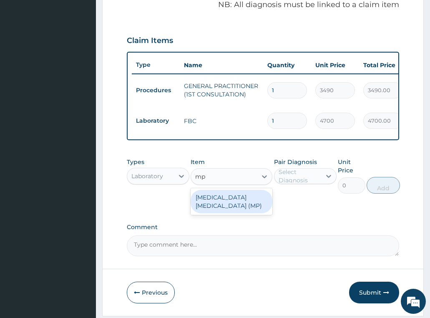
click at [232, 194] on div "[MEDICAL_DATA] [MEDICAL_DATA] (MP)" at bounding box center [232, 201] width 82 height 23
type input "2740"
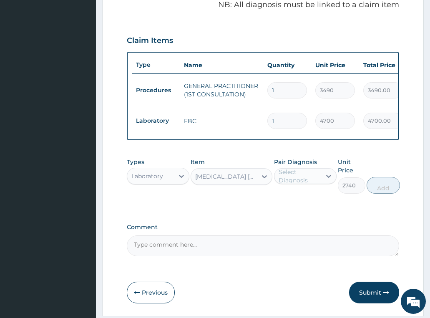
click at [312, 180] on div "Select Diagnosis" at bounding box center [300, 176] width 42 height 17
click at [301, 216] on label "[MEDICAL_DATA]" at bounding box center [314, 213] width 52 height 8
checkbox input "true"
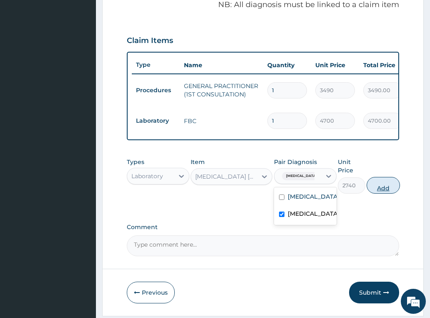
click at [385, 190] on button "Add" at bounding box center [383, 185] width 33 height 17
type input "0"
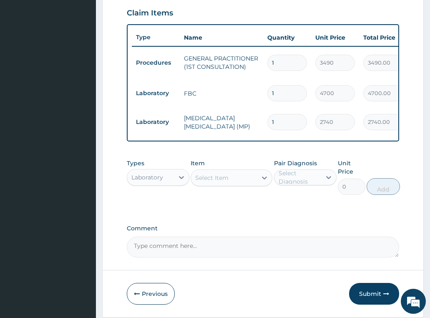
scroll to position [325, 0]
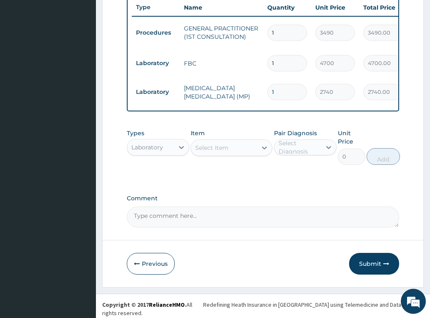
click at [155, 150] on div "Laboratory" at bounding box center [147, 147] width 32 height 8
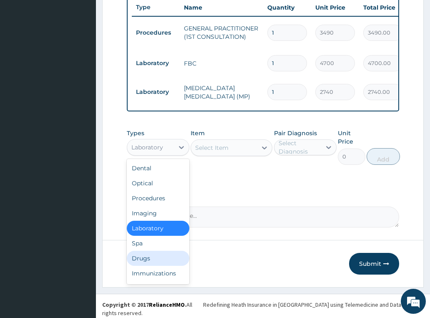
click at [155, 261] on div "Drugs" at bounding box center [158, 258] width 63 height 15
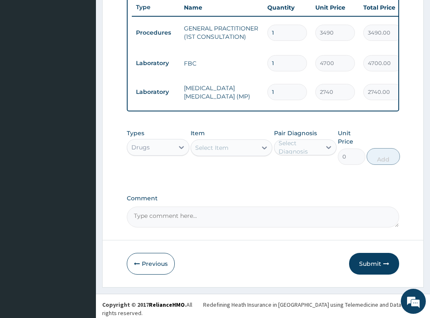
click at [222, 148] on div "Select Item" at bounding box center [211, 148] width 33 height 8
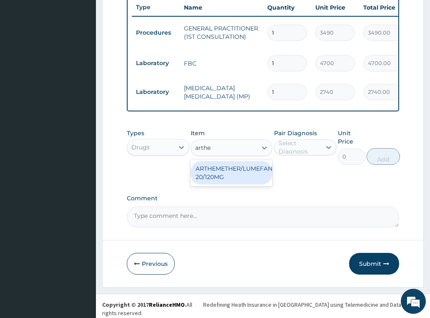
type input "arthem"
click at [242, 171] on div "ARTHEMETHER/LUMEFANTRINE/TAB 20/120MG" at bounding box center [232, 172] width 82 height 23
type input "130"
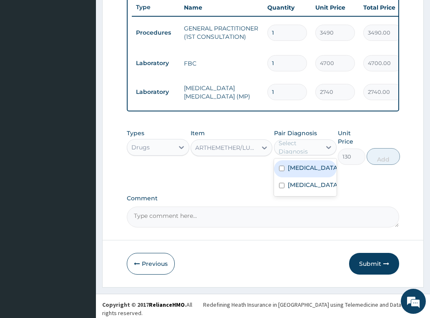
click at [297, 153] on div "Select Diagnosis" at bounding box center [300, 147] width 42 height 17
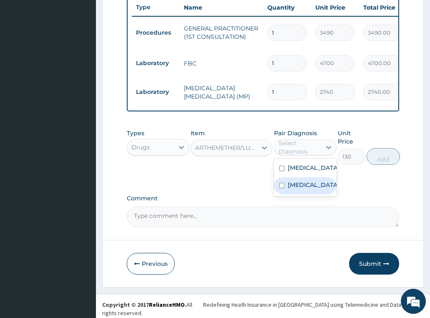
click at [312, 189] on div "[MEDICAL_DATA]" at bounding box center [305, 185] width 63 height 17
checkbox input "true"
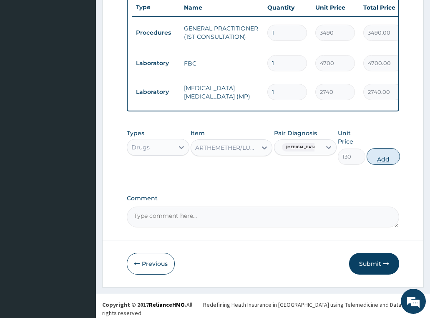
click at [382, 163] on button "Add" at bounding box center [383, 156] width 33 height 17
type input "0"
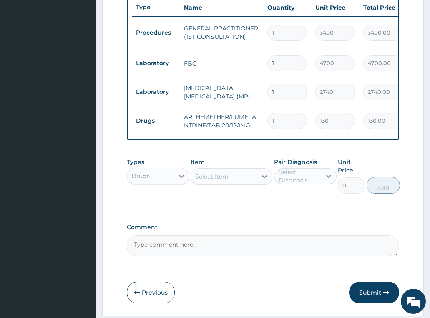
click at [238, 183] on div "Select Item" at bounding box center [224, 176] width 66 height 13
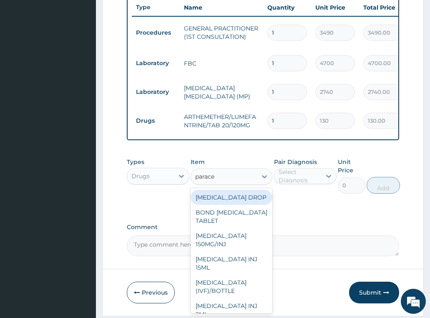
type input "paracet"
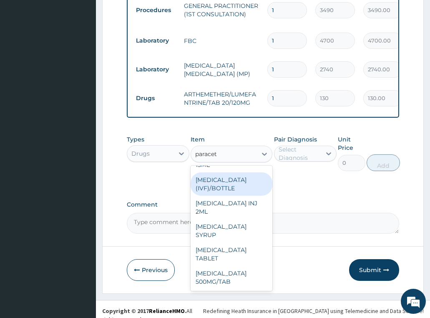
scroll to position [353, 0]
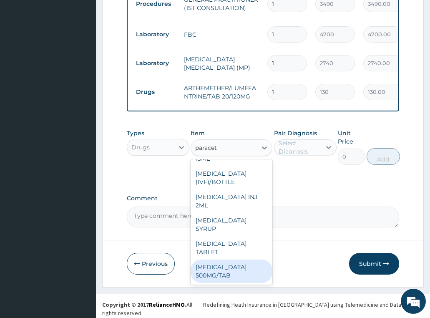
drag, startPoint x: 226, startPoint y: 277, endPoint x: 270, endPoint y: 194, distance: 94.4
click at [226, 277] on div "[MEDICAL_DATA] 500MG/TAB" at bounding box center [232, 270] width 82 height 23
type input "22.625"
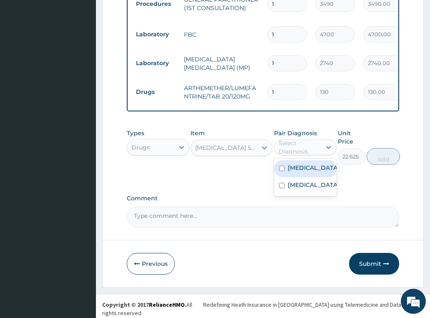
click at [289, 154] on div "Select Diagnosis" at bounding box center [300, 147] width 42 height 17
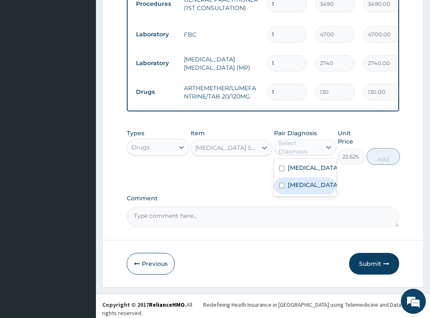
click at [305, 189] on label "[MEDICAL_DATA]" at bounding box center [314, 185] width 52 height 8
checkbox input "true"
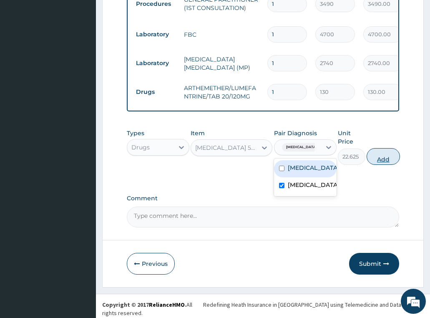
click at [387, 164] on button "Add" at bounding box center [383, 156] width 33 height 17
type input "0"
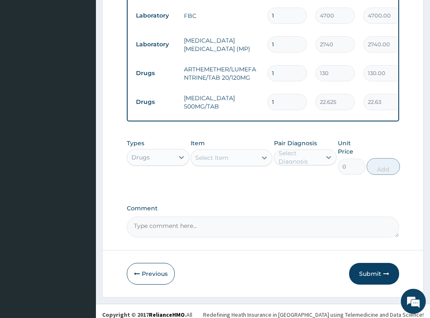
scroll to position [382, 0]
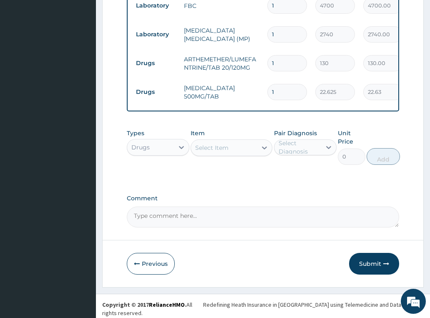
click at [226, 149] on div "Select Item" at bounding box center [211, 148] width 33 height 8
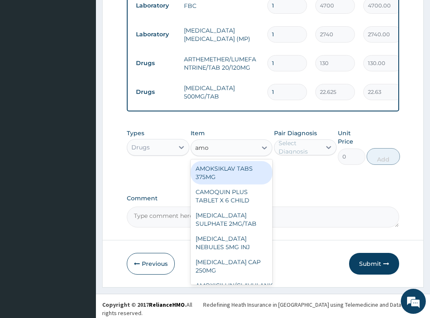
type input "amox"
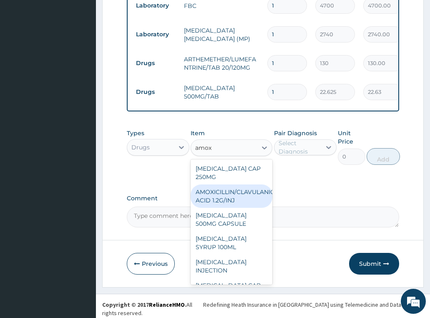
click at [230, 178] on div "[MEDICAL_DATA] CAP 250MG" at bounding box center [232, 172] width 82 height 23
type input "177.9199981689453"
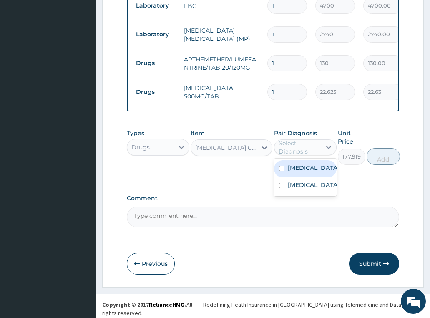
click at [305, 152] on div "Select Diagnosis" at bounding box center [300, 147] width 42 height 17
click at [311, 173] on div "[MEDICAL_DATA]" at bounding box center [305, 168] width 63 height 17
checkbox input "true"
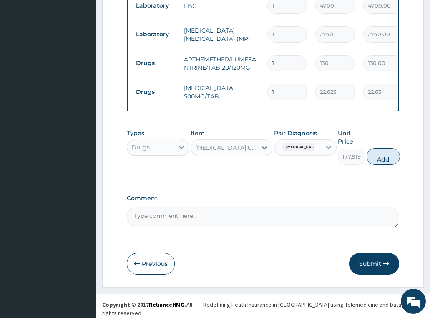
click at [378, 161] on button "Add" at bounding box center [383, 156] width 33 height 17
type input "0"
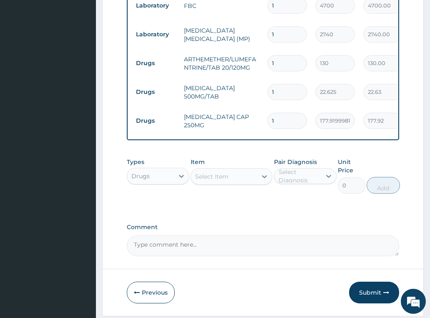
scroll to position [411, 0]
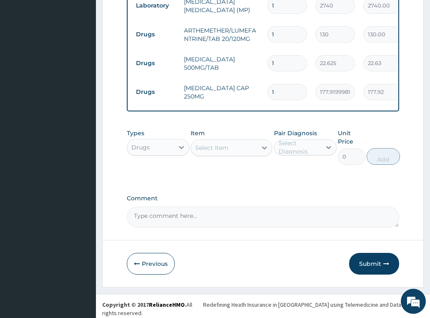
click at [230, 156] on div "Select Item" at bounding box center [232, 147] width 82 height 17
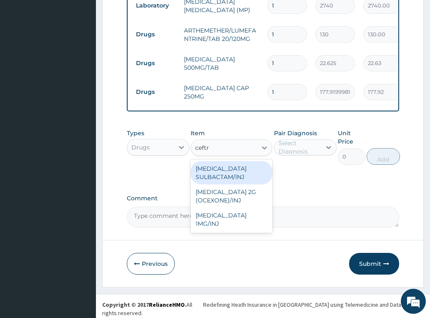
type input "ceftri"
click at [237, 179] on div "[MEDICAL_DATA] SULBACTAM/INJ" at bounding box center [232, 172] width 82 height 23
type input "2712.530029296875"
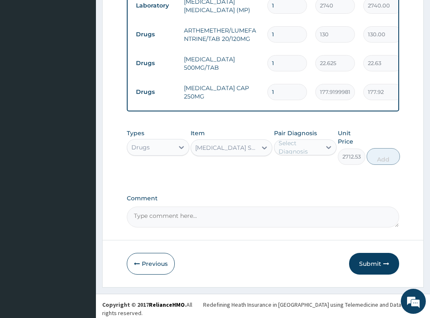
click at [242, 152] on div "[MEDICAL_DATA] SULBACTAM/INJ" at bounding box center [226, 148] width 63 height 8
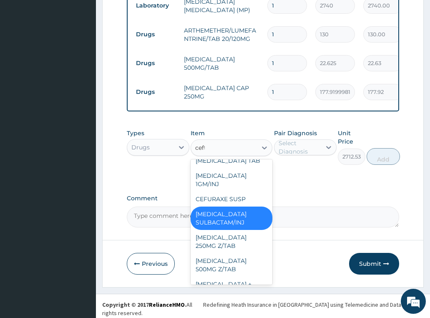
scroll to position [0, 0]
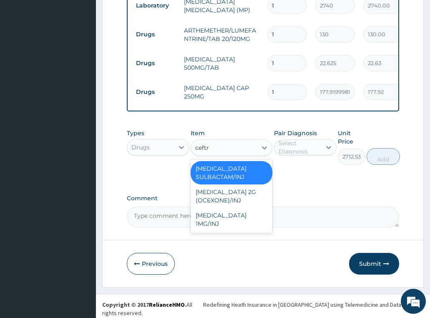
type input "ceftri"
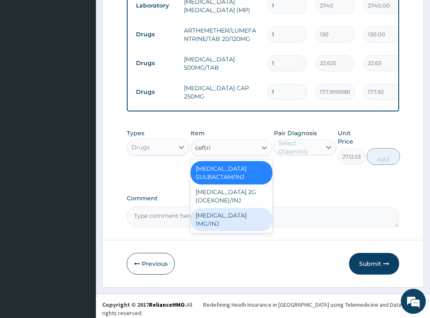
click at [251, 218] on div "[MEDICAL_DATA] 1MG/INJ" at bounding box center [232, 219] width 82 height 23
type input "2269.10009765625"
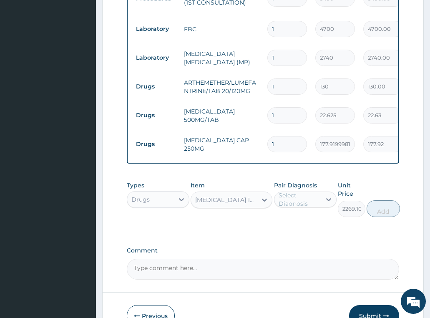
scroll to position [369, 0]
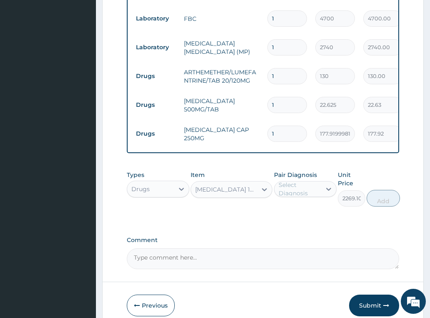
click at [307, 197] on div "Select Diagnosis" at bounding box center [305, 189] width 63 height 16
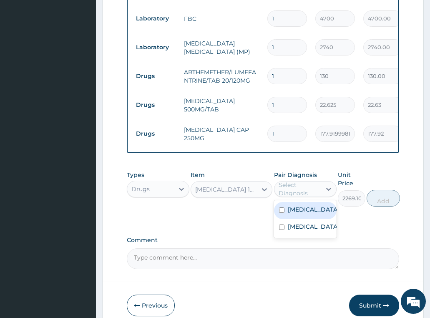
click at [305, 212] on label "[MEDICAL_DATA]" at bounding box center [314, 209] width 52 height 8
checkbox input "true"
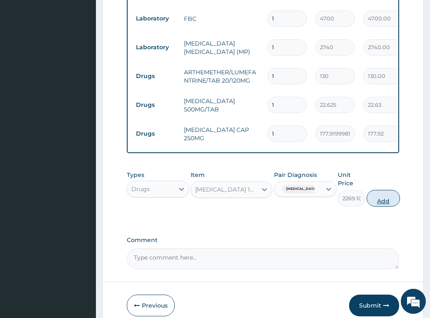
click at [384, 200] on button "Add" at bounding box center [383, 198] width 33 height 17
type input "0"
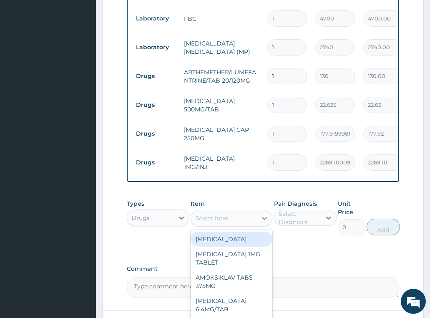
click at [228, 225] on div "Select Item" at bounding box center [224, 218] width 66 height 13
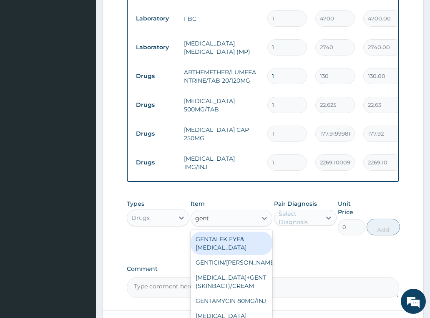
type input "genta"
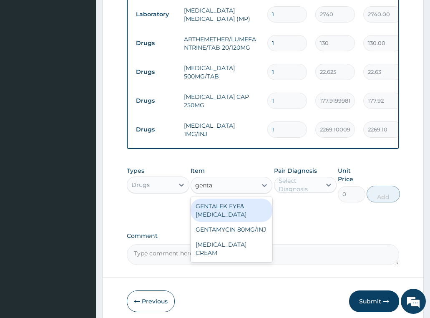
scroll to position [440, 0]
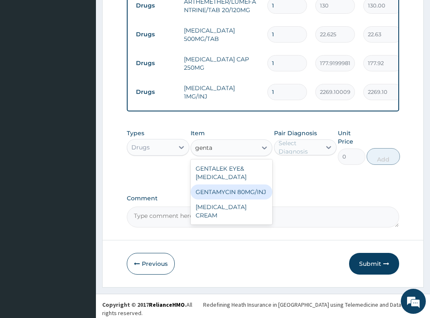
click at [256, 196] on div "GENTAMYCIN 80MG/INJ" at bounding box center [232, 191] width 82 height 15
type input "294.5"
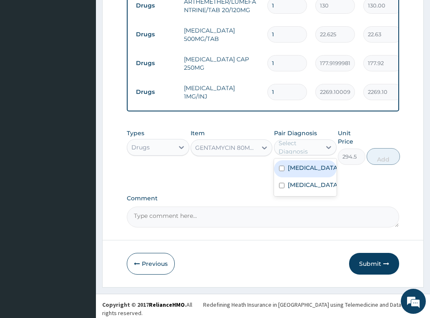
click at [296, 151] on div "Select Diagnosis" at bounding box center [300, 147] width 42 height 17
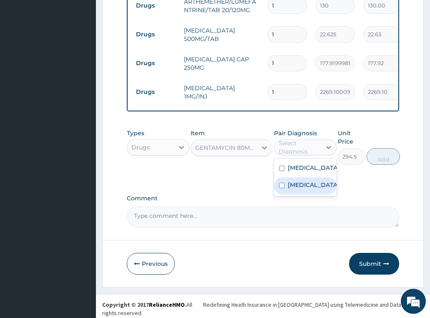
click at [303, 192] on div "[MEDICAL_DATA]" at bounding box center [305, 185] width 63 height 17
checkbox input "true"
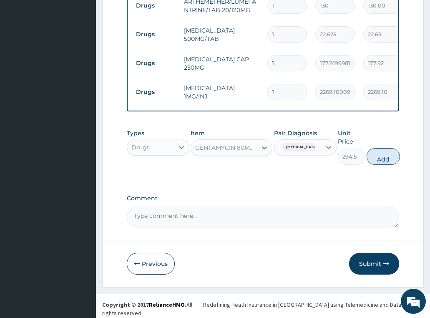
click at [377, 162] on button "Add" at bounding box center [383, 156] width 33 height 17
type input "0"
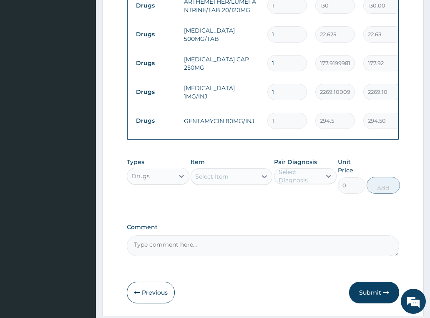
click at [277, 68] on td "1" at bounding box center [287, 63] width 48 height 25
click at [280, 60] on input "1" at bounding box center [287, 63] width 40 height 16
type input "15"
type input "2668.80"
type input "15"
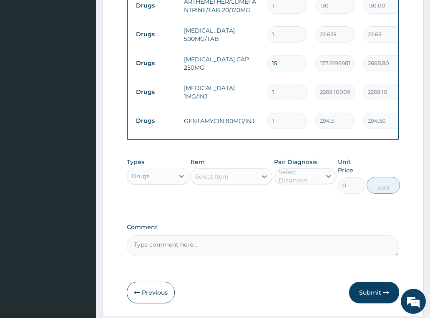
drag, startPoint x: 294, startPoint y: 29, endPoint x: 206, endPoint y: 42, distance: 88.9
click at [206, 42] on tr "Drugs [MEDICAL_DATA] 500MG/TAB 1 22.625 22.63 [MEDICAL_DATA] Delete" at bounding box center [336, 34] width 409 height 29
type input "9"
type input "203.63"
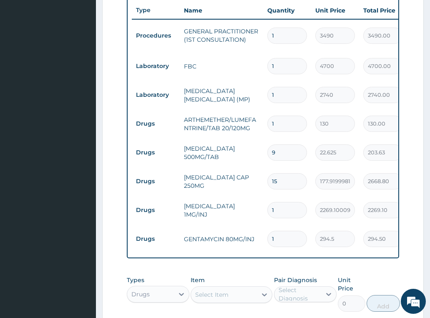
scroll to position [315, 0]
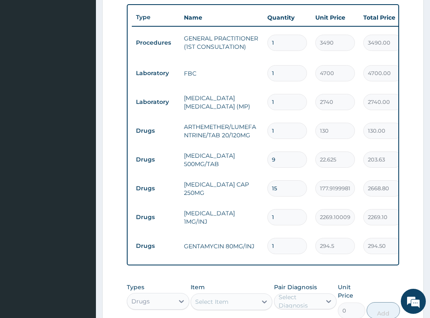
type input "9"
click at [296, 129] on input "1" at bounding box center [287, 131] width 40 height 16
type input "12"
type input "1560.00"
type input "12"
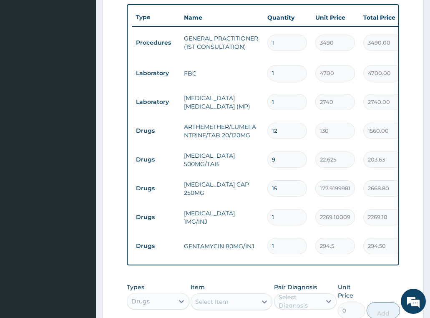
click at [240, 174] on tr "Drugs [MEDICAL_DATA] CAP 250MG 15 177.9199981689453 2668.80 [MEDICAL_DATA] Dele…" at bounding box center [336, 188] width 409 height 29
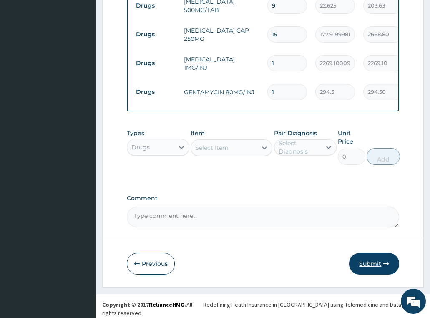
click at [377, 262] on button "Submit" at bounding box center [374, 264] width 50 height 22
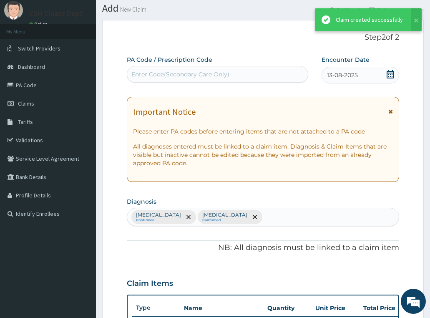
scroll to position [468, 0]
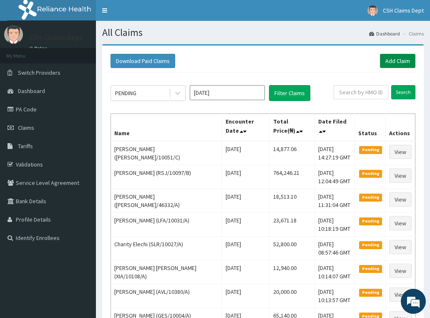
click at [393, 60] on link "Add Claim" at bounding box center [397, 61] width 35 height 14
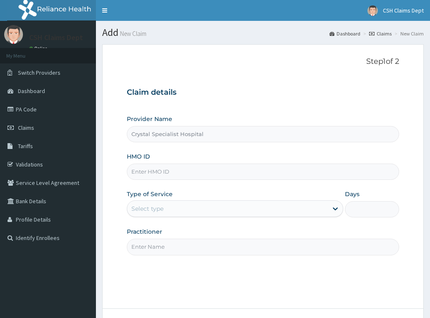
type input "Crystal Specialist Hospital"
click at [176, 170] on input "HMO ID" at bounding box center [263, 172] width 273 height 16
paste input "ALP/10014/B"
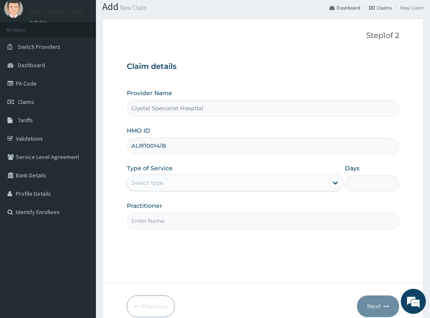
scroll to position [65, 0]
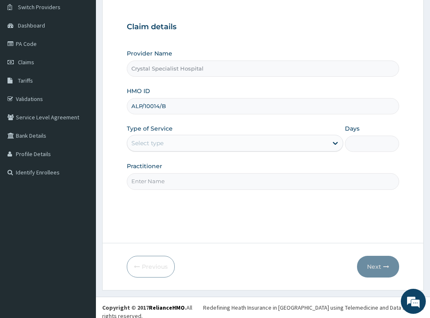
type input "ALP/10014/B"
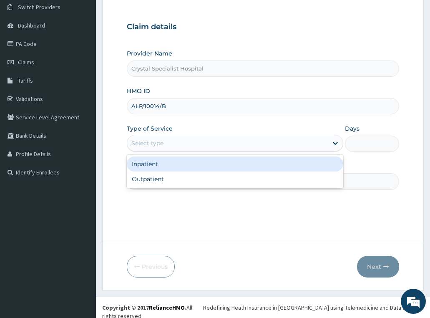
drag, startPoint x: 160, startPoint y: 146, endPoint x: 175, endPoint y: 181, distance: 38.1
click at [160, 149] on div "Select type" at bounding box center [227, 142] width 201 height 13
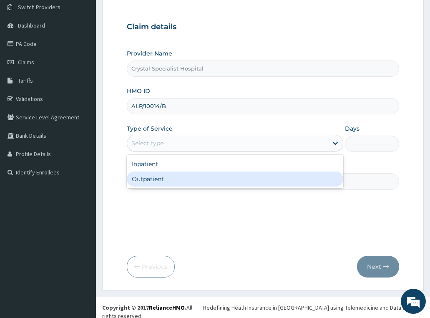
click at [174, 181] on div "Outpatient" at bounding box center [235, 178] width 217 height 15
type input "1"
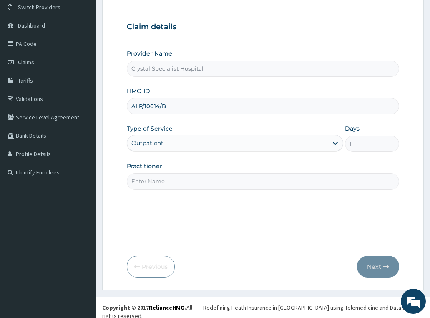
click at [172, 183] on input "Practitioner" at bounding box center [263, 181] width 273 height 16
type input "[PERSON_NAME]"
click at [378, 267] on button "Next" at bounding box center [378, 267] width 42 height 22
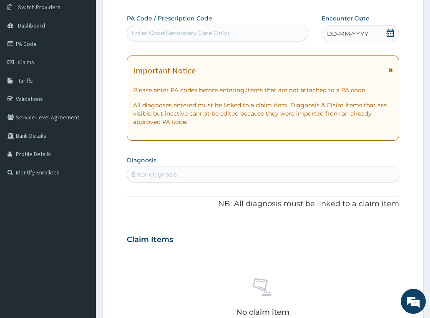
click at [386, 33] on icon at bounding box center [390, 33] width 8 height 8
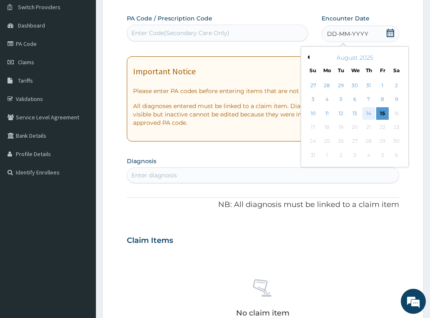
click at [367, 113] on div "14" at bounding box center [369, 113] width 13 height 13
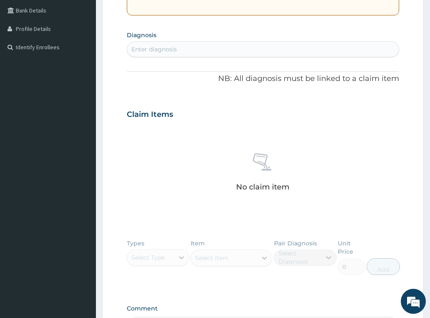
scroll to position [0, 0]
click at [148, 45] on div "Enter diagnosis" at bounding box center [153, 49] width 45 height 8
type input "sepsis"
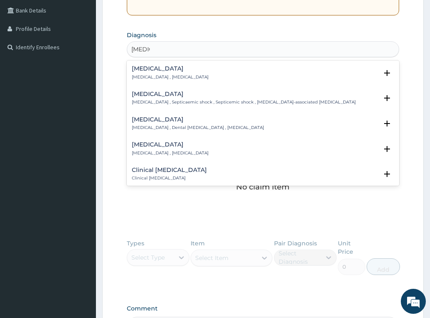
click at [142, 73] on div "Sepsis Systemic infection , Sepsis" at bounding box center [170, 72] width 77 height 15
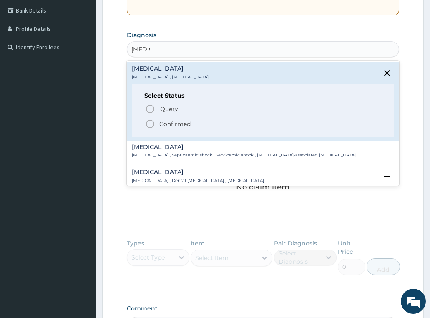
click at [180, 125] on p "Confirmed" at bounding box center [174, 124] width 31 height 8
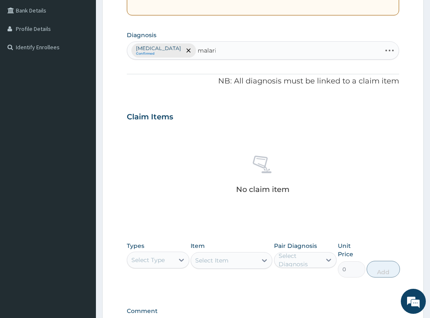
type input "malaria"
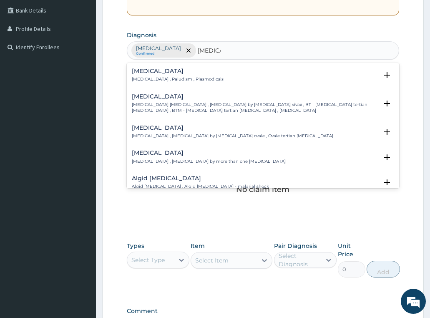
click at [176, 75] on div "Malaria Malaria , Paludism , Plasmodiosis" at bounding box center [178, 75] width 92 height 15
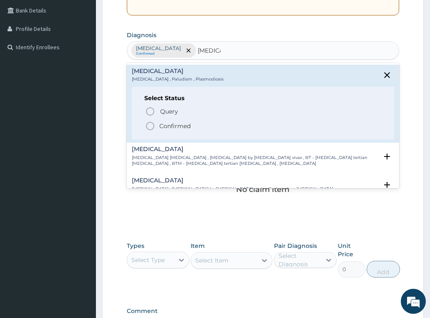
click at [180, 124] on p "Confirmed" at bounding box center [174, 126] width 31 height 8
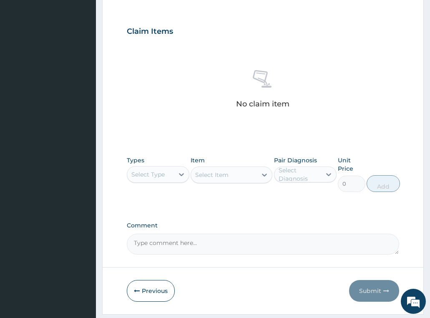
scroll to position [300, 0]
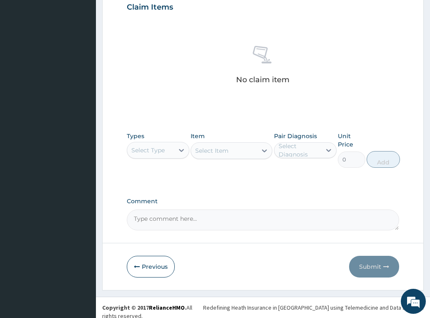
click at [151, 150] on div "Select Type" at bounding box center [147, 150] width 33 height 8
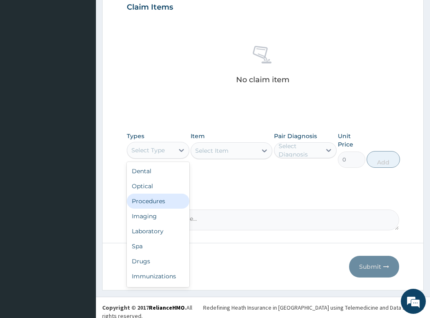
click at [164, 201] on div "Procedures" at bounding box center [158, 201] width 63 height 15
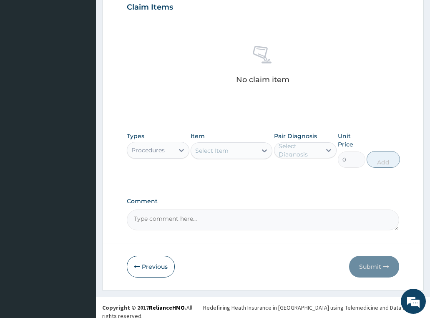
click at [226, 150] on div "Select Item" at bounding box center [211, 150] width 33 height 8
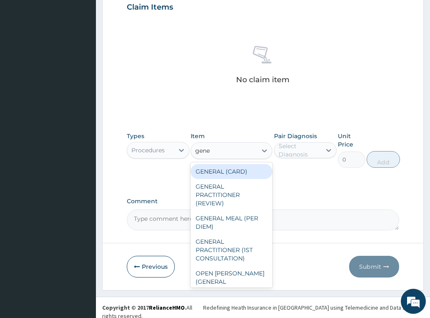
type input "gener"
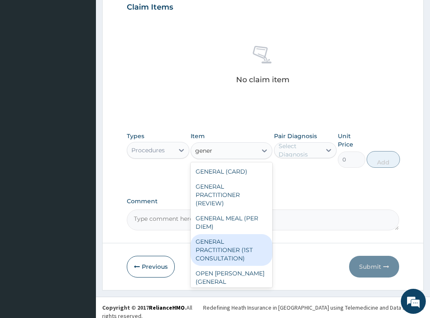
drag, startPoint x: 233, startPoint y: 252, endPoint x: 259, endPoint y: 194, distance: 63.5
click at [233, 250] on div "GENERAL PRACTITIONER (1ST CONSULTATION)" at bounding box center [232, 250] width 82 height 32
type input "3490"
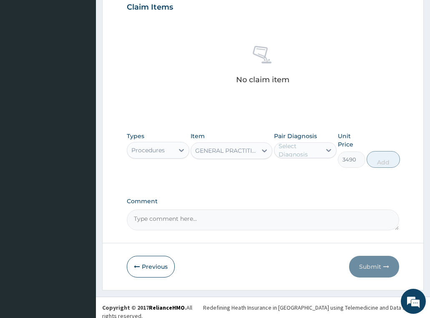
click at [294, 153] on div "Select Diagnosis" at bounding box center [300, 150] width 42 height 17
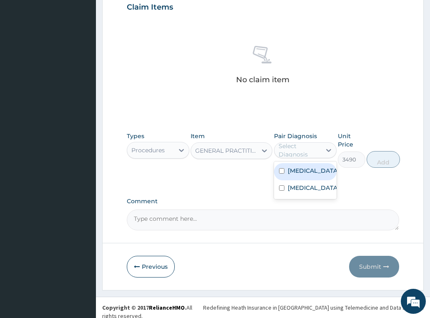
click at [295, 173] on label "Sepsis" at bounding box center [314, 170] width 52 height 8
checkbox input "true"
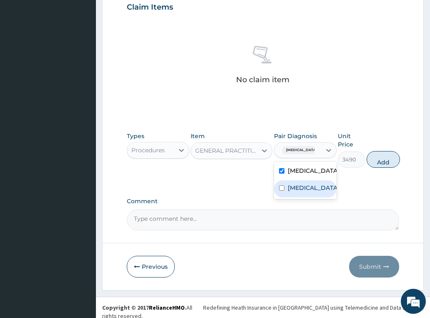
click at [297, 192] on div "Malaria" at bounding box center [305, 188] width 63 height 17
checkbox input "true"
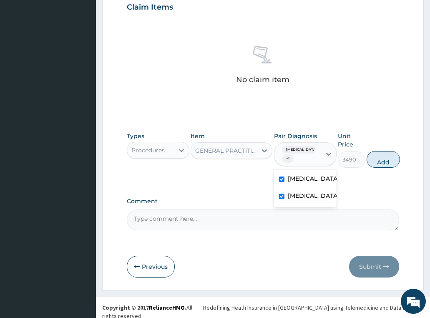
click at [380, 163] on button "Add" at bounding box center [383, 159] width 33 height 17
type input "0"
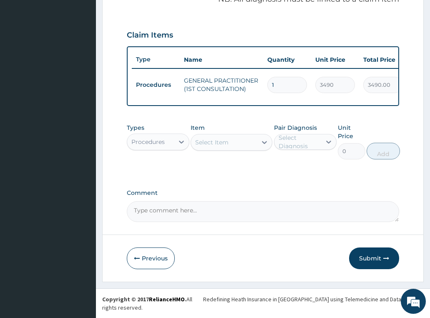
scroll to position [267, 0]
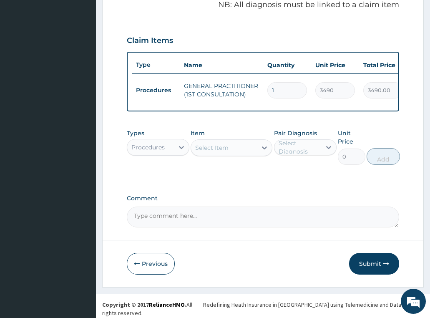
click at [158, 149] on div "Procedures" at bounding box center [147, 147] width 33 height 8
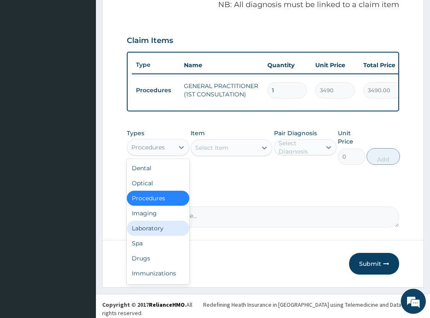
click at [150, 229] on div "Laboratory" at bounding box center [158, 228] width 63 height 15
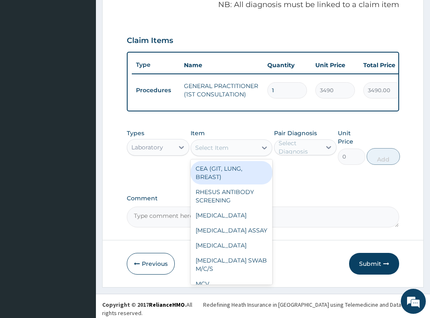
click at [224, 154] on div "Select Item" at bounding box center [224, 147] width 66 height 13
type input "fbc"
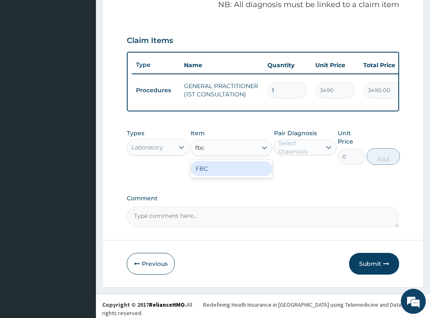
click at [233, 170] on div "FBC" at bounding box center [232, 168] width 82 height 15
type input "4700"
click at [294, 149] on div "Select Diagnosis" at bounding box center [300, 147] width 42 height 17
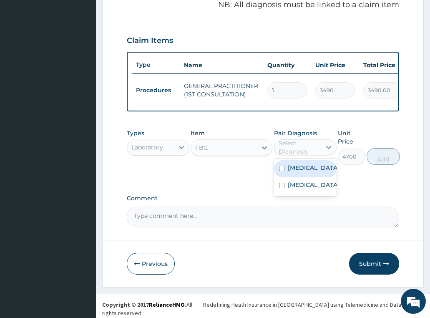
click at [302, 177] on div "Sepsis" at bounding box center [305, 168] width 63 height 17
checkbox input "true"
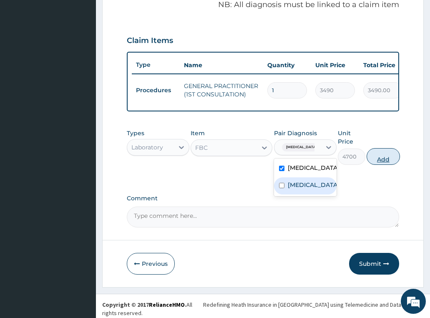
click at [383, 159] on button "Add" at bounding box center [383, 156] width 33 height 17
type input "0"
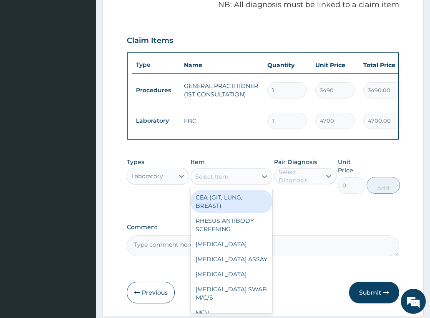
click at [232, 182] on div "Select Item" at bounding box center [224, 176] width 66 height 13
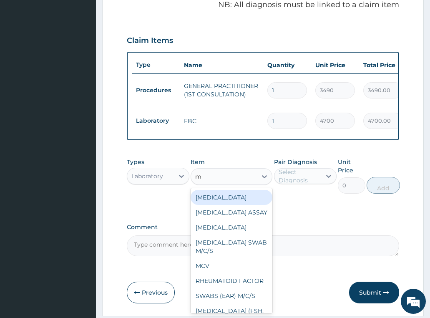
type input "mp"
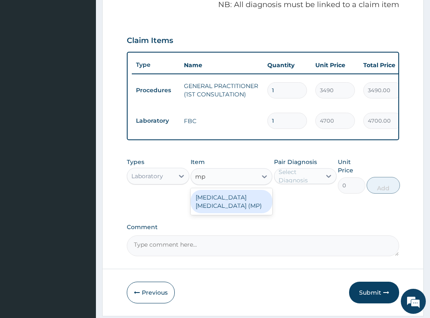
drag, startPoint x: 237, startPoint y: 200, endPoint x: 272, endPoint y: 196, distance: 34.4
click at [237, 200] on div "MALARIA PARASITE (MP)" at bounding box center [232, 201] width 82 height 23
type input "2740"
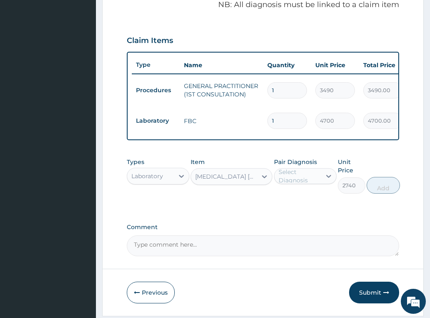
click at [300, 181] on div "Select Diagnosis" at bounding box center [300, 176] width 42 height 17
click at [299, 218] on label "Malaria" at bounding box center [314, 213] width 52 height 8
checkbox input "true"
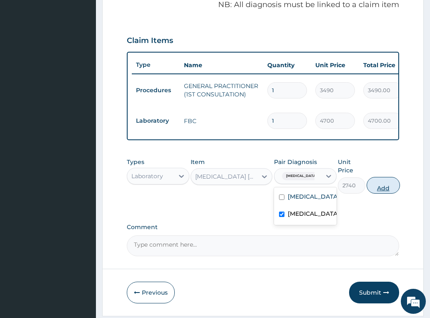
click at [375, 188] on button "Add" at bounding box center [383, 185] width 33 height 17
type input "0"
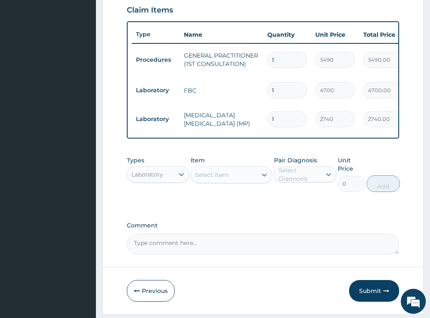
scroll to position [325, 0]
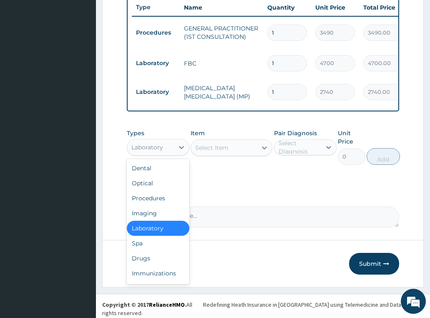
click at [156, 154] on div "Laboratory" at bounding box center [150, 147] width 47 height 13
drag, startPoint x: 161, startPoint y: 257, endPoint x: 156, endPoint y: 138, distance: 119.4
click at [161, 257] on div "Drugs" at bounding box center [158, 258] width 63 height 15
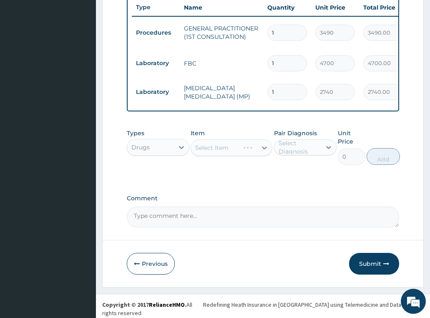
click at [243, 153] on div "Select Item" at bounding box center [232, 147] width 82 height 17
click at [221, 151] on div "Select Item" at bounding box center [232, 147] width 82 height 17
click at [221, 150] on div "Select Item" at bounding box center [211, 148] width 33 height 8
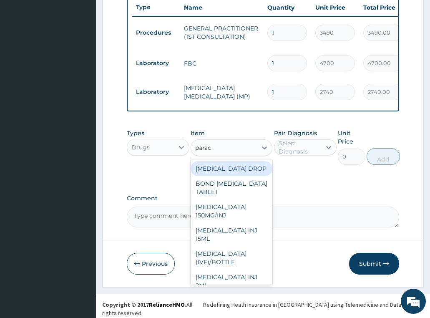
type input "parace"
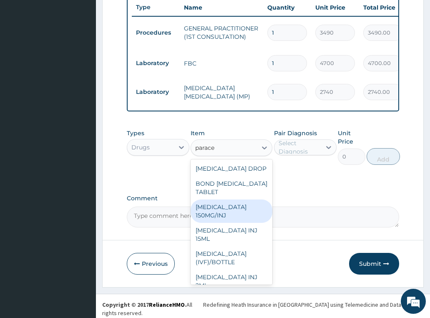
scroll to position [88, 0]
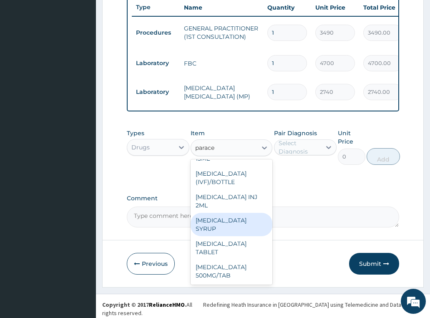
click at [227, 230] on div "PARACETAMOL SYRUP" at bounding box center [232, 224] width 82 height 23
type input "840.5150146484375"
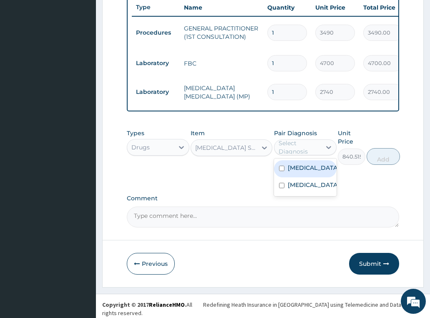
click at [297, 149] on div "Select Diagnosis" at bounding box center [300, 147] width 42 height 17
click at [302, 169] on label "Sepsis" at bounding box center [314, 168] width 52 height 8
checkbox input "true"
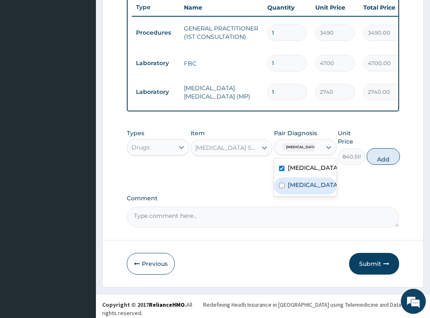
click at [302, 189] on label "Malaria" at bounding box center [314, 185] width 52 height 8
checkbox input "true"
click at [377, 159] on button "Add" at bounding box center [383, 156] width 33 height 17
type input "0"
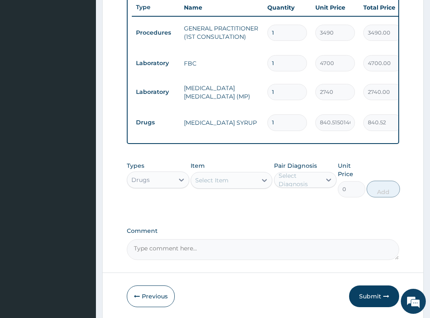
click at [229, 182] on div "Select Item" at bounding box center [224, 180] width 66 height 13
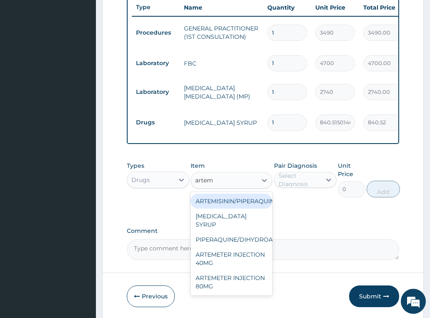
type input "arteme"
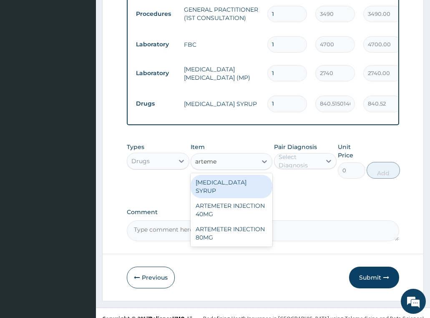
scroll to position [353, 0]
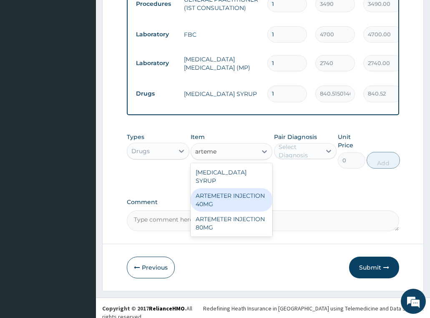
click at [249, 194] on div "ARTEMETER INJECTION 40MG" at bounding box center [232, 199] width 82 height 23
type input "734.8900146484375"
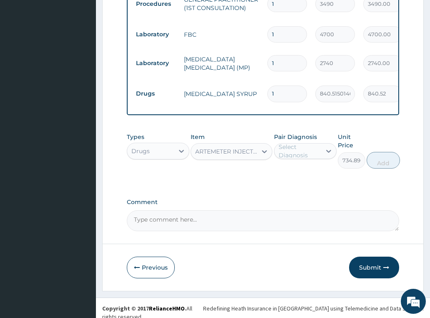
click at [292, 147] on div "Select Diagnosis" at bounding box center [300, 151] width 42 height 17
click at [302, 187] on label "Malaria" at bounding box center [314, 188] width 52 height 8
checkbox input "true"
click at [374, 162] on button "Add" at bounding box center [383, 160] width 33 height 17
type input "0"
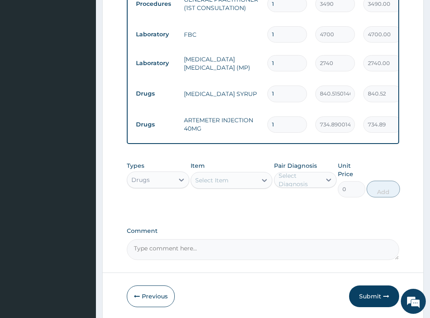
click at [234, 180] on div "Select Item" at bounding box center [224, 180] width 66 height 13
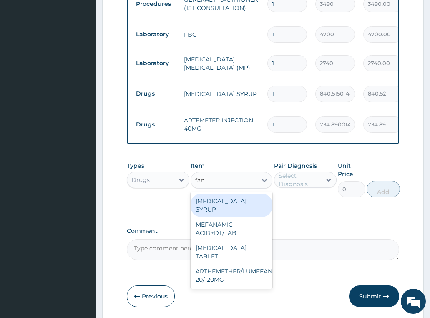
type input "fans"
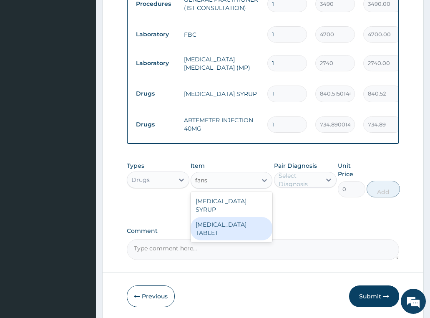
click at [242, 217] on div "FANSIDAR TABLET" at bounding box center [232, 228] width 82 height 23
type input "418.25"
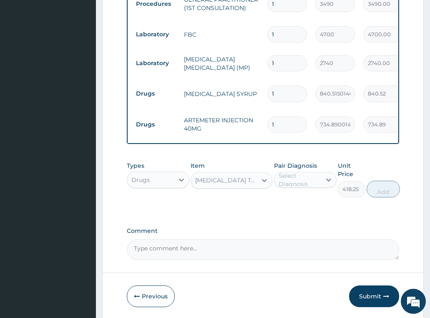
click at [292, 181] on div "Select Diagnosis" at bounding box center [300, 179] width 42 height 17
click at [299, 216] on label "Malaria" at bounding box center [314, 217] width 52 height 8
checkbox input "true"
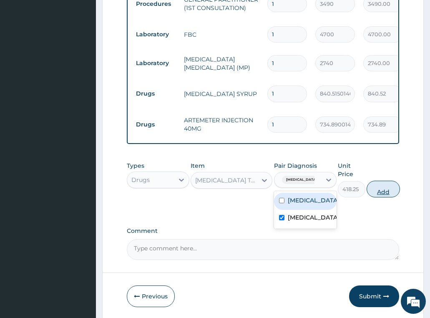
click at [382, 190] on button "Add" at bounding box center [383, 189] width 33 height 17
type input "0"
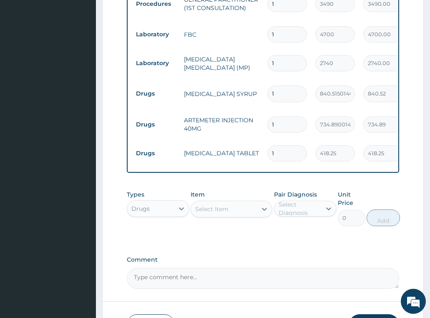
click at [234, 204] on div "Select Item" at bounding box center [224, 208] width 66 height 13
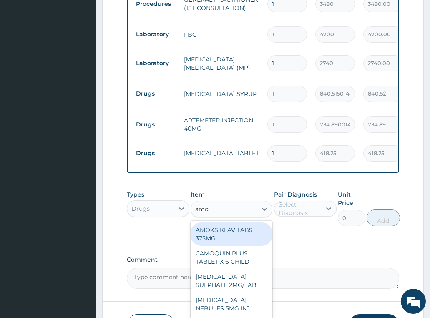
type input "amox"
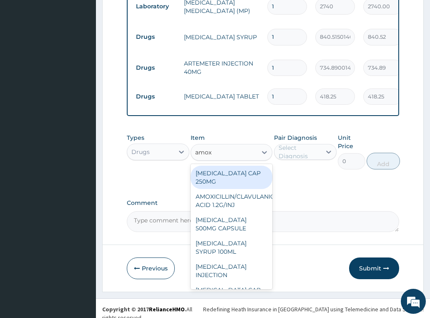
scroll to position [411, 0]
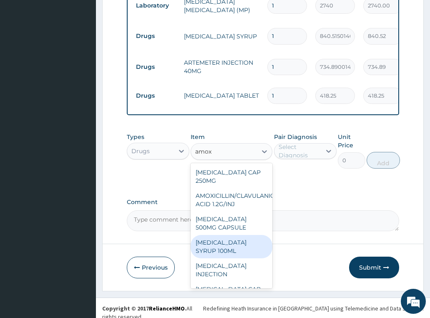
click at [236, 235] on div "AMOXIL SYRUP 100ML" at bounding box center [232, 246] width 82 height 23
type input "1450.89501953125"
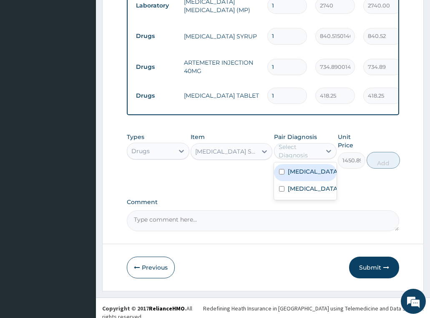
click at [295, 148] on div "Select Diagnosis" at bounding box center [300, 151] width 42 height 17
click at [300, 171] on label "Sepsis" at bounding box center [314, 171] width 52 height 8
checkbox input "true"
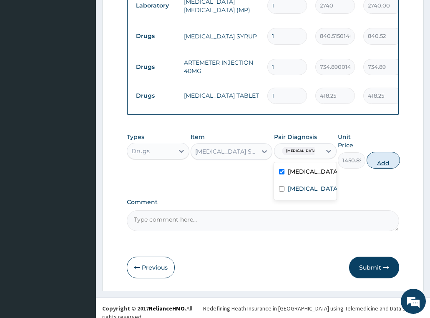
click at [371, 160] on button "Add" at bounding box center [383, 160] width 33 height 17
type input "0"
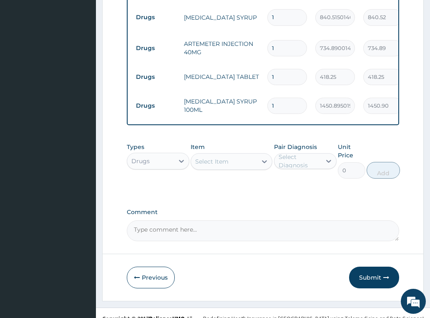
scroll to position [440, 0]
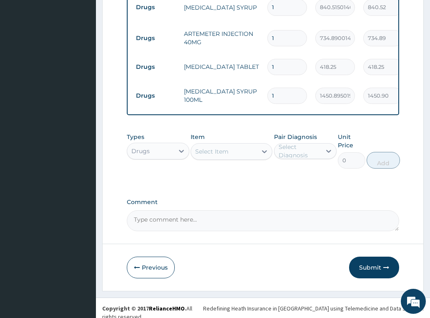
click at [221, 154] on div "Select Item" at bounding box center [211, 151] width 33 height 8
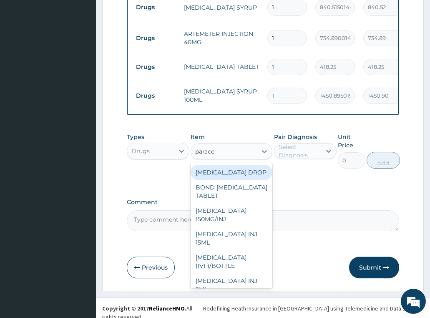
type input "paracet"
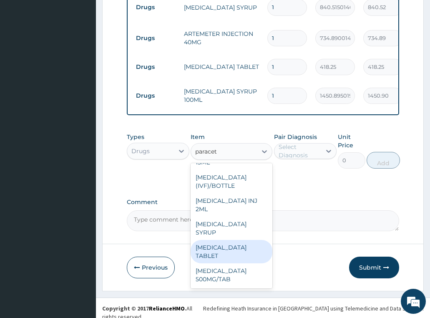
scroll to position [88, 0]
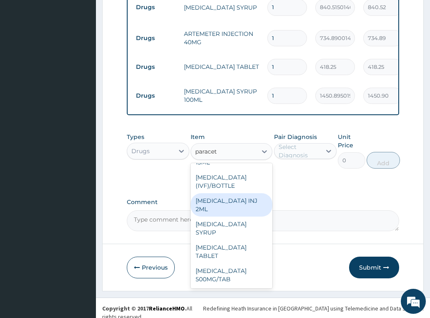
click at [222, 209] on div "PARACETAMOL INJ 2ML" at bounding box center [232, 204] width 82 height 23
type input "1191"
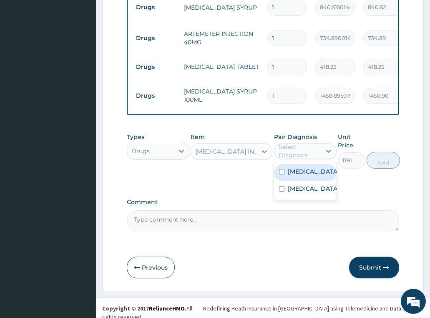
click at [316, 148] on div "Select Diagnosis" at bounding box center [300, 151] width 42 height 17
click at [307, 190] on label "Malaria" at bounding box center [314, 188] width 52 height 8
checkbox input "true"
click at [384, 166] on button "Add" at bounding box center [383, 160] width 33 height 17
type input "0"
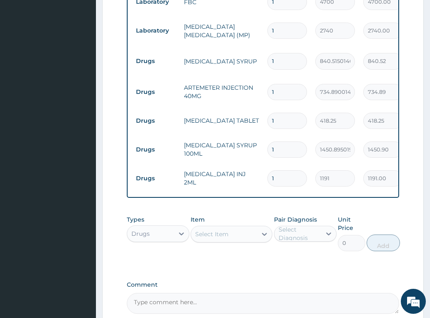
scroll to position [315, 0]
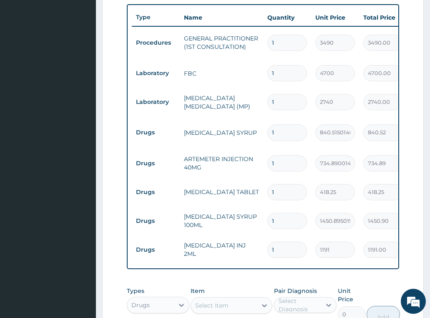
drag, startPoint x: 287, startPoint y: 240, endPoint x: 252, endPoint y: 250, distance: 35.5
click at [252, 250] on tr "Drugs PARACETAMOL INJ 2ML 1 1191 1191.00 Malaria Delete" at bounding box center [336, 249] width 409 height 29
type input "2"
type input "2382.00"
type input "2"
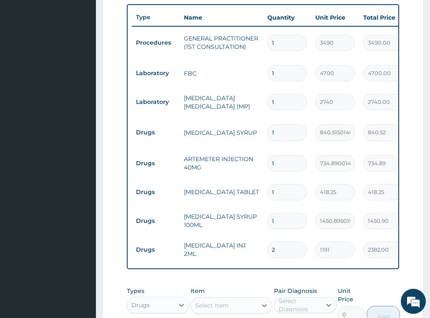
drag, startPoint x: 289, startPoint y: 184, endPoint x: 245, endPoint y: 186, distance: 43.8
click at [247, 186] on tr "Drugs FANSIDAR TABLET 1 418.25 418.25 Malaria Delete" at bounding box center [336, 192] width 409 height 29
type input "2"
type input "836.50"
type input "2"
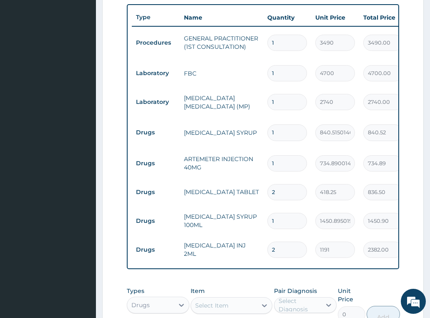
drag, startPoint x: 288, startPoint y: 154, endPoint x: 247, endPoint y: 159, distance: 41.6
click at [249, 159] on tr "Drugs ARTEMETER INJECTION 40MG 1 734.8900146484375 734.89 Malaria Delete" at bounding box center [336, 163] width 409 height 29
type input "3"
type input "2204.67"
type input "3"
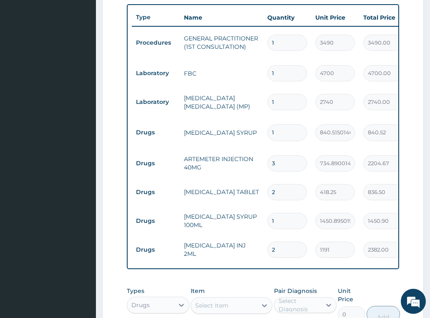
click at [219, 155] on td "ARTEMETER INJECTION 40MG" at bounding box center [221, 163] width 83 height 25
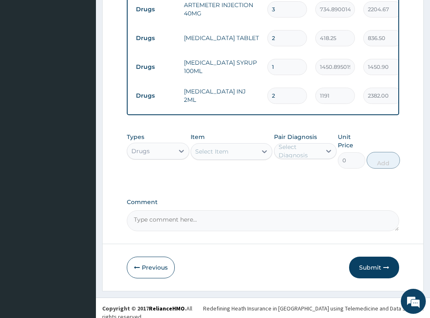
drag, startPoint x: 369, startPoint y: 265, endPoint x: 432, endPoint y: 92, distance: 184.8
click at [369, 265] on button "Submit" at bounding box center [374, 268] width 50 height 22
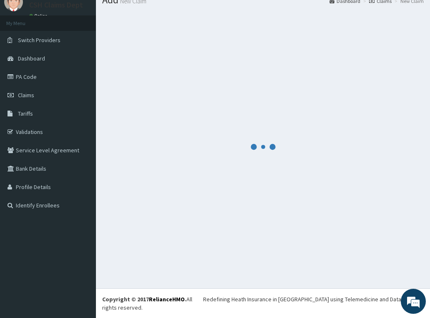
scroll to position [24, 0]
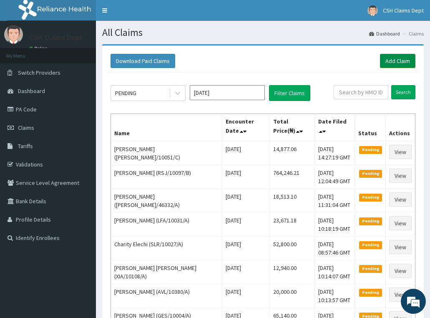
click at [407, 60] on link "Add Claim" at bounding box center [397, 61] width 35 height 14
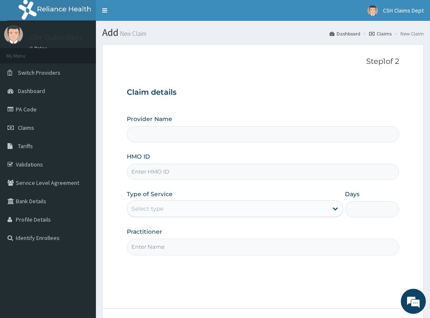
type input "Crystal Specialist Hospital"
click at [193, 169] on input "HMO ID" at bounding box center [263, 172] width 273 height 16
paste input "WCH/10009/C"
type input "WCH/10009/C"
click at [165, 221] on div "Provider Name Crystal Specialist Hospital HMO ID WCH/10009/C Type of Service Se…" at bounding box center [263, 185] width 273 height 140
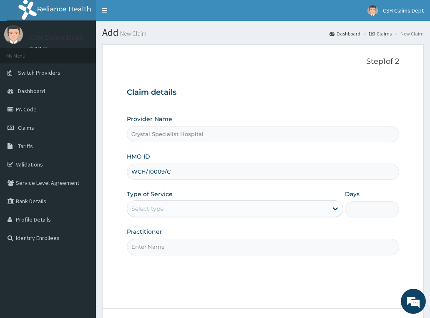
click at [169, 212] on div "Select type" at bounding box center [227, 208] width 201 height 13
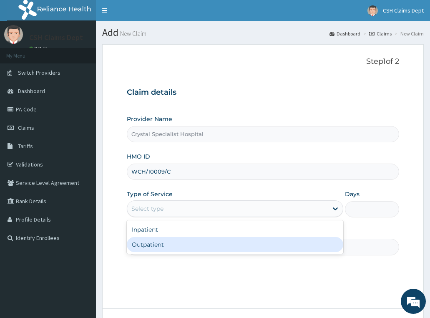
click at [158, 245] on div "Outpatient" at bounding box center [235, 244] width 217 height 15
type input "1"
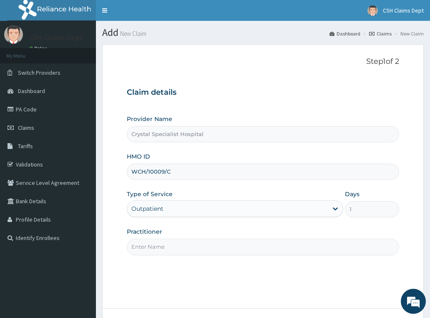
click at [152, 245] on input "Practitioner" at bounding box center [263, 247] width 273 height 16
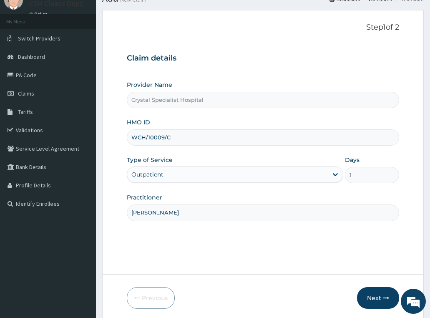
scroll to position [65, 0]
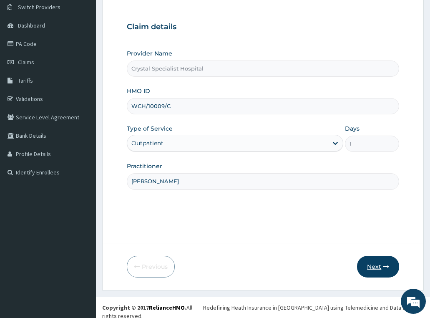
type input "sam"
click at [382, 267] on button "Next" at bounding box center [378, 267] width 42 height 22
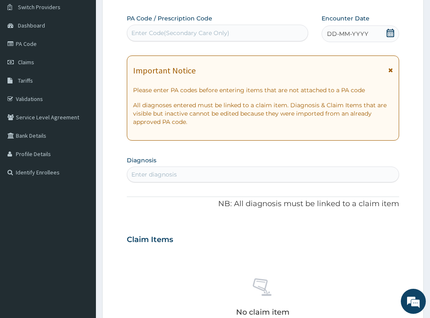
click at [388, 32] on icon at bounding box center [391, 33] width 8 height 8
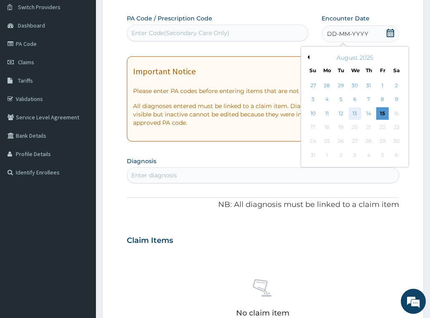
click at [353, 113] on div "13" at bounding box center [354, 113] width 13 height 13
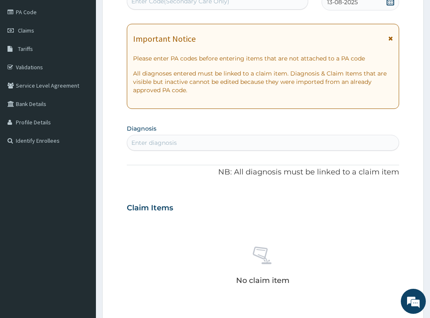
scroll to position [191, 0]
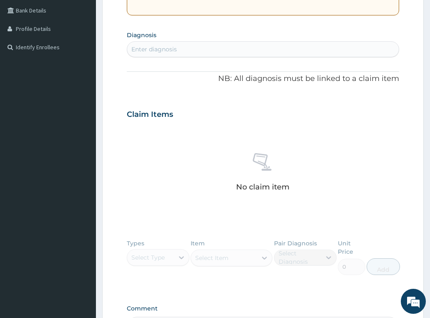
click at [191, 47] on div "Enter diagnosis" at bounding box center [263, 49] width 272 height 13
type input "[MEDICAL_DATA]"
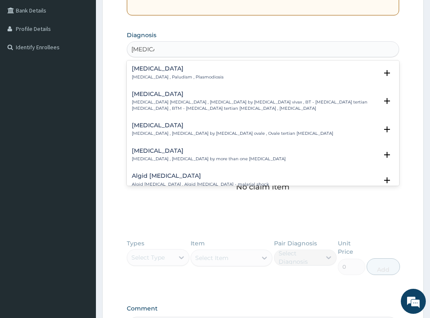
click at [163, 71] on h4 "[MEDICAL_DATA]" at bounding box center [178, 68] width 92 height 6
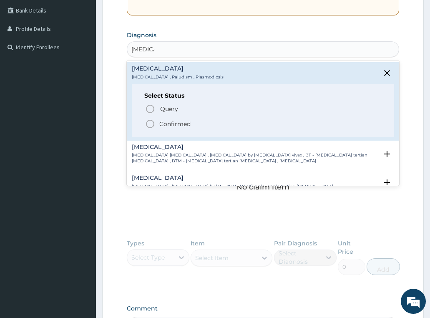
click at [181, 124] on p "Confirmed" at bounding box center [174, 124] width 31 height 8
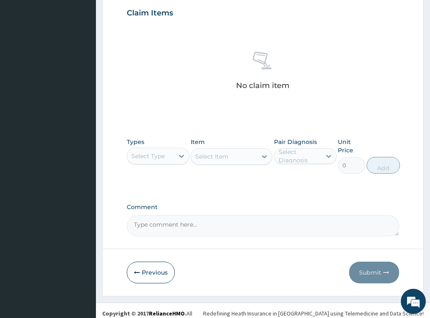
scroll to position [300, 0]
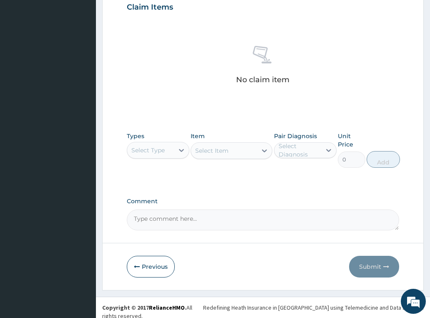
click at [157, 154] on div "Select Type" at bounding box center [147, 150] width 33 height 8
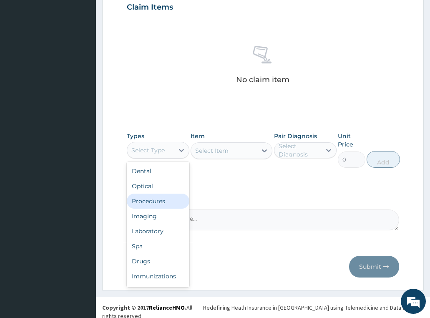
click at [169, 198] on div "Procedures" at bounding box center [158, 201] width 63 height 15
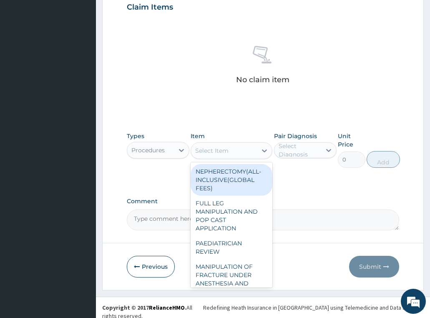
click at [217, 153] on div "Select Item" at bounding box center [211, 150] width 33 height 8
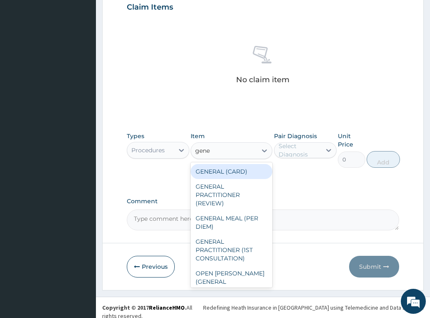
type input "gener"
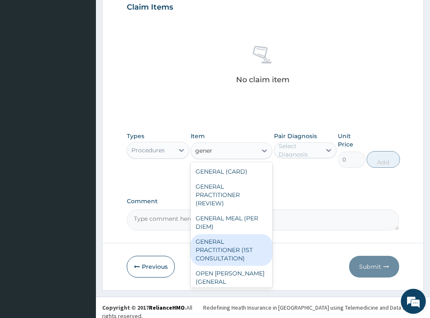
drag, startPoint x: 237, startPoint y: 245, endPoint x: 287, endPoint y: 144, distance: 112.5
click at [241, 241] on div "GENERAL PRACTITIONER (1ST CONSULTATION)" at bounding box center [232, 250] width 82 height 32
type input "3490"
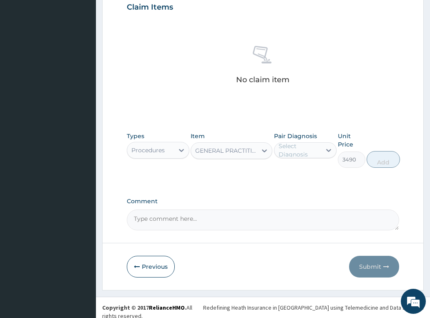
click at [289, 137] on label "Pair Diagnosis" at bounding box center [295, 136] width 43 height 8
click at [291, 149] on div "Select Diagnosis" at bounding box center [300, 150] width 42 height 17
click at [302, 175] on div "Malaria" at bounding box center [305, 171] width 63 height 17
checkbox input "true"
drag, startPoint x: 383, startPoint y: 164, endPoint x: 426, endPoint y: 76, distance: 97.6
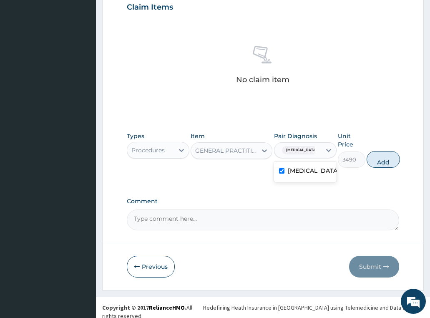
click at [383, 157] on button "Add" at bounding box center [383, 159] width 33 height 17
type input "0"
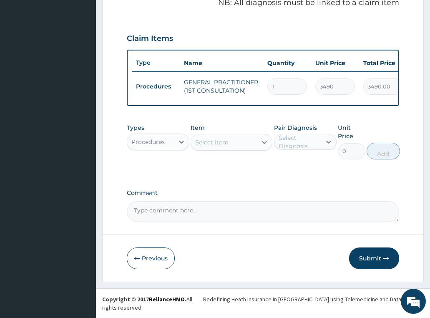
scroll to position [267, 0]
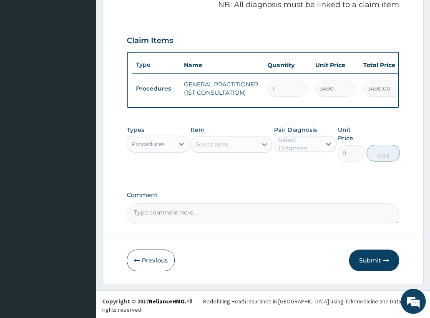
click at [168, 151] on div "Procedures" at bounding box center [150, 143] width 47 height 13
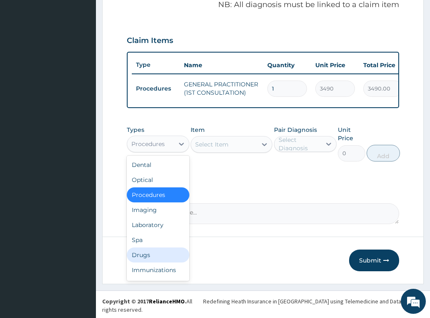
drag, startPoint x: 150, startPoint y: 261, endPoint x: 150, endPoint y: 111, distance: 149.3
click at [150, 260] on div "Drugs" at bounding box center [158, 254] width 63 height 15
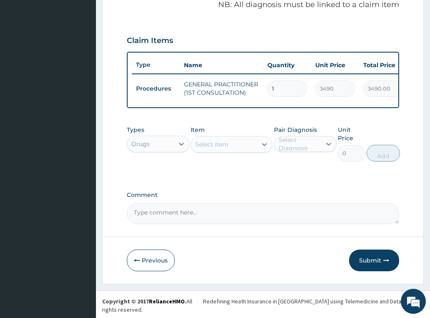
click at [212, 145] on div "Select Item" at bounding box center [224, 144] width 66 height 13
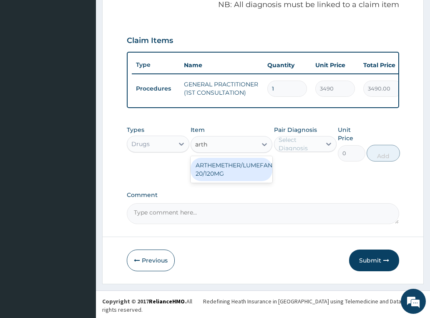
type input "arthe"
drag, startPoint x: 244, startPoint y: 175, endPoint x: 261, endPoint y: 168, distance: 18.9
click at [246, 174] on div "ARTHEMETHER/LUMEFANTRINE/TAB 20/120MG" at bounding box center [232, 169] width 82 height 23
type input "130"
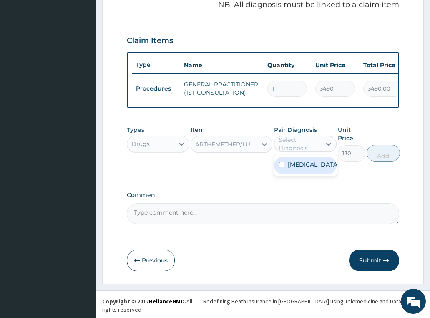
drag, startPoint x: 314, startPoint y: 149, endPoint x: 314, endPoint y: 164, distance: 15.4
click at [314, 149] on div "Select Diagnosis" at bounding box center [300, 144] width 42 height 17
click at [314, 166] on div "Malaria" at bounding box center [305, 165] width 63 height 17
checkbox input "true"
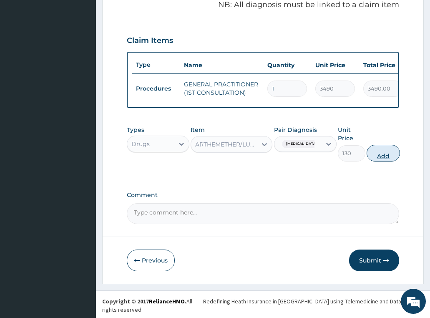
click at [383, 158] on button "Add" at bounding box center [383, 153] width 33 height 17
type input "0"
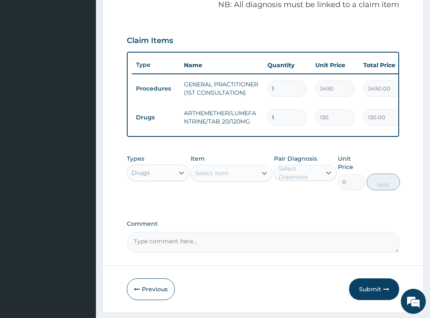
click at [222, 177] on div "Select Item" at bounding box center [211, 173] width 33 height 8
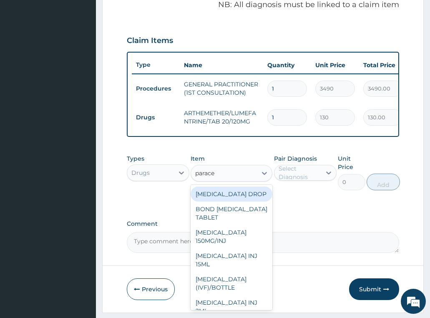
type input "paracet"
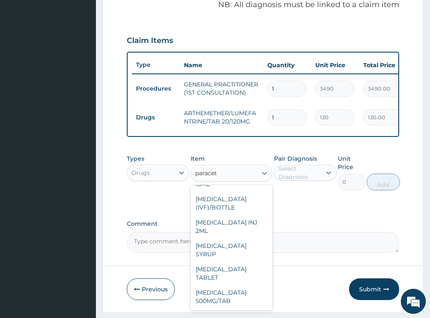
scroll to position [88, 0]
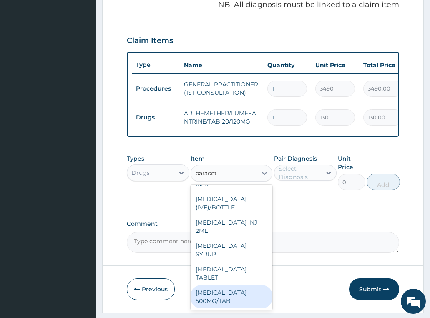
drag, startPoint x: 231, startPoint y: 302, endPoint x: 310, endPoint y: 217, distance: 116.0
click at [231, 302] on div "PARACETAMOL 500MG/TAB" at bounding box center [232, 296] width 82 height 23
type input "22.625"
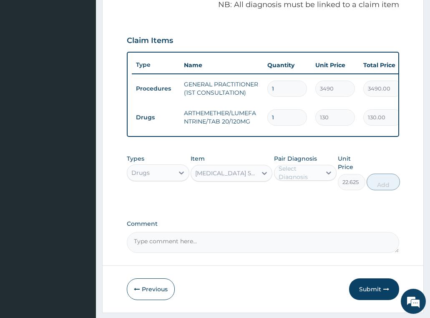
click at [310, 179] on div "Select Diagnosis" at bounding box center [300, 172] width 42 height 17
click at [305, 197] on label "Malaria" at bounding box center [314, 193] width 52 height 8
checkbox input "true"
click at [376, 190] on button "Add" at bounding box center [383, 182] width 33 height 17
type input "0"
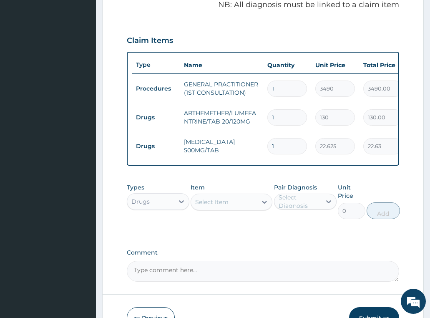
drag, startPoint x: 286, startPoint y: 146, endPoint x: 200, endPoint y: 145, distance: 85.9
click at [200, 145] on tr "Drugs PARACETAMOL 500MG/TAB 1 22.625 22.63 Malaria Delete" at bounding box center [336, 146] width 409 height 29
type input "9"
type input "203.63"
type input "9"
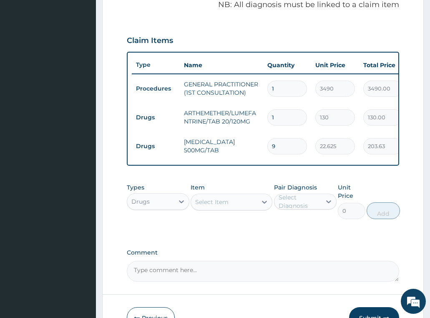
drag, startPoint x: 290, startPoint y: 117, endPoint x: 237, endPoint y: 121, distance: 53.6
click at [237, 121] on tr "Drugs ARTHEMETHER/LUMEFANTRINE/TAB 20/120MG 1 130 130.00 Malaria Delete" at bounding box center [336, 117] width 409 height 29
type input "12"
type input "1560.00"
type input "12"
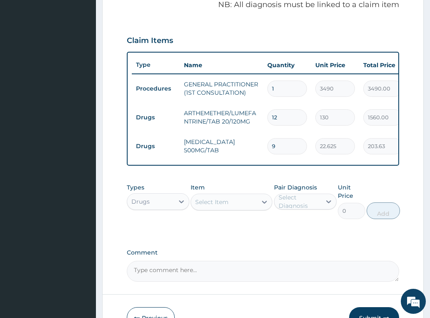
click at [289, 252] on div "PA Code / Prescription Code Enter Code(Secondary Care Only) Encounter Date 13-0…" at bounding box center [263, 47] width 273 height 469
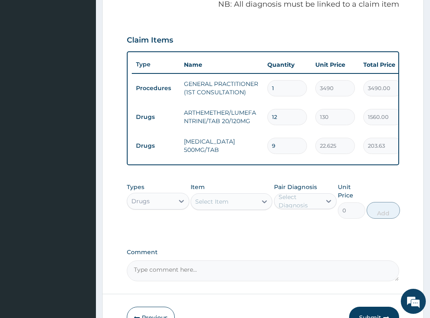
scroll to position [325, 0]
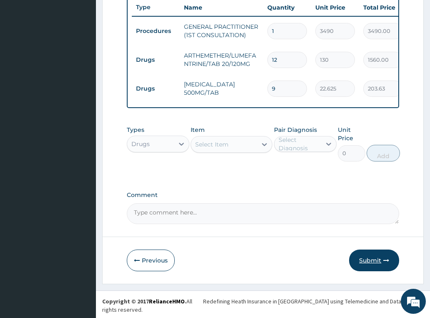
click at [370, 262] on button "Submit" at bounding box center [374, 260] width 50 height 22
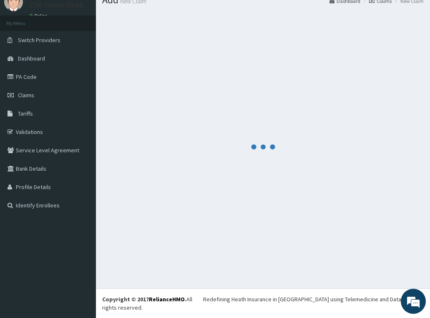
scroll to position [24, 0]
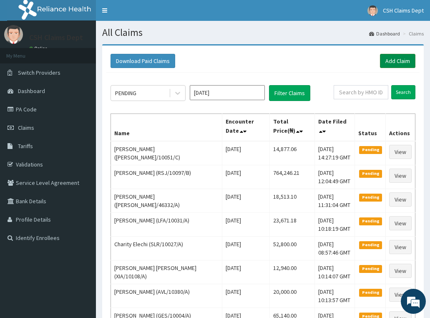
click at [391, 62] on link "Add Claim" at bounding box center [397, 61] width 35 height 14
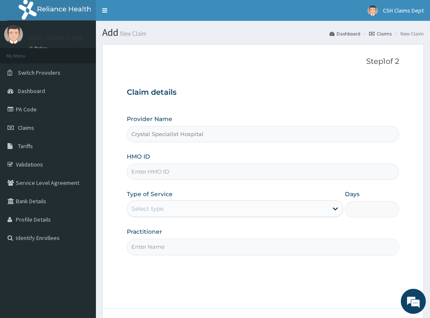
click at [184, 168] on input "HMO ID" at bounding box center [263, 172] width 273 height 16
paste input "PFN/10152/D"
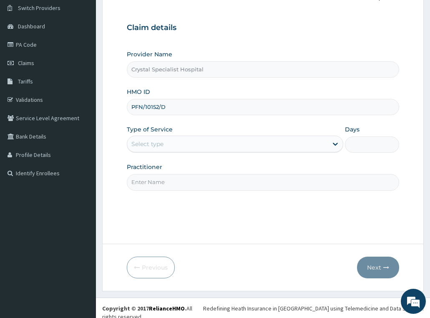
scroll to position [65, 0]
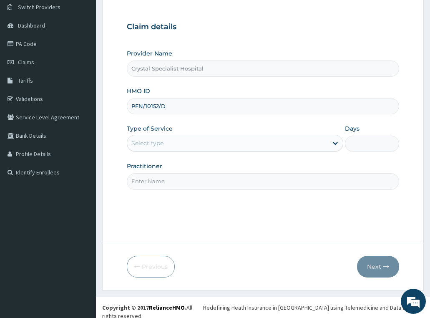
type input "PFN/10152/D"
click at [194, 145] on div "Select type" at bounding box center [227, 142] width 201 height 13
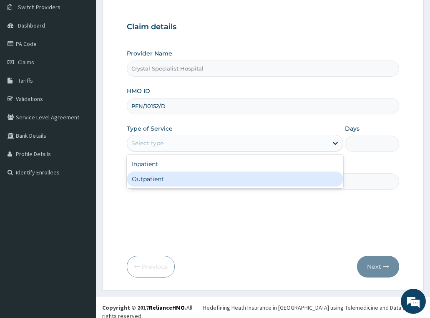
click at [189, 178] on div "Outpatient" at bounding box center [235, 178] width 217 height 15
type input "1"
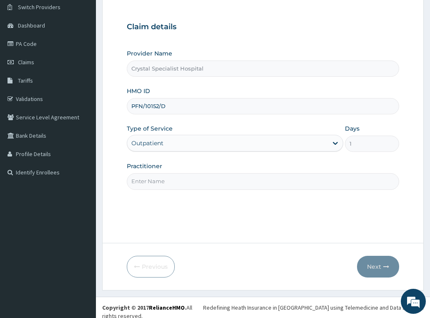
click at [179, 185] on input "Practitioner" at bounding box center [263, 181] width 273 height 16
type input "caleb"
click at [388, 262] on button "Next" at bounding box center [378, 267] width 42 height 22
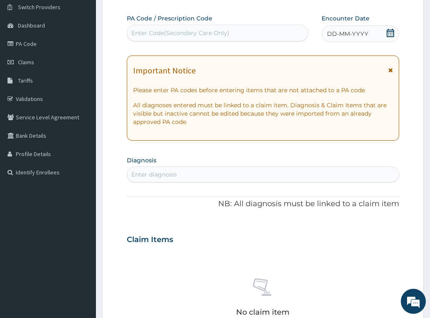
scroll to position [0, 0]
click at [194, 33] on div "Enter Code(Secondary Care Only)" at bounding box center [180, 33] width 98 height 8
paste input "PA/D2D38D"
type input "PA/D2D38D"
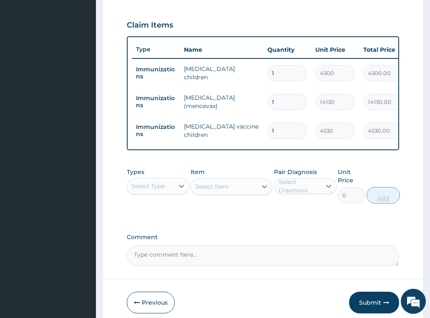
scroll to position [296, 0]
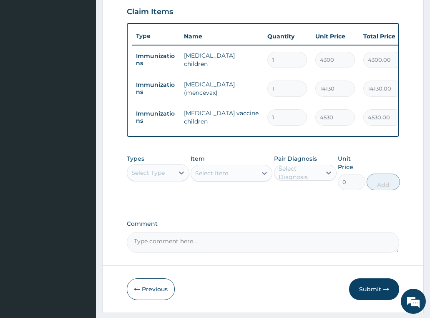
click at [378, 297] on button "Submit" at bounding box center [374, 289] width 50 height 22
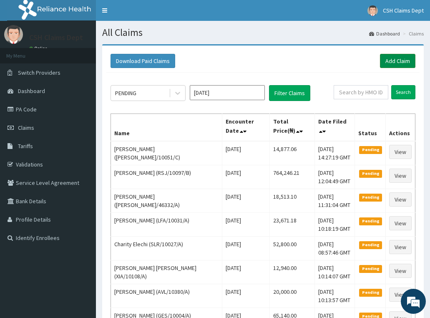
click at [404, 58] on link "Add Claim" at bounding box center [397, 61] width 35 height 14
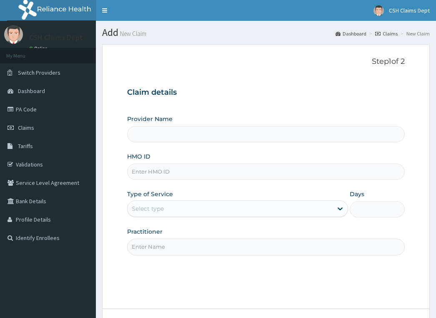
type input "Crystal Specialist Hospital"
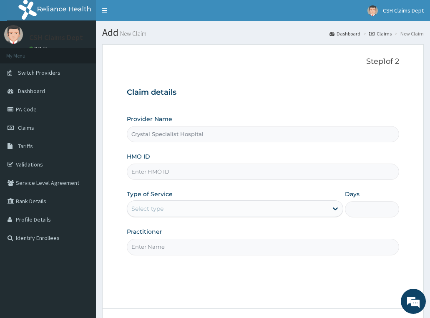
click at [154, 171] on input "HMO ID" at bounding box center [263, 172] width 273 height 16
paste input "PFN/10152/B"
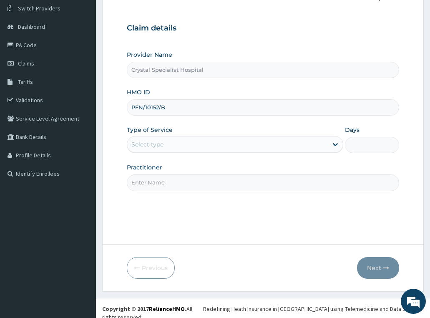
scroll to position [65, 0]
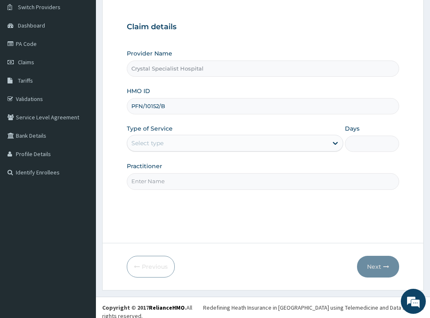
drag, startPoint x: 128, startPoint y: 107, endPoint x: 116, endPoint y: 105, distance: 11.4
click at [116, 105] on form "Step 1 of 2 Claim details Provider Name Crystal Specialist Hospital HMO ID PFN/…" at bounding box center [263, 135] width 322 height 312
type input "PFN/10152/B"
click at [171, 146] on div "Select type" at bounding box center [227, 142] width 201 height 13
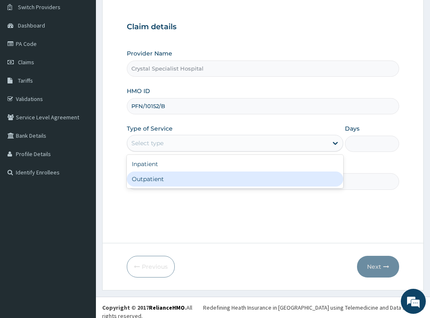
click at [158, 179] on div "Outpatient" at bounding box center [235, 178] width 217 height 15
type input "1"
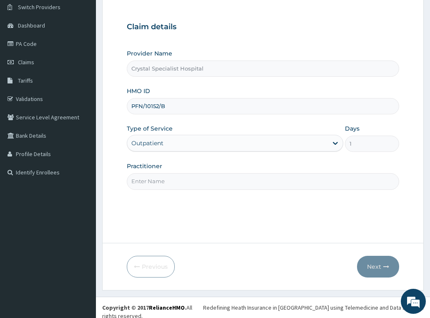
click at [154, 179] on input "Practitioner" at bounding box center [263, 181] width 273 height 16
type input "olusoji"
click at [377, 263] on button "Next" at bounding box center [378, 267] width 42 height 22
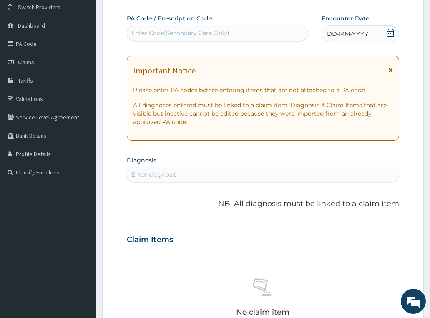
click at [205, 33] on div "Enter Code(Secondary Care Only)" at bounding box center [180, 33] width 98 height 8
paste input "PA/597F62"
type input "PA/597F62"
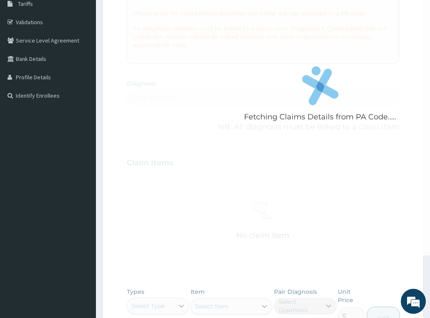
scroll to position [149, 0]
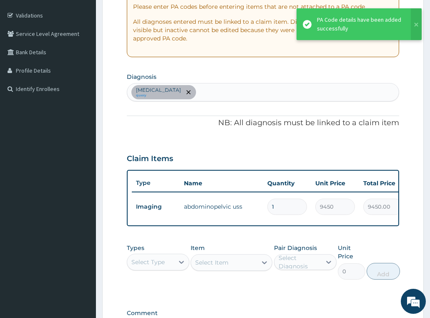
click at [224, 91] on div "[MEDICAL_DATA] query" at bounding box center [263, 92] width 272 height 18
type input "[MEDICAL_DATA]"
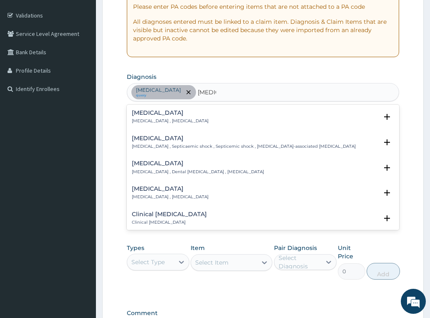
click at [157, 118] on p "[MEDICAL_DATA] , [MEDICAL_DATA]" at bounding box center [170, 121] width 77 height 6
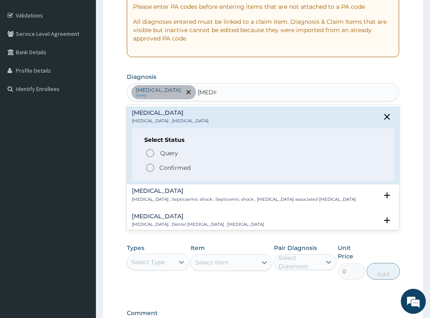
click at [179, 166] on p "Confirmed" at bounding box center [174, 168] width 31 height 8
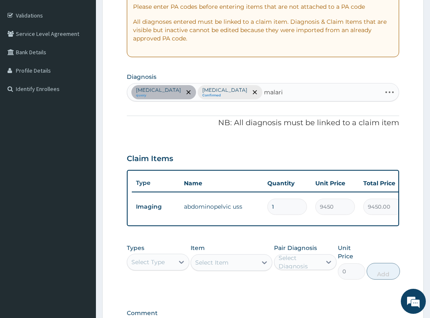
type input "[MEDICAL_DATA]"
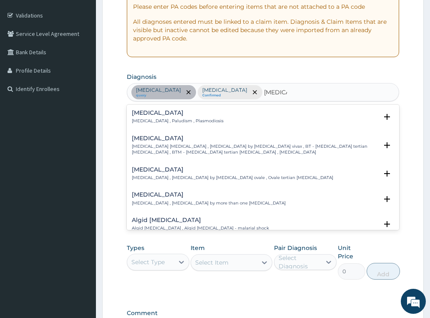
click at [165, 120] on p "[MEDICAL_DATA] , Paludism , Plasmodiosis" at bounding box center [178, 121] width 92 height 6
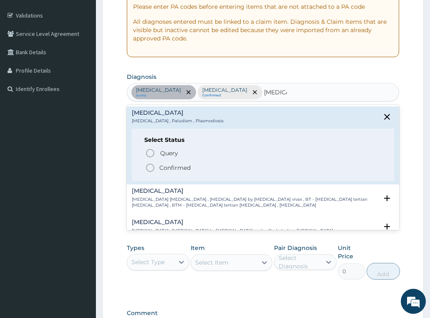
click at [184, 169] on p "Confirmed" at bounding box center [174, 168] width 31 height 8
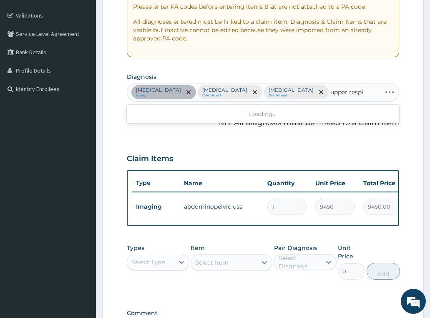
type input "upper respir"
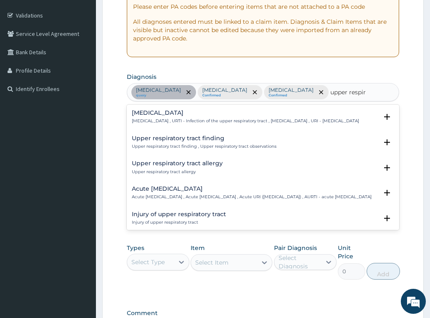
click at [169, 123] on p "Upper respiratory infection , URTI - Infection of the upper respiratory tract ,…" at bounding box center [245, 121] width 227 height 6
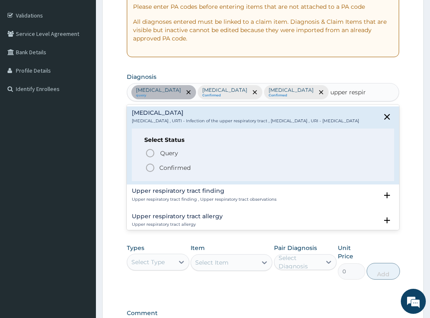
click at [174, 172] on p "Confirmed" at bounding box center [174, 168] width 31 height 8
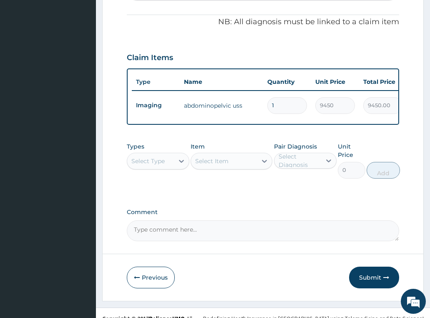
scroll to position [267, 0]
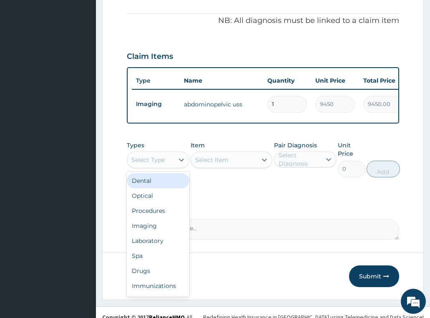
drag, startPoint x: 163, startPoint y: 148, endPoint x: 166, endPoint y: 175, distance: 27.0
click at [163, 156] on div "Select Type" at bounding box center [147, 160] width 33 height 8
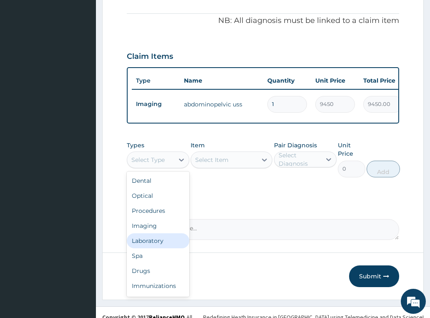
click at [163, 233] on div "Laboratory" at bounding box center [158, 240] width 63 height 15
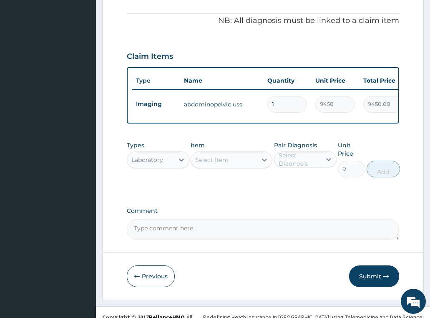
click at [219, 156] on div "Select Item" at bounding box center [211, 160] width 33 height 8
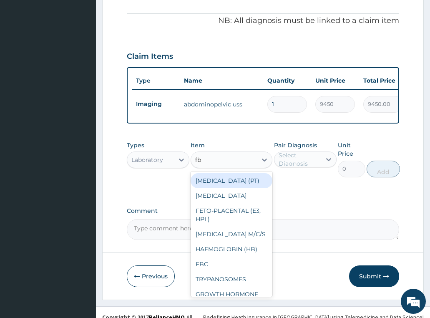
type input "fbc"
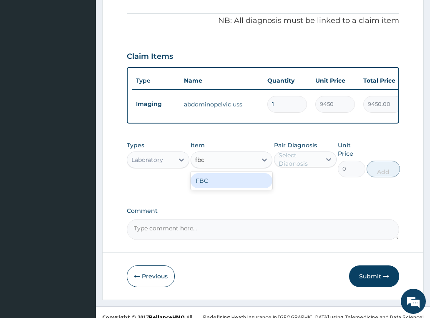
click at [227, 178] on div "FBC" at bounding box center [232, 180] width 82 height 15
type input "4700"
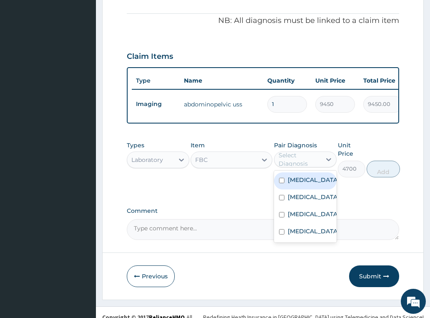
click at [280, 157] on div "Select Diagnosis" at bounding box center [305, 159] width 63 height 16
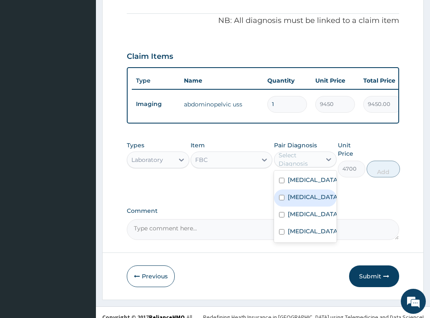
click at [301, 196] on label "[MEDICAL_DATA]" at bounding box center [314, 197] width 52 height 8
checkbox input "true"
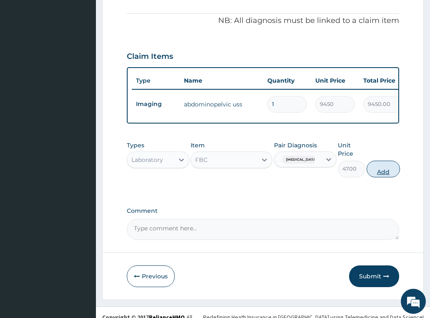
click at [384, 161] on button "Add" at bounding box center [383, 169] width 33 height 17
type input "0"
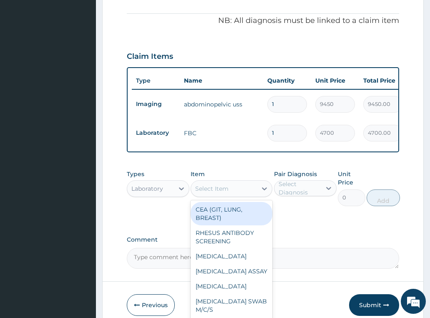
click at [222, 184] on div "Select Item" at bounding box center [211, 188] width 33 height 8
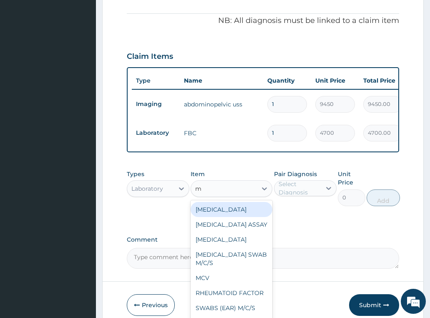
type input "mp"
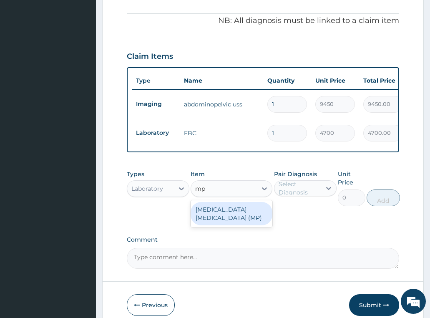
drag, startPoint x: 254, startPoint y: 196, endPoint x: 285, endPoint y: 179, distance: 36.0
click at [253, 202] on div "[MEDICAL_DATA] [MEDICAL_DATA] (MP)" at bounding box center [232, 213] width 82 height 23
type input "2740"
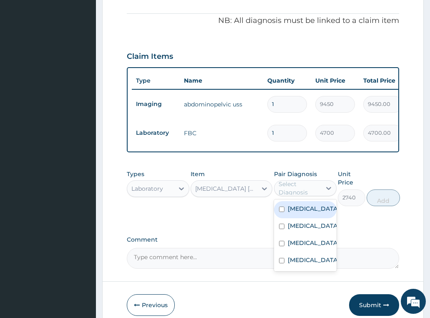
click at [294, 180] on div "Select Diagnosis" at bounding box center [300, 188] width 42 height 17
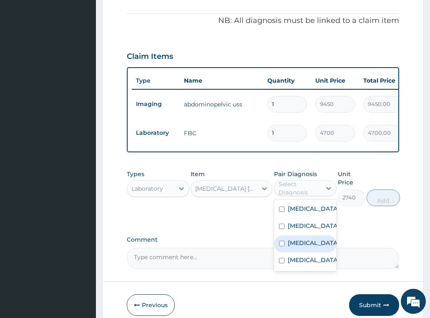
drag, startPoint x: 312, startPoint y: 235, endPoint x: 332, endPoint y: 212, distance: 31.1
click at [312, 236] on div "[MEDICAL_DATA]" at bounding box center [305, 243] width 63 height 17
checkbox input "true"
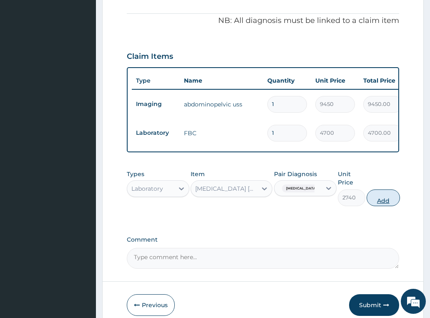
click at [380, 189] on button "Add" at bounding box center [383, 197] width 33 height 17
type input "0"
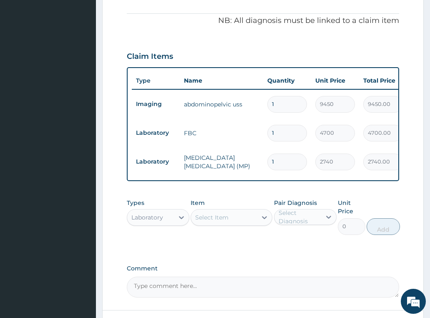
click at [151, 213] on div "Laboratory" at bounding box center [147, 217] width 32 height 8
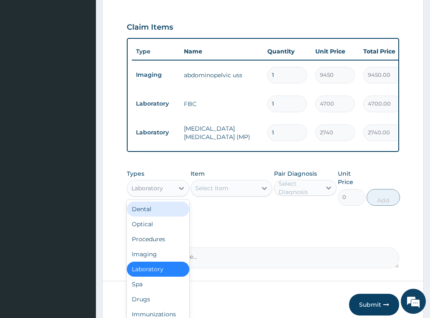
scroll to position [325, 0]
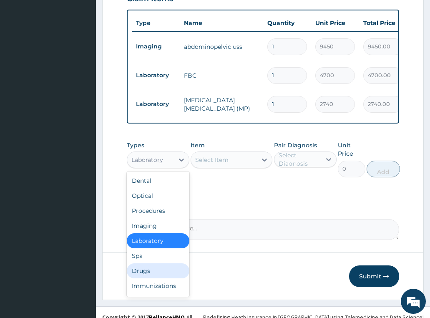
drag, startPoint x: 150, startPoint y: 262, endPoint x: 154, endPoint y: 121, distance: 141.1
click at [150, 263] on div "Drugs" at bounding box center [158, 270] width 63 height 15
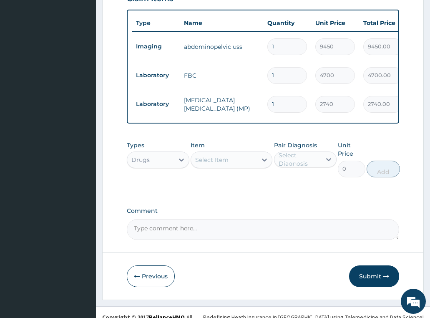
click at [223, 156] on div "Select Item" at bounding box center [211, 160] width 33 height 8
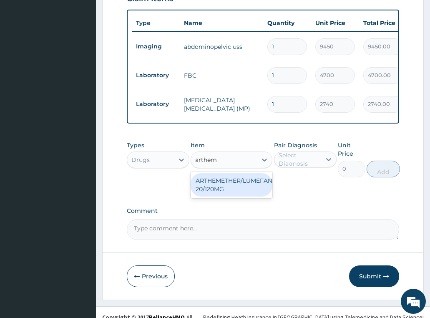
type input "artheme"
click at [246, 174] on div "ARTHEMETHER/LUMEFANTRINE/TAB 20/120MG" at bounding box center [232, 184] width 82 height 23
type input "130"
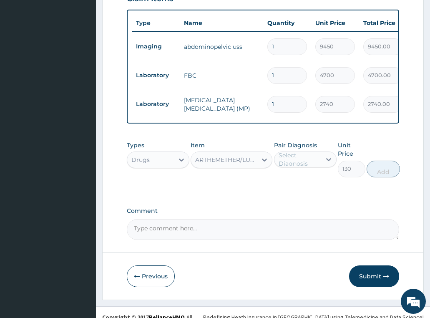
click at [295, 141] on label "Pair Diagnosis" at bounding box center [295, 145] width 43 height 8
click at [295, 156] on div "Select Diagnosis" at bounding box center [300, 159] width 42 height 17
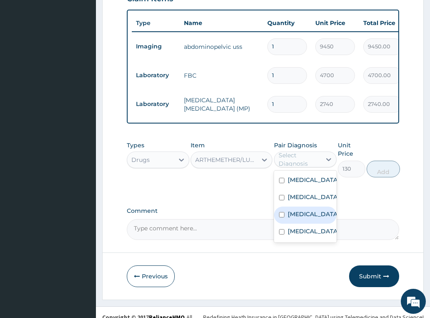
drag, startPoint x: 306, startPoint y: 208, endPoint x: 319, endPoint y: 202, distance: 13.6
click at [306, 208] on div "[MEDICAL_DATA]" at bounding box center [305, 214] width 63 height 17
checkbox input "true"
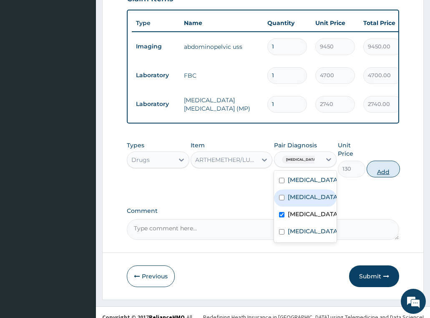
click at [391, 161] on button "Add" at bounding box center [383, 169] width 33 height 17
type input "0"
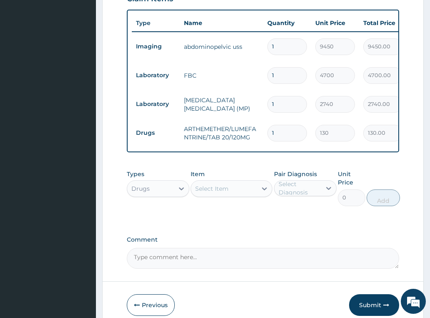
scroll to position [353, 0]
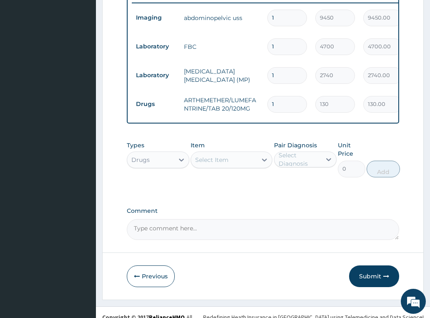
click at [237, 153] on div "Select Item" at bounding box center [224, 159] width 66 height 13
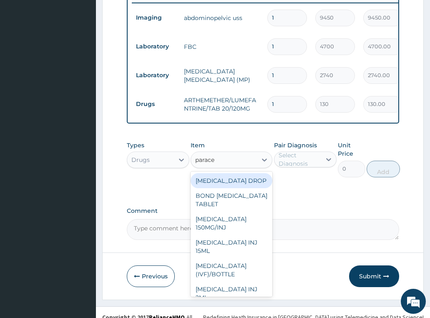
type input "paracet"
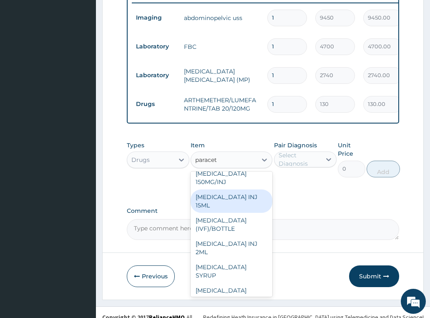
scroll to position [88, 0]
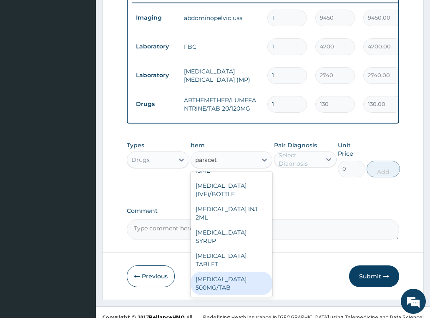
click at [234, 279] on div "[MEDICAL_DATA] 500MG/TAB" at bounding box center [232, 283] width 82 height 23
type input "22.625"
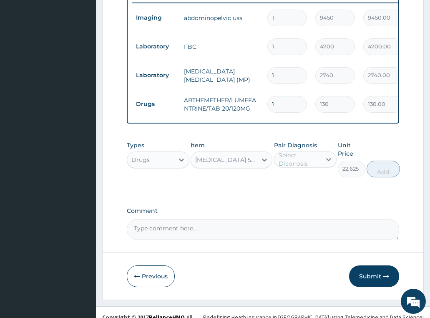
click at [298, 151] on div "Select Diagnosis" at bounding box center [300, 159] width 42 height 17
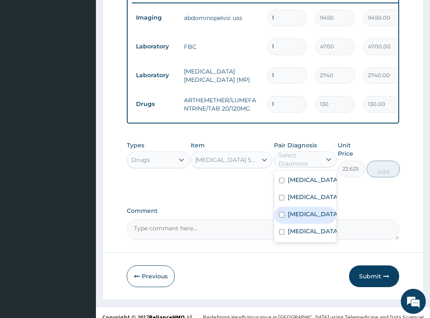
drag, startPoint x: 307, startPoint y: 213, endPoint x: 309, endPoint y: 209, distance: 4.9
click at [307, 213] on label "[MEDICAL_DATA]" at bounding box center [314, 214] width 52 height 8
checkbox input "true"
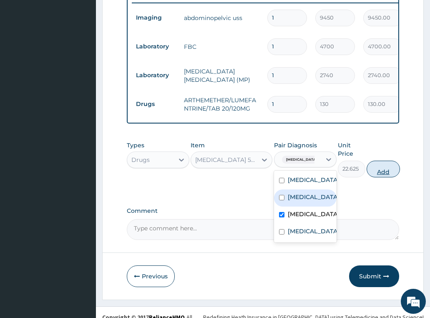
click at [377, 161] on button "Add" at bounding box center [383, 169] width 33 height 17
type input "0"
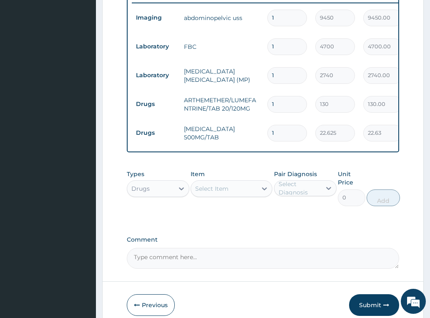
click at [224, 184] on div "Select Item" at bounding box center [211, 188] width 33 height 8
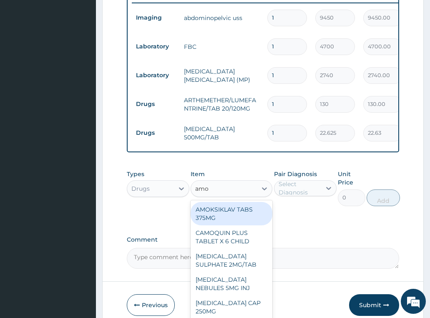
type input "amox"
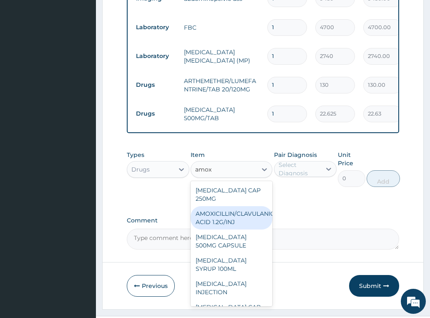
scroll to position [382, 0]
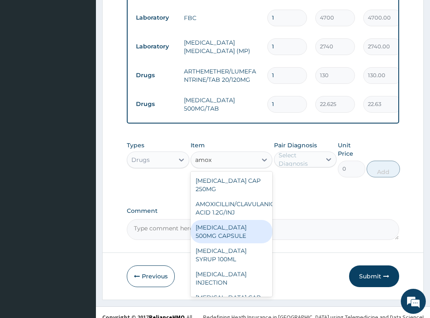
click at [223, 220] on div "AMOXIL 500MG CAPSULE" at bounding box center [232, 231] width 82 height 23
type input "225.8099975585938"
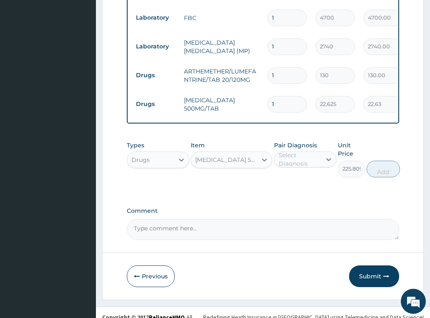
click at [300, 151] on div "Select Diagnosis" at bounding box center [300, 159] width 42 height 17
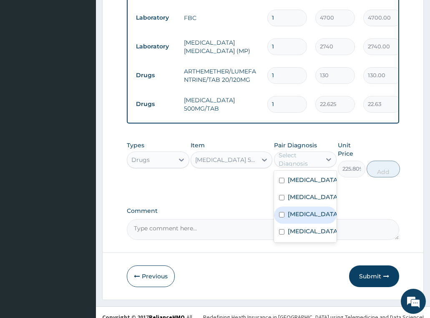
click at [304, 208] on div "Malaria" at bounding box center [305, 214] width 63 height 17
drag, startPoint x: 304, startPoint y: 208, endPoint x: 304, endPoint y: 192, distance: 15.4
click at [304, 207] on div "Malaria" at bounding box center [305, 214] width 63 height 17
checkbox input "false"
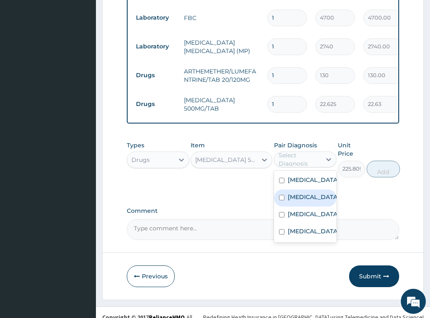
click at [304, 193] on label "Sepsis" at bounding box center [314, 197] width 52 height 8
checkbox input "true"
click at [382, 161] on button "Add" at bounding box center [383, 169] width 33 height 17
type input "0"
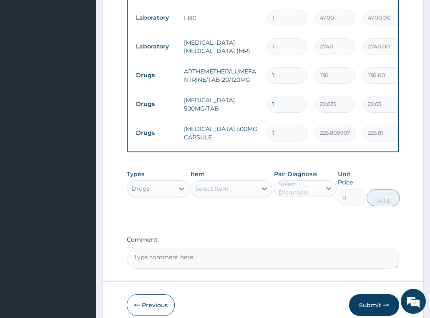
click at [229, 182] on div "Select Item" at bounding box center [224, 188] width 66 height 13
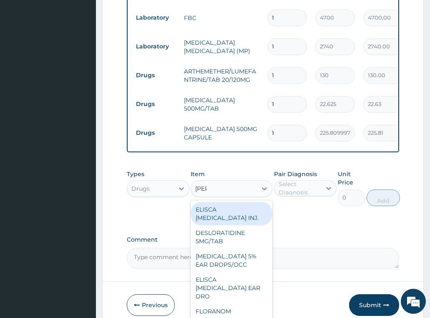
type input "lorat"
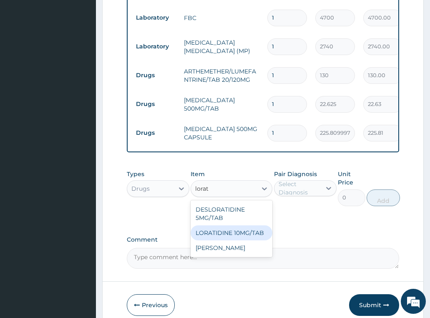
click at [238, 225] on div "LORATIDINE 10MG/TAB" at bounding box center [232, 232] width 82 height 15
type input "66"
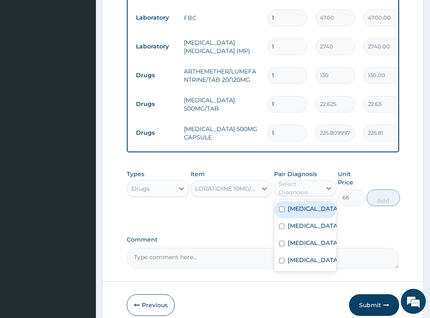
click at [299, 181] on div "Select Diagnosis" at bounding box center [300, 188] width 42 height 17
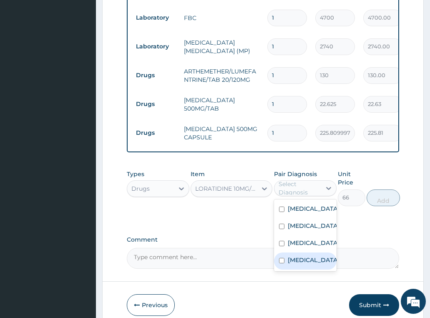
click at [303, 264] on label "Upper respiratory infection" at bounding box center [314, 260] width 52 height 8
checkbox input "true"
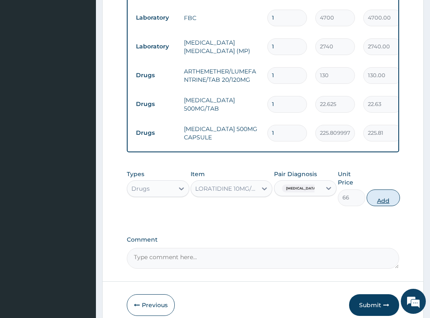
click at [386, 191] on button "Add" at bounding box center [383, 197] width 33 height 17
type input "0"
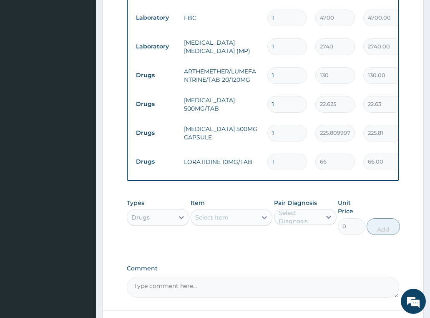
drag, startPoint x: 274, startPoint y: 147, endPoint x: 251, endPoint y: 147, distance: 23.4
click at [251, 147] on tr "Drugs LORATIDINE 10MG/TAB 1 66 66.00 Upper respiratory infection Delete" at bounding box center [336, 161] width 409 height 29
type input "3"
type input "198.00"
type input "3"
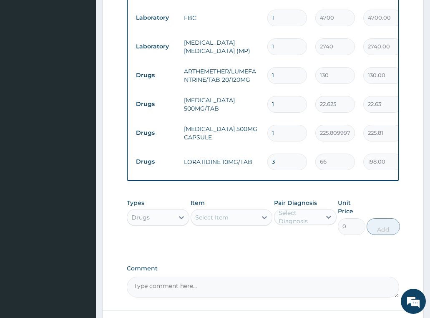
click at [272, 125] on input "1" at bounding box center [287, 133] width 40 height 16
type input "21"
type input "4742.01"
type input "21"
click at [281, 96] on input "1" at bounding box center [287, 104] width 40 height 16
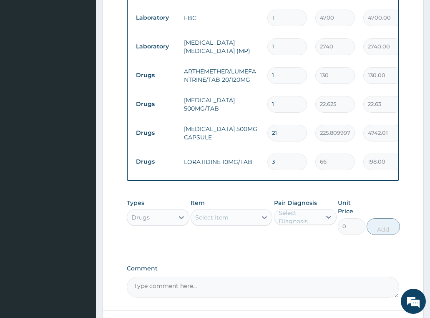
type input "18"
type input "407.25"
type input "18"
drag, startPoint x: 285, startPoint y: 58, endPoint x: 195, endPoint y: 46, distance: 90.5
click at [213, 61] on tr "Drugs ARTHEMETHER/LUMEFANTRINE/TAB 20/120MG 1 130 130.00 Malaria Delete" at bounding box center [336, 75] width 409 height 29
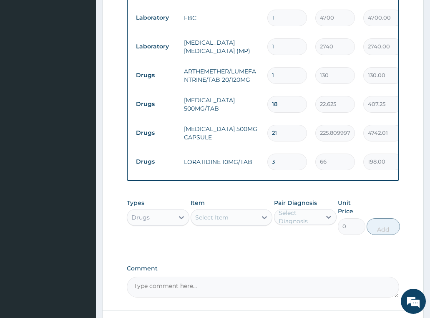
type input "2"
type input "260.00"
type input "24"
type input "3120.00"
type input "24"
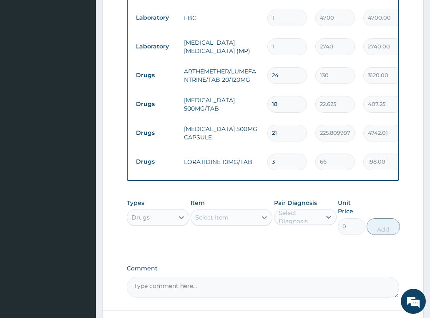
click at [199, 118] on tr "Drugs AMOXIL 500MG CAPSULE 21 225.8099975585938 4742.01 Sepsis Delete" at bounding box center [336, 132] width 409 height 29
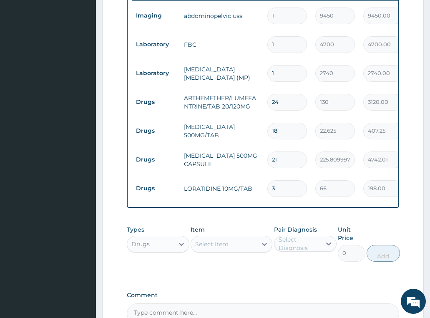
scroll to position [440, 0]
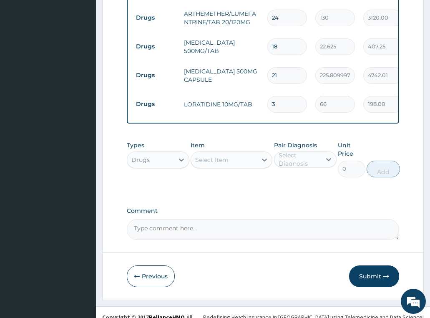
click at [132, 156] on div "Drugs" at bounding box center [140, 160] width 18 height 8
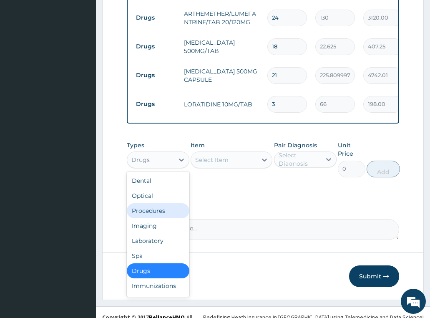
click at [152, 203] on div "Procedures" at bounding box center [158, 210] width 63 height 15
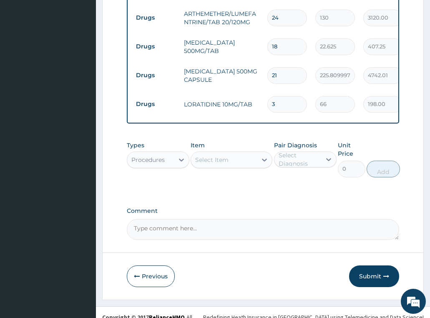
click at [225, 156] on div "Select Item" at bounding box center [211, 160] width 33 height 8
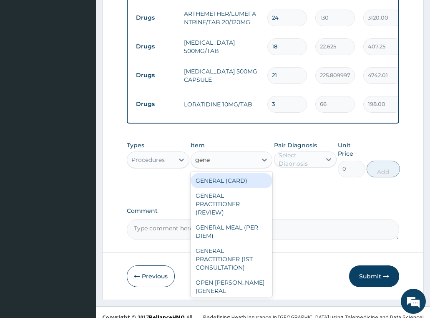
type input "gener"
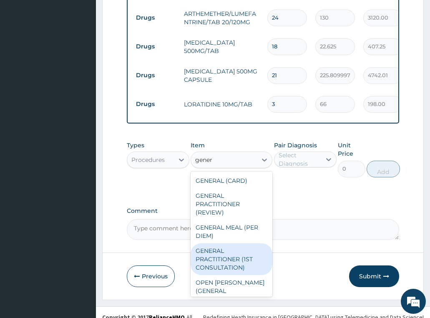
click at [228, 253] on div "GENERAL PRACTITIONER (1ST CONSULTATION)" at bounding box center [232, 259] width 82 height 32
type input "3490"
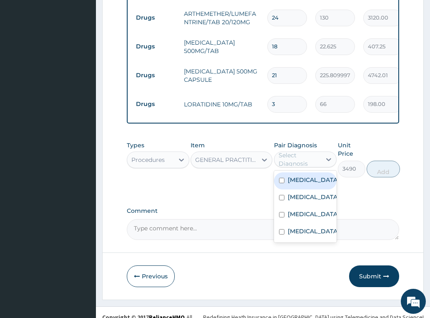
click at [303, 151] on div "Select Diagnosis" at bounding box center [300, 159] width 42 height 17
click at [303, 176] on label "Acute abdomen" at bounding box center [314, 180] width 52 height 8
checkbox input "true"
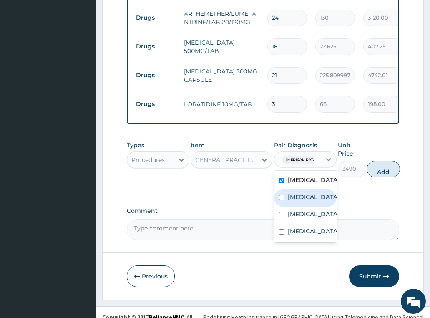
click at [306, 198] on label "Sepsis" at bounding box center [314, 197] width 52 height 8
checkbox input "true"
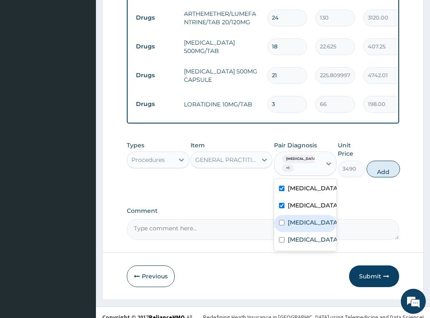
click at [305, 225] on label "Malaria" at bounding box center [314, 222] width 52 height 8
checkbox input "true"
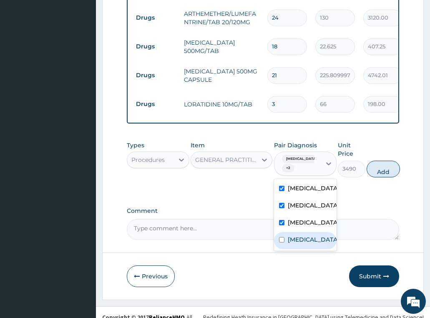
click at [299, 244] on label "Upper respiratory infection" at bounding box center [314, 239] width 52 height 8
checkbox input "true"
click at [385, 162] on button "Add" at bounding box center [383, 169] width 33 height 17
type input "0"
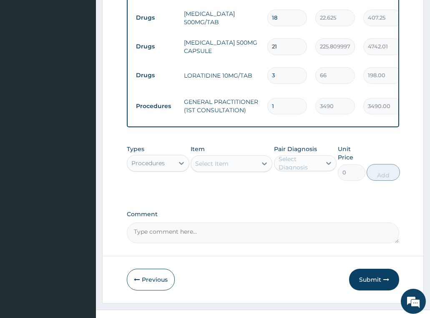
drag, startPoint x: 363, startPoint y: 265, endPoint x: 288, endPoint y: 71, distance: 207.6
click at [362, 269] on button "Submit" at bounding box center [374, 280] width 50 height 22
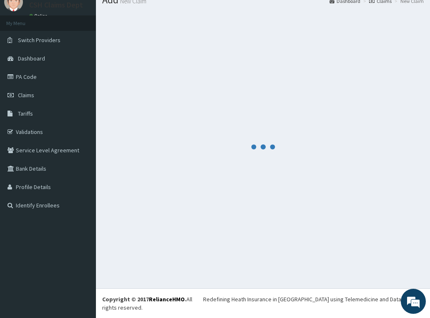
scroll to position [24, 0]
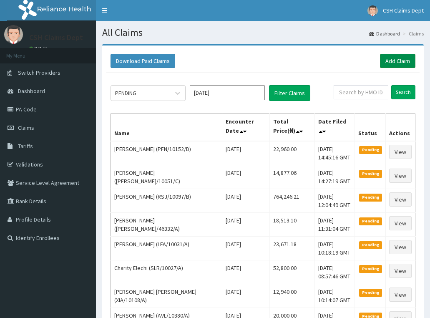
click at [394, 56] on link "Add Claim" at bounding box center [397, 61] width 35 height 14
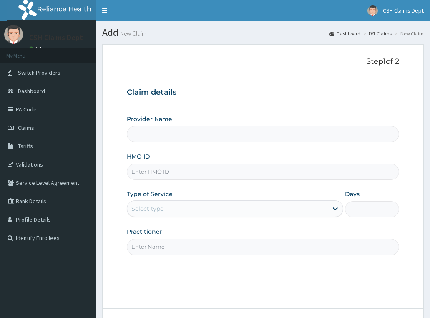
type input "Crystal Specialist Hospital"
click at [165, 171] on input "HMO ID" at bounding box center [263, 172] width 273 height 16
paste input "LIRS/10043/A"
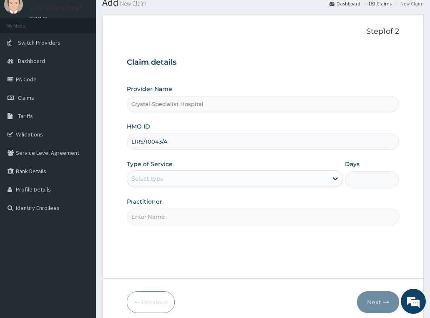
scroll to position [65, 0]
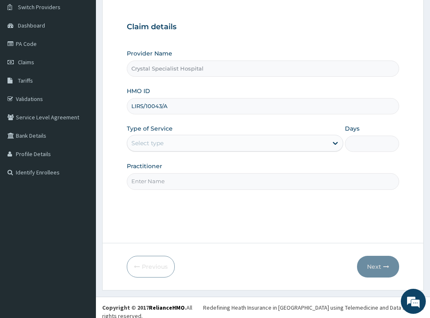
type input "LIRS/10043/A"
click at [158, 141] on div "Select type" at bounding box center [147, 143] width 32 height 8
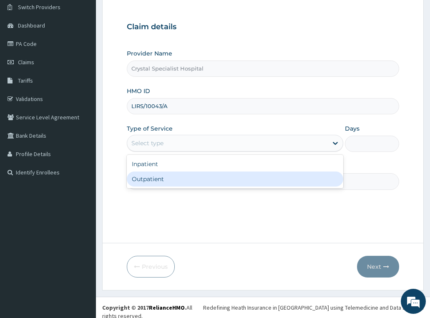
click at [161, 179] on div "Outpatient" at bounding box center [235, 178] width 217 height 15
type input "1"
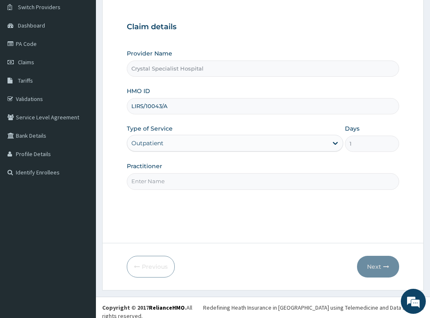
click at [158, 185] on input "Practitioner" at bounding box center [263, 181] width 273 height 16
type input "[PERSON_NAME]"
click at [379, 265] on button "Next" at bounding box center [378, 267] width 42 height 22
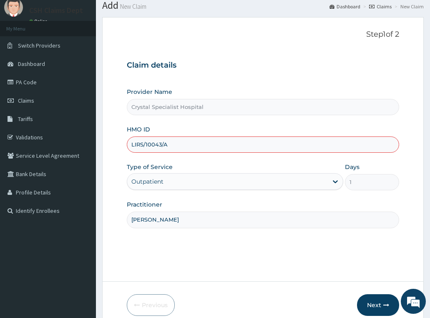
scroll to position [42, 0]
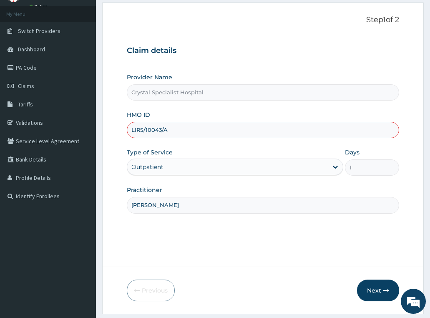
click at [138, 129] on input "LIRS/10043/A" at bounding box center [263, 130] width 273 height 16
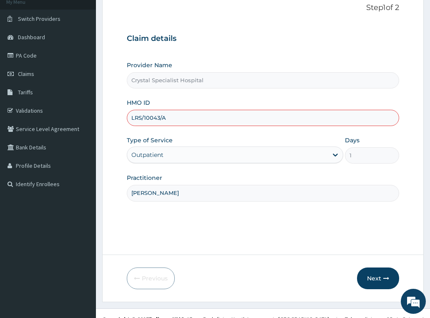
scroll to position [65, 0]
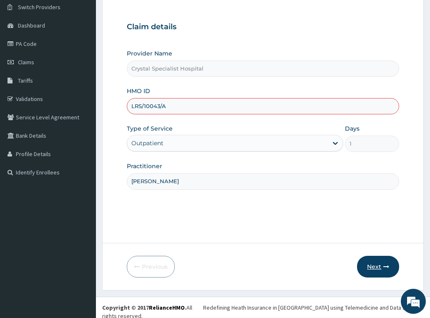
type input "LRS/10043/A"
click at [384, 264] on icon "button" at bounding box center [386, 267] width 6 height 6
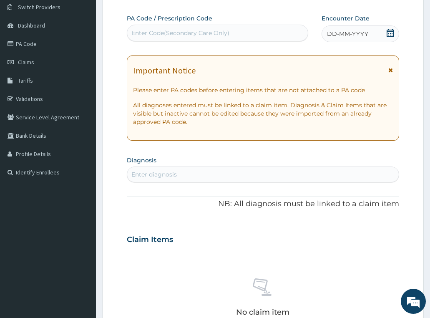
click at [391, 31] on icon at bounding box center [391, 33] width 8 height 8
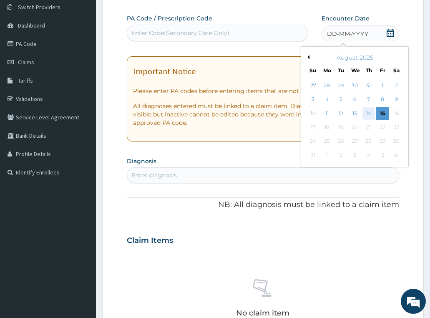
click at [369, 115] on div "14" at bounding box center [369, 113] width 13 height 13
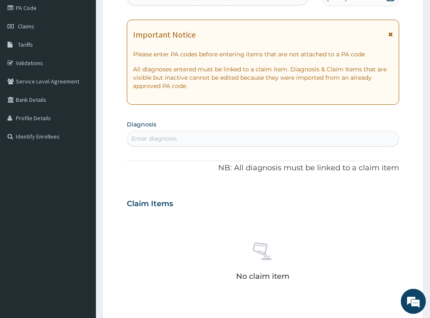
scroll to position [149, 0]
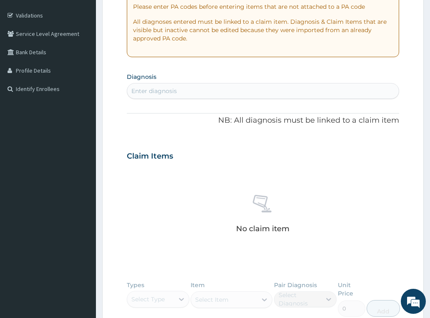
click at [154, 90] on div "Enter diagnosis" at bounding box center [153, 91] width 45 height 8
type input "[MEDICAL_DATA]"
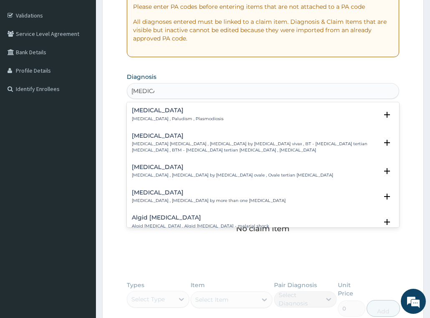
click at [149, 113] on h4 "[MEDICAL_DATA]" at bounding box center [178, 110] width 92 height 6
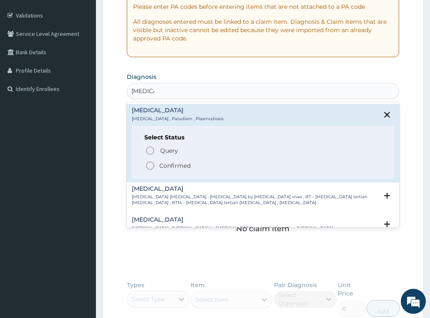
click at [184, 164] on p "Confirmed" at bounding box center [174, 165] width 31 height 8
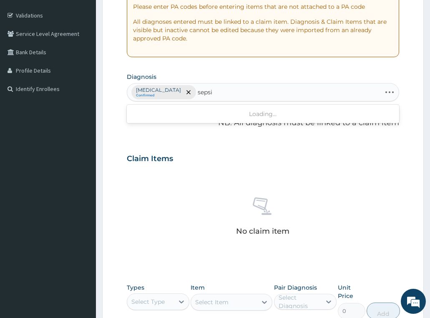
type input "[MEDICAL_DATA]"
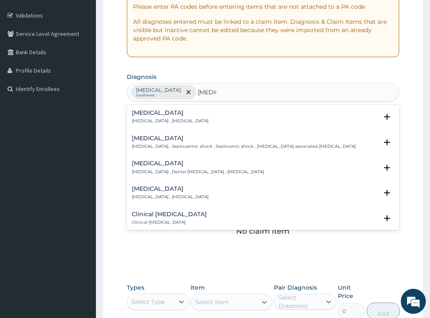
click at [160, 119] on p "[MEDICAL_DATA] , [MEDICAL_DATA]" at bounding box center [170, 121] width 77 height 6
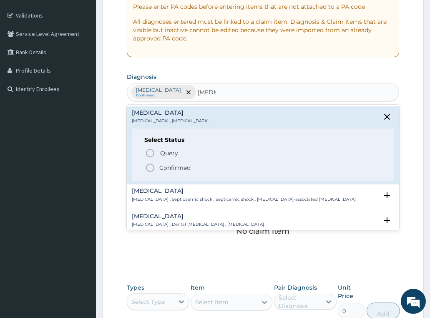
click at [175, 165] on p "Confirmed" at bounding box center [174, 168] width 31 height 8
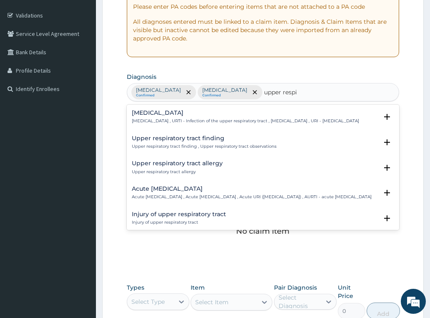
type input "upper respir"
click at [166, 121] on p "[MEDICAL_DATA] , URTI - Infection of the upper respiratory tract , [MEDICAL_DAT…" at bounding box center [245, 121] width 227 height 6
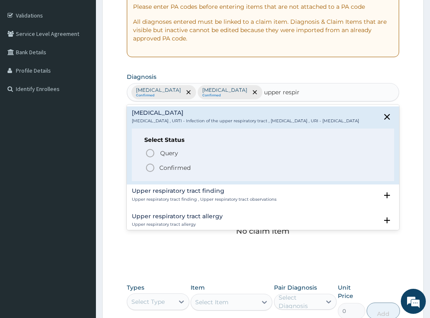
click at [176, 172] on p "Confirmed" at bounding box center [174, 168] width 31 height 8
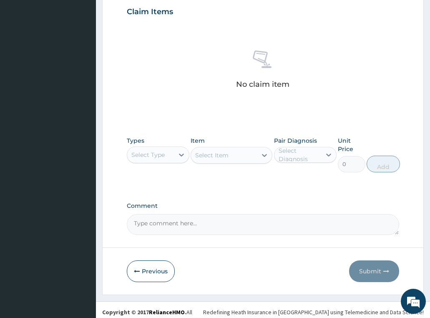
scroll to position [300, 0]
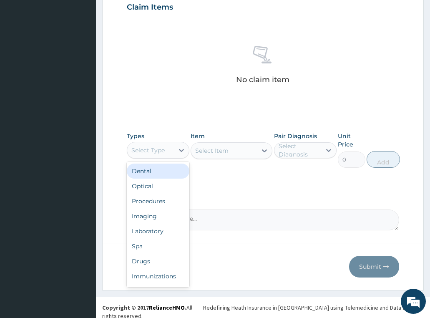
click at [149, 152] on div "Select Type" at bounding box center [147, 150] width 33 height 8
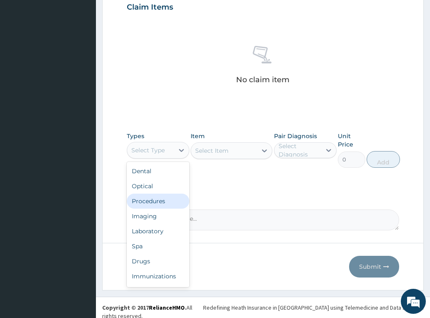
click at [146, 203] on div "Procedures" at bounding box center [158, 201] width 63 height 15
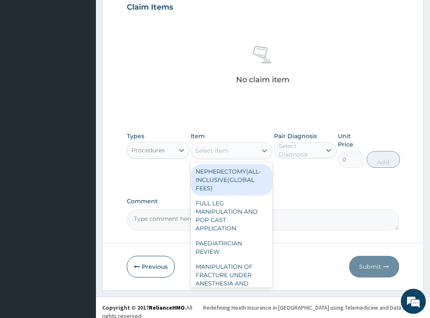
click at [214, 146] on div "Select Item" at bounding box center [211, 150] width 33 height 8
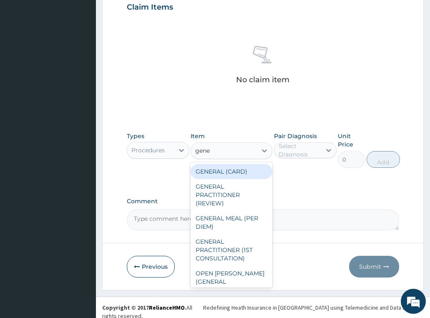
type input "gener"
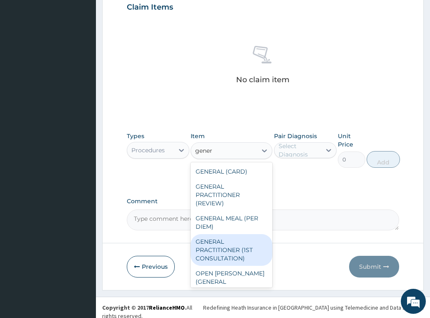
click at [234, 251] on div "GENERAL PRACTITIONER (1ST CONSULTATION)" at bounding box center [232, 250] width 82 height 32
type input "3490"
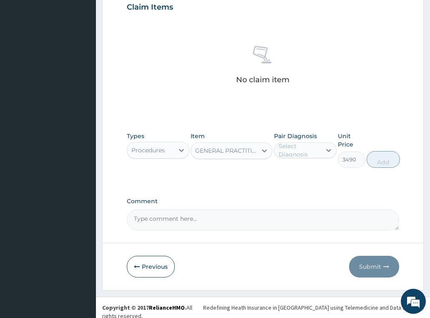
click at [312, 149] on div "Select Diagnosis" at bounding box center [300, 150] width 42 height 17
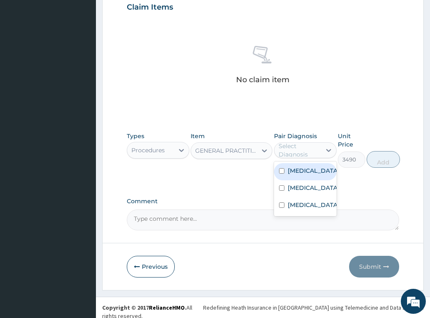
click at [309, 171] on label "[MEDICAL_DATA]" at bounding box center [314, 170] width 52 height 8
checkbox input "true"
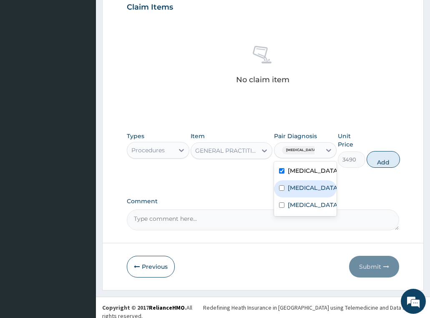
click at [305, 195] on div "[MEDICAL_DATA]" at bounding box center [305, 188] width 63 height 17
checkbox input "true"
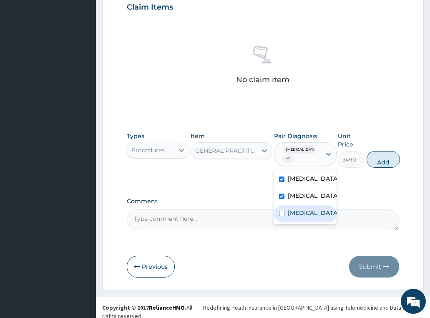
click at [301, 214] on label "[MEDICAL_DATA]" at bounding box center [314, 213] width 52 height 8
checkbox input "true"
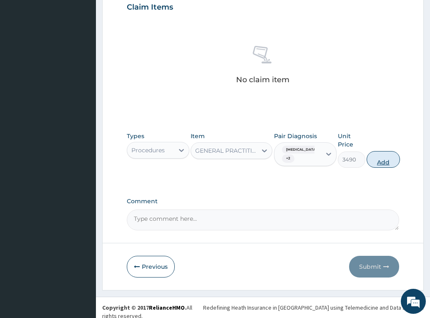
click at [375, 161] on button "Add" at bounding box center [383, 159] width 33 height 17
type input "0"
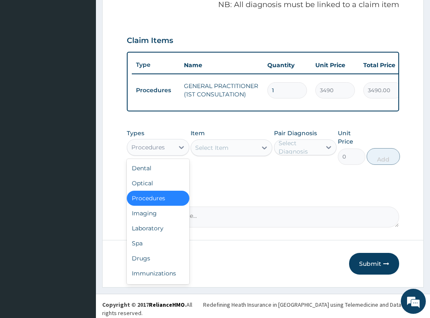
click at [143, 149] on div "Procedures" at bounding box center [147, 147] width 33 height 8
drag, startPoint x: 150, startPoint y: 262, endPoint x: 189, endPoint y: 71, distance: 194.6
click at [149, 262] on div "Drugs" at bounding box center [158, 258] width 63 height 15
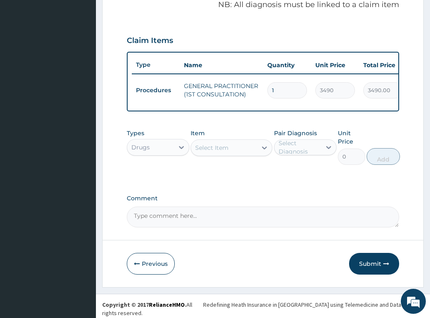
click at [229, 153] on div "Select Item" at bounding box center [224, 147] width 66 height 13
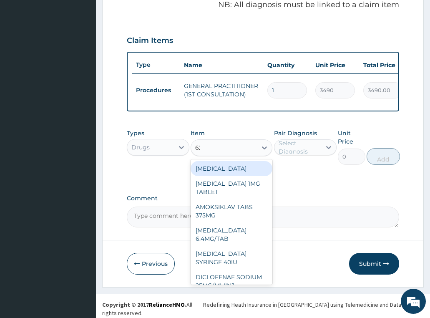
type input "625"
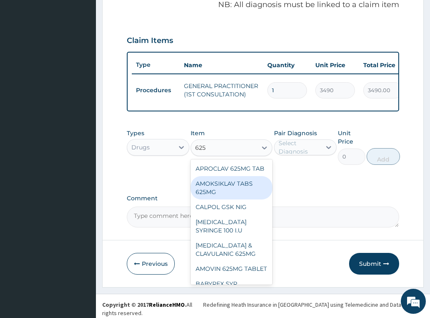
click at [234, 194] on div "AMOKSIKLAV TABS 625MG" at bounding box center [232, 187] width 82 height 23
type input "489.3150024414062"
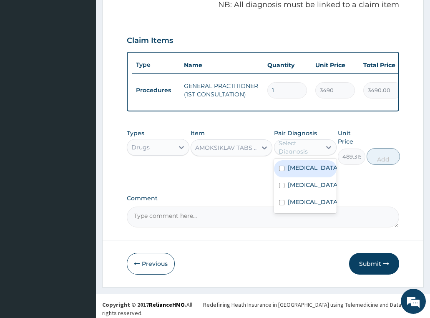
click at [294, 156] on div "Select Diagnosis" at bounding box center [300, 147] width 42 height 17
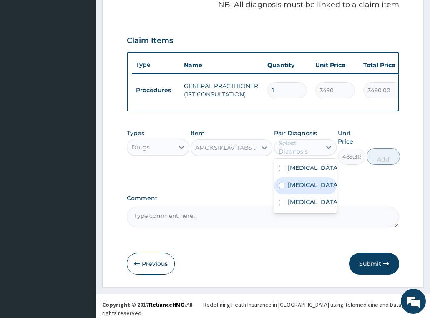
click at [303, 193] on div "[MEDICAL_DATA]" at bounding box center [305, 185] width 63 height 17
checkbox input "true"
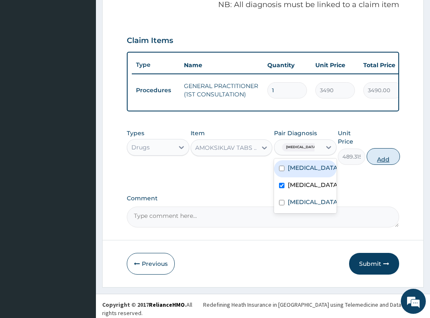
click at [379, 155] on button "Add" at bounding box center [383, 156] width 33 height 17
type input "0"
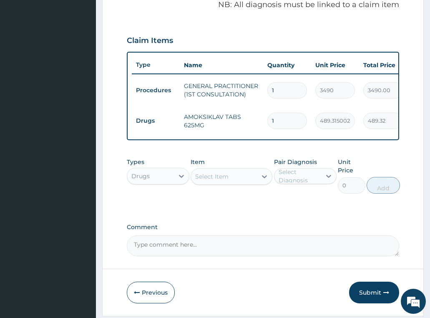
click at [224, 181] on div "Select Item" at bounding box center [211, 176] width 33 height 8
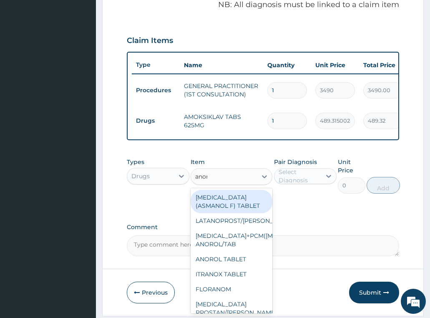
type input "anoro"
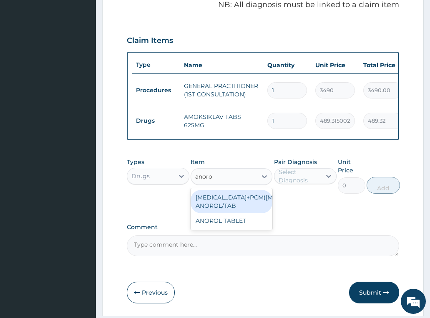
click at [226, 197] on div "[MEDICAL_DATA]+PCM([MEDICAL_DATA]) ANOROL/TAB" at bounding box center [232, 201] width 82 height 23
type input "181.0800018310547"
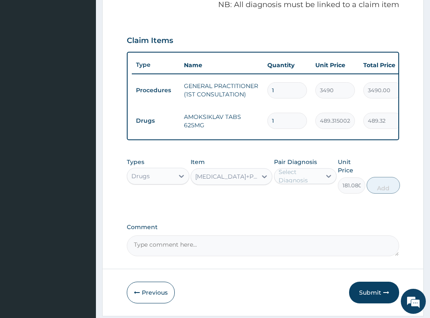
click at [300, 174] on div "Select Diagnosis" at bounding box center [300, 176] width 42 height 17
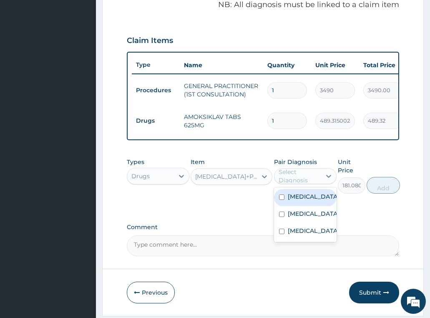
click at [314, 201] on div "[MEDICAL_DATA]" at bounding box center [305, 197] width 63 height 17
checkbox input "true"
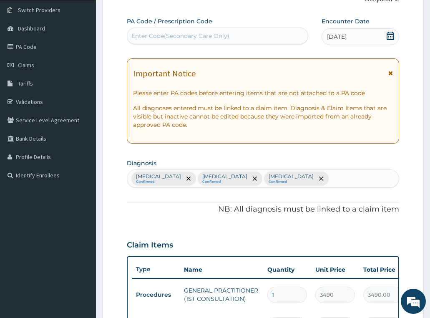
scroll to position [17, 0]
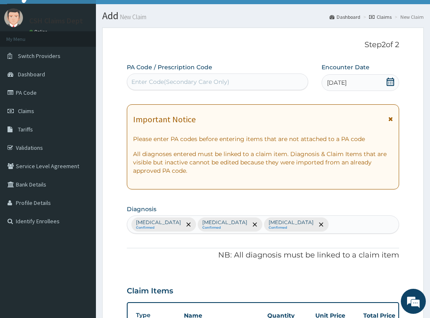
click at [307, 224] on div "[MEDICAL_DATA] Confirmed [MEDICAL_DATA] Confirmed [MEDICAL_DATA] Confirmed" at bounding box center [263, 225] width 272 height 18
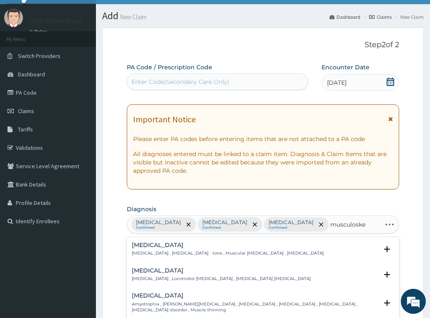
type input "musculoskel"
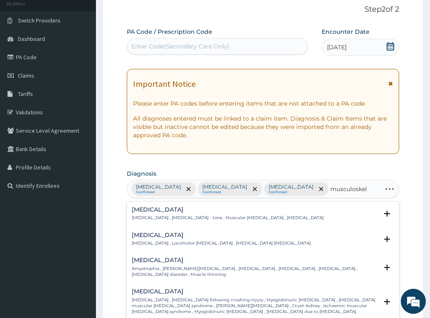
scroll to position [142, 0]
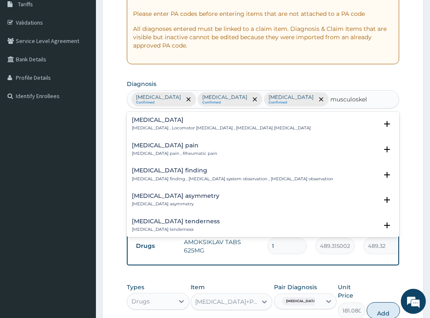
click at [179, 142] on h4 "[MEDICAL_DATA] pain" at bounding box center [175, 145] width 86 height 6
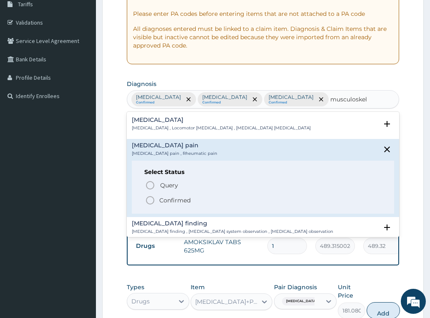
click at [184, 198] on p "Confirmed" at bounding box center [174, 200] width 31 height 8
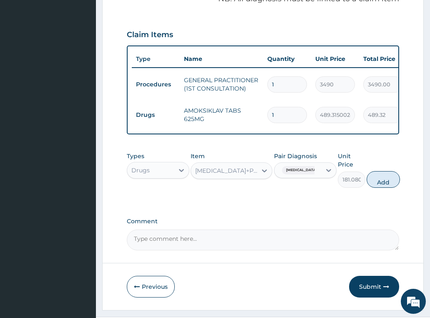
scroll to position [296, 0]
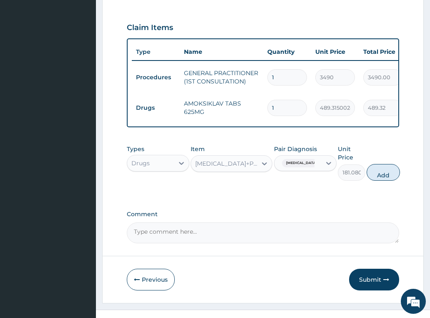
click at [312, 156] on div "[MEDICAL_DATA]" at bounding box center [297, 163] width 47 height 14
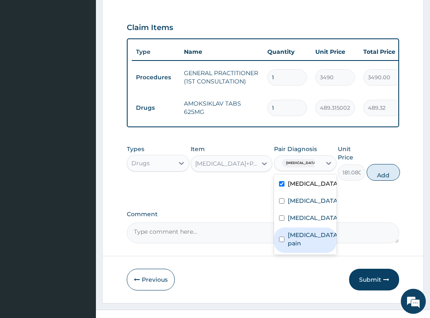
drag, startPoint x: 303, startPoint y: 234, endPoint x: 305, endPoint y: 182, distance: 52.2
click at [303, 223] on div "[MEDICAL_DATA] [MEDICAL_DATA] [MEDICAL_DATA] [MEDICAL_DATA] pain" at bounding box center [305, 214] width 63 height 80
click at [304, 176] on div "[MEDICAL_DATA]" at bounding box center [305, 184] width 63 height 17
checkbox input "false"
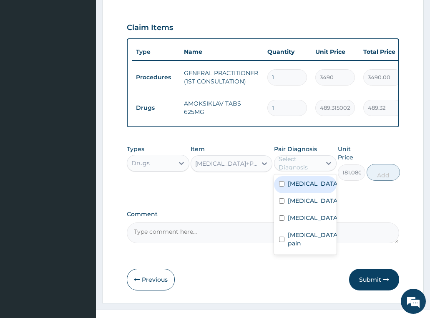
click at [313, 155] on div "Select Diagnosis" at bounding box center [300, 163] width 42 height 17
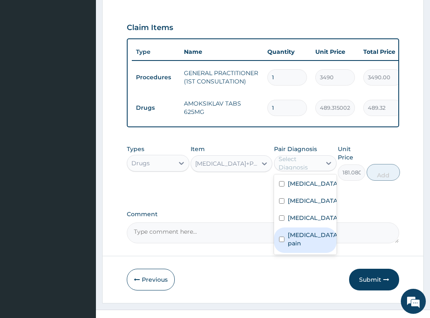
drag, startPoint x: 301, startPoint y: 249, endPoint x: 355, endPoint y: 189, distance: 81.2
click at [301, 247] on label "[MEDICAL_DATA] pain" at bounding box center [314, 239] width 52 height 17
checkbox input "true"
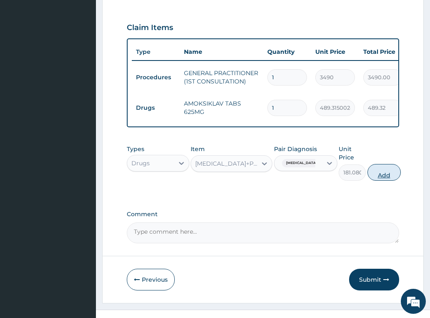
click at [385, 164] on button "Add" at bounding box center [384, 172] width 33 height 17
type input "0"
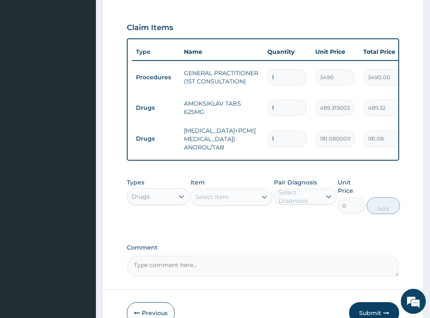
scroll to position [325, 0]
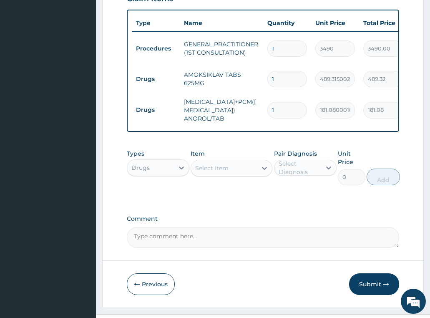
click at [207, 164] on div "Select Item" at bounding box center [211, 168] width 33 height 8
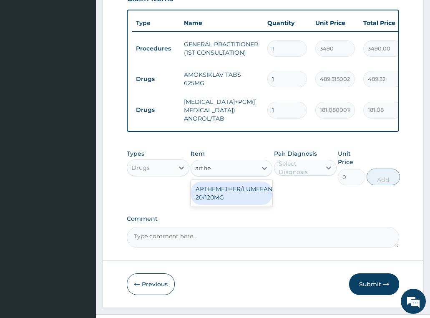
type input "arthem"
click at [227, 181] on div "ARTHEMETHER/LUMEFANTRINE/TAB 20/120MG" at bounding box center [232, 192] width 82 height 23
type input "130"
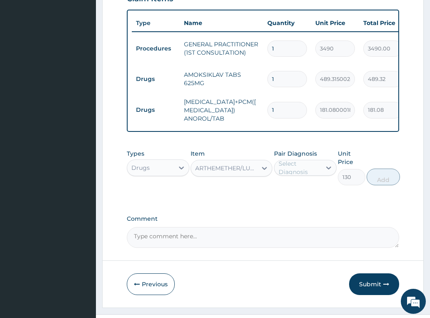
click at [301, 159] on div "Select Diagnosis" at bounding box center [300, 167] width 42 height 17
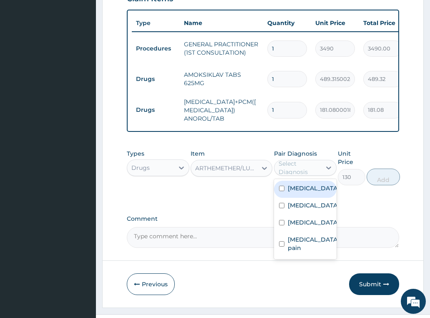
click at [308, 184] on label "Malaria" at bounding box center [314, 188] width 52 height 8
checkbox input "true"
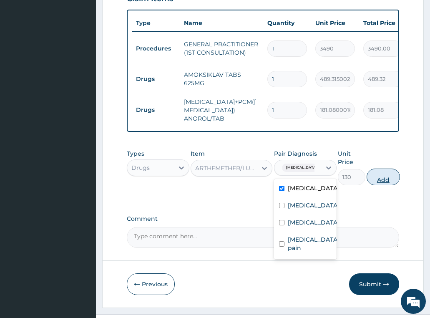
click at [385, 169] on button "Add" at bounding box center [383, 177] width 33 height 17
type input "0"
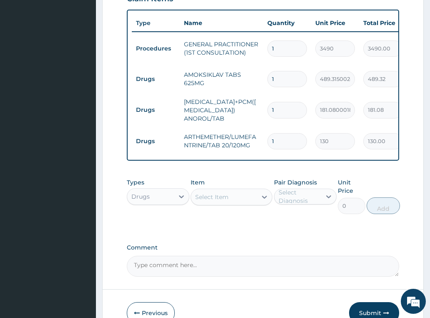
click at [217, 193] on div "Select Item" at bounding box center [211, 197] width 33 height 8
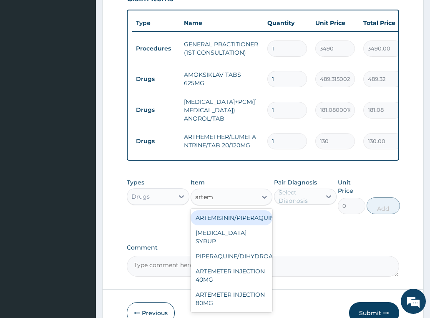
type input "arteme"
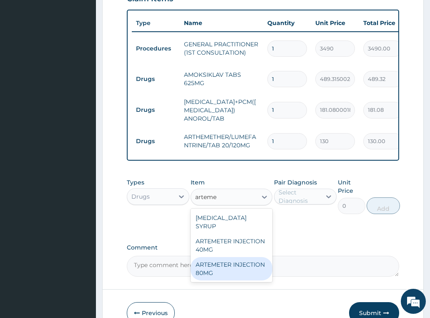
click at [244, 257] on div "ARTEMETER INJECTION 80MG" at bounding box center [232, 268] width 82 height 23
type input "1161.25"
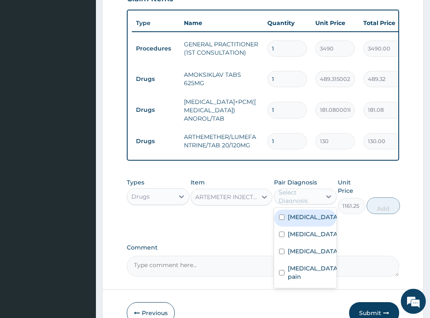
click at [301, 188] on div "Select Diagnosis" at bounding box center [300, 196] width 42 height 17
click at [311, 209] on div "Malaria" at bounding box center [305, 217] width 63 height 17
checkbox input "true"
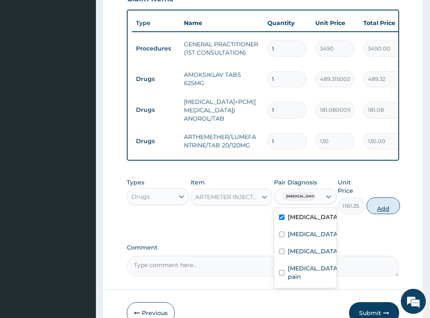
click at [388, 197] on button "Add" at bounding box center [383, 205] width 33 height 17
type input "0"
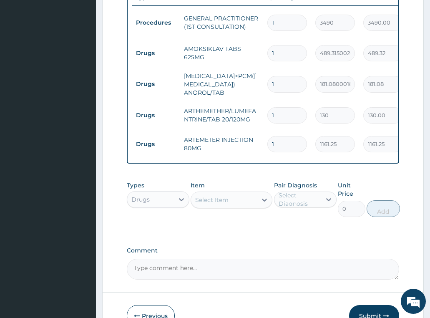
scroll to position [382, 0]
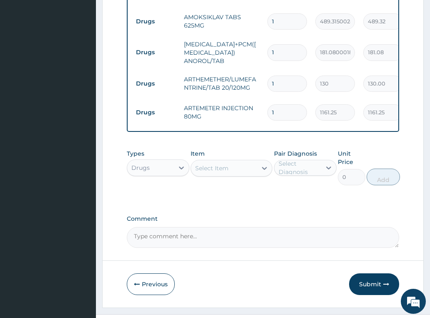
click at [205, 164] on div "Select Item" at bounding box center [211, 168] width 33 height 8
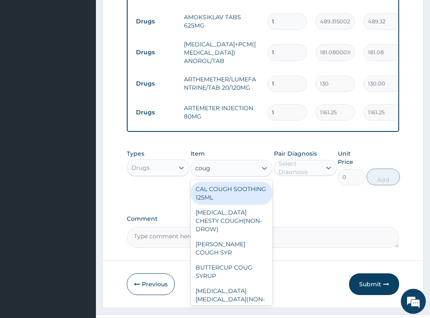
type input "cough"
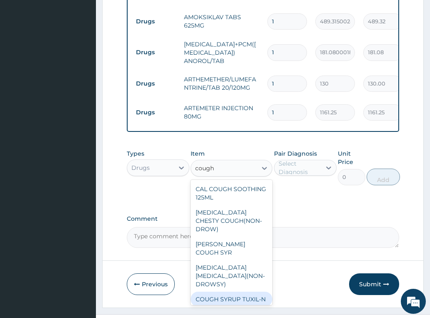
scroll to position [18, 0]
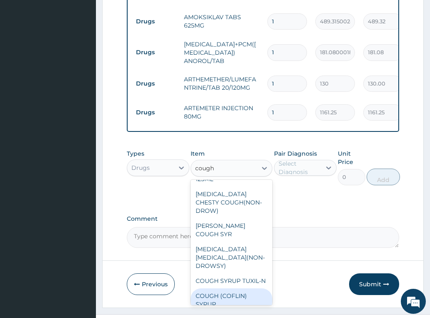
click at [233, 288] on div "COUGH (COFLIN) SYRUP" at bounding box center [232, 299] width 82 height 23
type input "1032.06005859375"
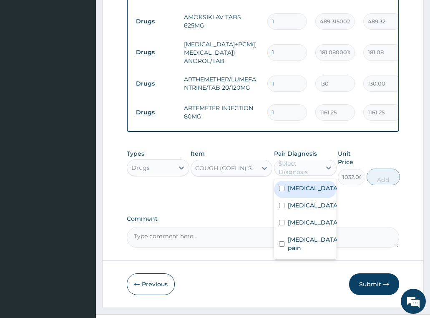
click at [305, 159] on div "Select Diagnosis" at bounding box center [300, 167] width 42 height 17
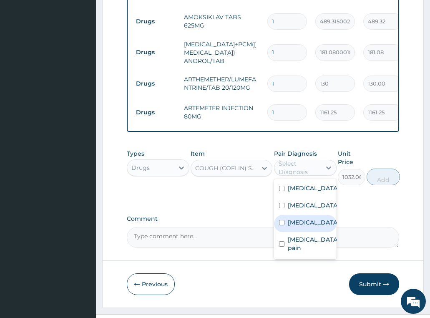
click at [316, 218] on label "Upper respiratory infection" at bounding box center [314, 222] width 52 height 8
checkbox input "true"
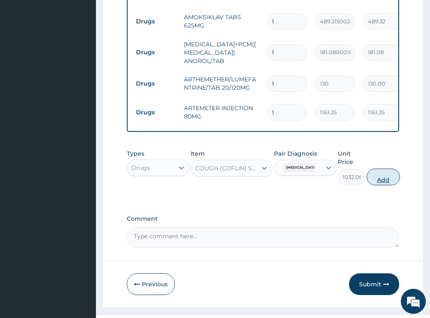
click at [392, 169] on button "Add" at bounding box center [383, 177] width 33 height 17
type input "0"
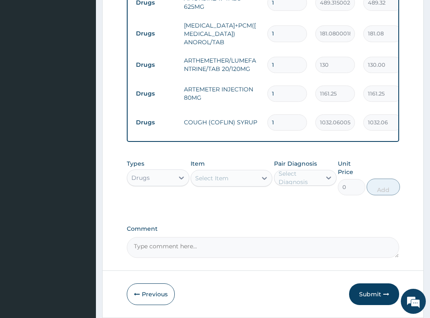
scroll to position [411, 0]
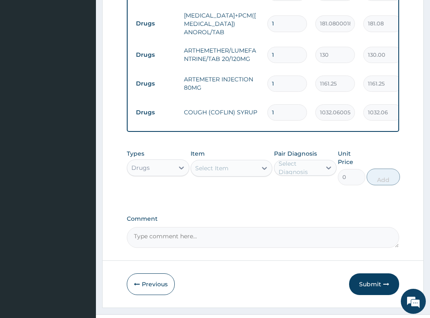
click at [233, 161] on div "Select Item" at bounding box center [224, 167] width 66 height 13
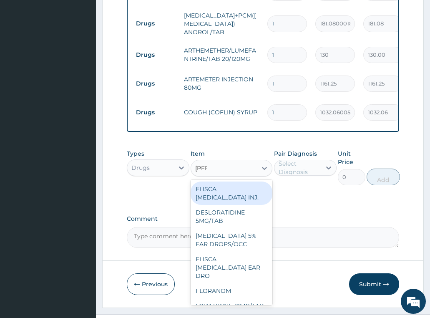
type input "lorat"
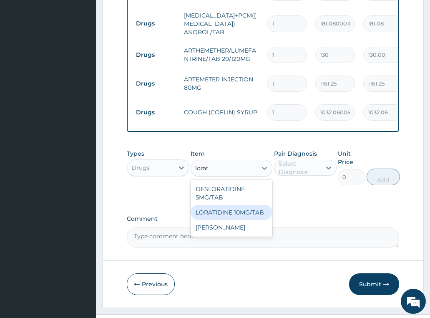
click at [242, 205] on div "LORATIDINE 10MG/TAB" at bounding box center [232, 212] width 82 height 15
type input "66"
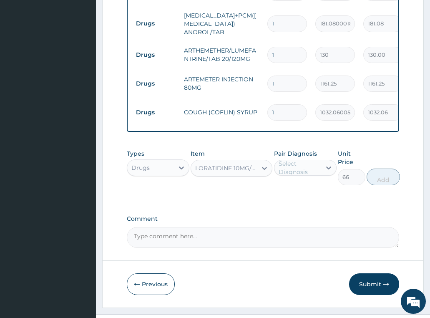
click at [287, 159] on div "Select Diagnosis" at bounding box center [300, 167] width 42 height 17
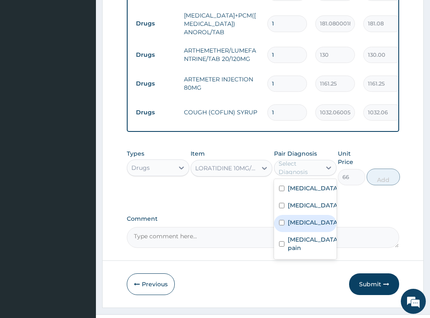
click at [303, 219] on label "Upper respiratory infection" at bounding box center [314, 222] width 52 height 8
checkbox input "true"
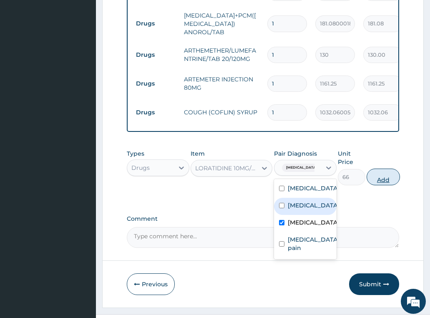
click at [388, 169] on button "Add" at bounding box center [383, 177] width 33 height 17
type input "0"
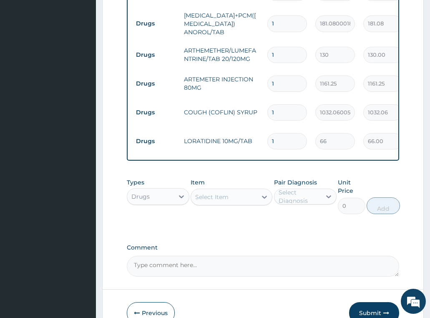
click at [211, 193] on div "Select Item" at bounding box center [211, 197] width 33 height 8
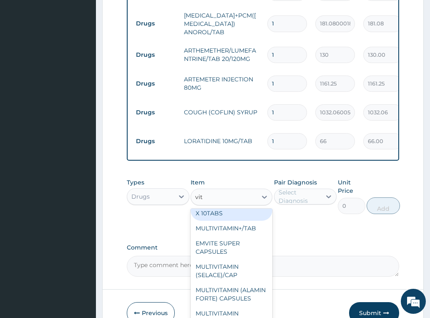
scroll to position [209, 0]
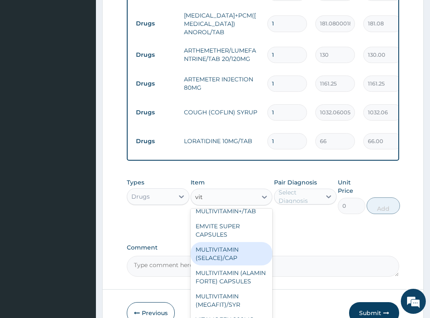
type input "vit c"
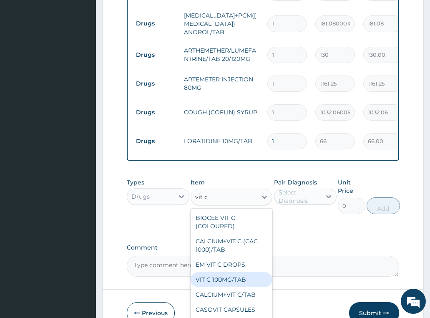
click at [236, 272] on div "VIT C 100MG/TAB" at bounding box center [232, 279] width 82 height 15
type input "19.57999992370605"
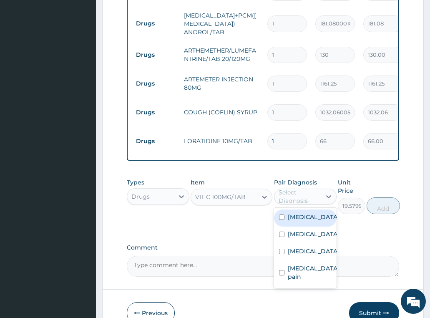
click at [304, 188] on div "Select Diagnosis" at bounding box center [300, 196] width 42 height 17
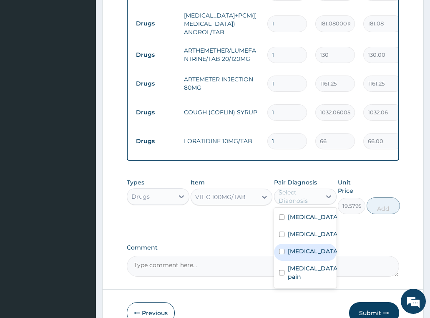
click at [298, 249] on label "Upper respiratory infection" at bounding box center [314, 251] width 52 height 8
checkbox input "true"
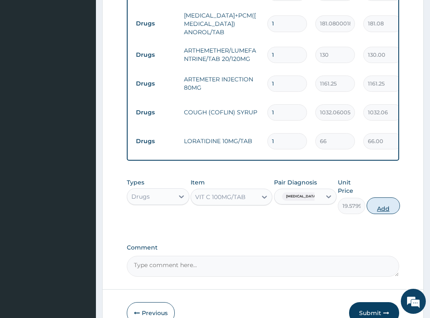
click at [384, 197] on button "Add" at bounding box center [383, 205] width 33 height 17
type input "0"
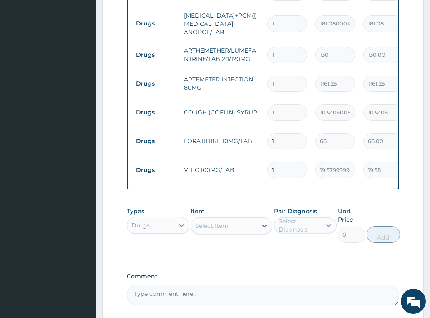
drag, startPoint x: 286, startPoint y: 143, endPoint x: 226, endPoint y: 139, distance: 60.2
click at [235, 156] on tr "Drugs VIT C 100MG/TAB 1 19.57999992370605 19.58 Upper respiratory infection Del…" at bounding box center [336, 170] width 409 height 29
type input "3"
type input "58.74"
type input "30"
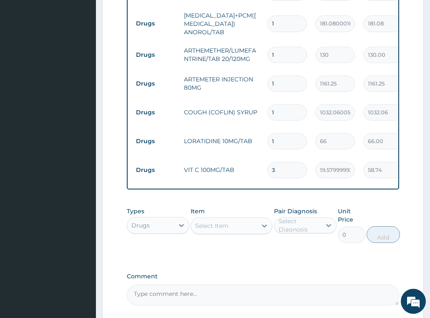
type input "587.40"
type input "30"
click at [149, 219] on div "Drugs" at bounding box center [150, 225] width 47 height 13
click at [161, 299] on div "Laboratory" at bounding box center [158, 306] width 63 height 15
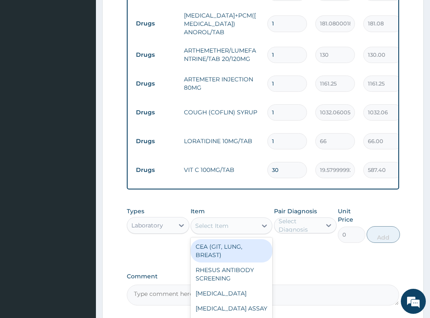
click at [207, 219] on div "Select Item" at bounding box center [224, 225] width 66 height 13
type input "fbc"
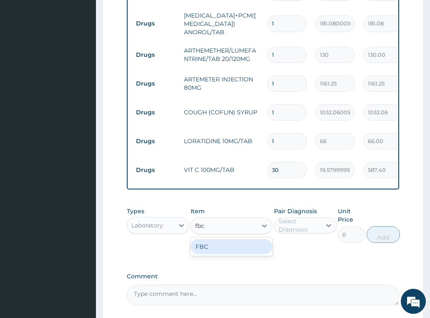
click at [251, 239] on div "FBC" at bounding box center [232, 246] width 82 height 15
type input "4700"
click at [290, 217] on div "Select Diagnosis" at bounding box center [300, 225] width 42 height 17
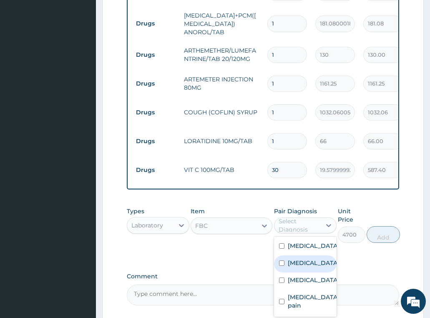
click at [295, 255] on div "Sepsis" at bounding box center [305, 263] width 63 height 17
checkbox input "true"
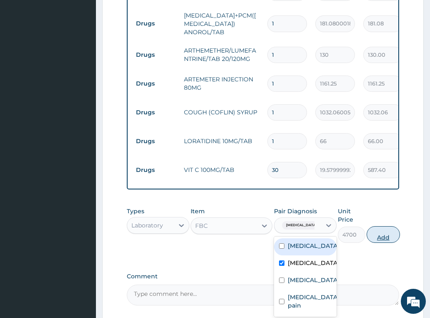
click at [383, 226] on button "Add" at bounding box center [383, 234] width 33 height 17
type input "0"
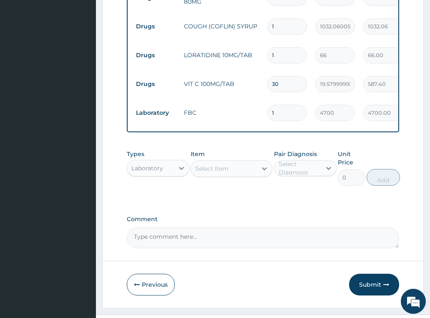
scroll to position [497, 0]
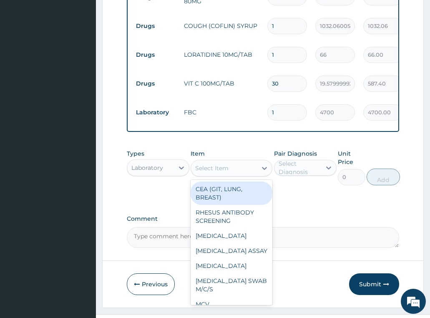
click at [217, 164] on div "Select Item" at bounding box center [211, 168] width 33 height 8
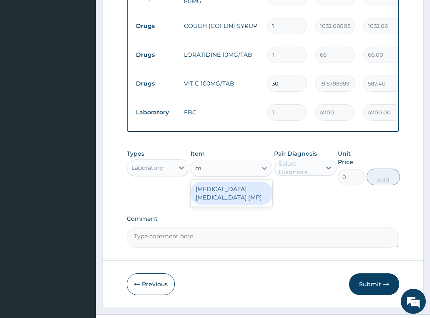
type input "mp"
click at [221, 181] on div "MALARIA PARASITE (MP)" at bounding box center [232, 192] width 82 height 23
type input "2740"
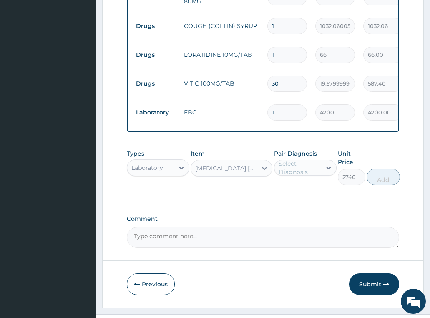
click at [310, 159] on div "Select Diagnosis" at bounding box center [300, 167] width 42 height 17
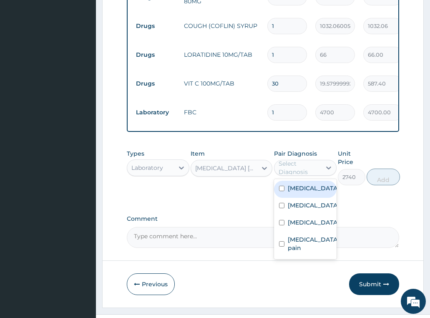
click at [302, 181] on div "Malaria" at bounding box center [305, 189] width 63 height 17
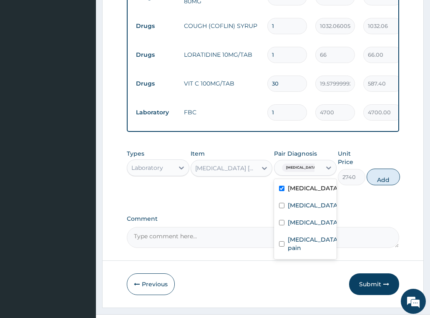
checkbox input "true"
click at [377, 169] on button "Add" at bounding box center [383, 177] width 33 height 17
type input "0"
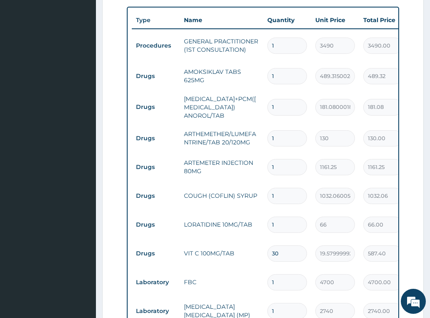
scroll to position [330, 0]
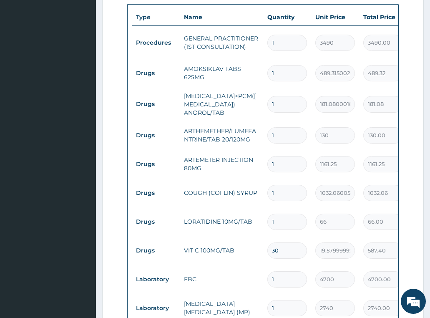
click at [287, 65] on input "1" at bounding box center [287, 73] width 40 height 16
type input "10"
type input "4893.15"
type input "10"
drag, startPoint x: 287, startPoint y: 89, endPoint x: 281, endPoint y: 88, distance: 5.9
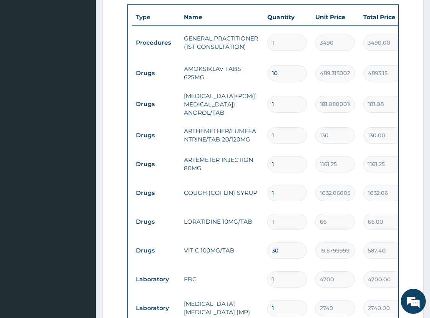
click at [287, 96] on input "1" at bounding box center [287, 104] width 40 height 16
type input "12"
type input "2172.96"
type input "12"
drag, startPoint x: 280, startPoint y: 108, endPoint x: 232, endPoint y: 119, distance: 49.4
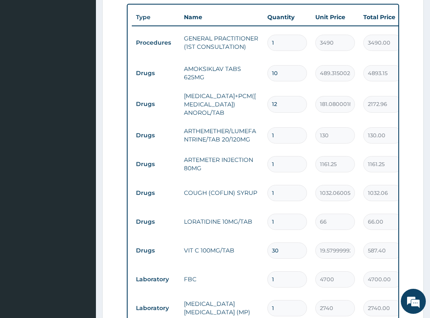
click at [238, 121] on tr "Drugs ARTHEMETHER/LUMEFANTRINE/TAB 20/120MG 1 130 130.00 Malaria Delete" at bounding box center [336, 135] width 409 height 29
type input "2"
type input "260.00"
type input "24"
type input "3120.00"
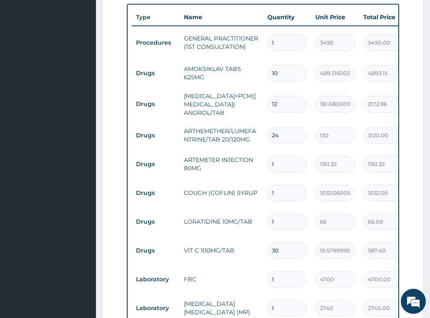
type input "24"
drag, startPoint x: 281, startPoint y: 139, endPoint x: 223, endPoint y: 141, distance: 58.0
click at [223, 150] on tr "Drugs ARTEMETER INJECTION 80MG 1 1161.25 1161.25 Malaria Delete" at bounding box center [336, 164] width 409 height 29
type input "2"
type input "2322.50"
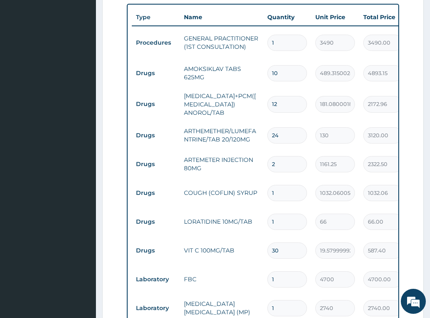
type input "2"
drag, startPoint x: 281, startPoint y: 199, endPoint x: 224, endPoint y: 192, distance: 58.0
click at [245, 207] on tr "Drugs LORATIDINE 10MG/TAB 1 66 66.00 Upper respiratory infection Delete" at bounding box center [336, 221] width 409 height 29
type input "5"
type input "330.00"
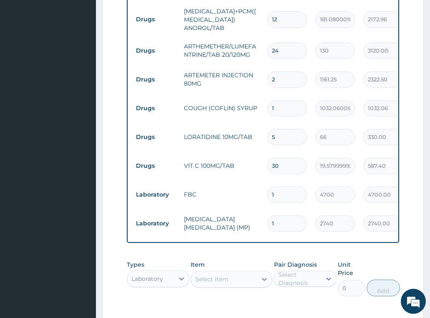
scroll to position [497, 0]
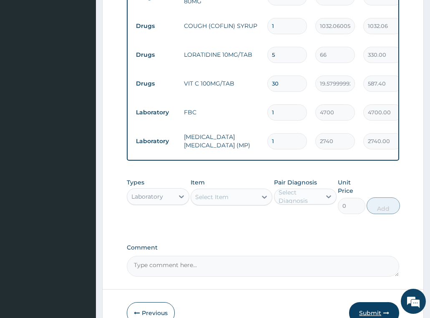
type input "5"
click at [368, 302] on button "Submit" at bounding box center [374, 313] width 50 height 22
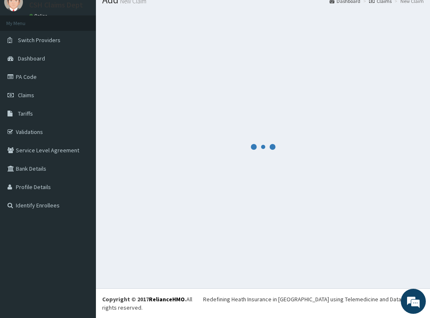
scroll to position [24, 0]
